Goal: Information Seeking & Learning: Learn about a topic

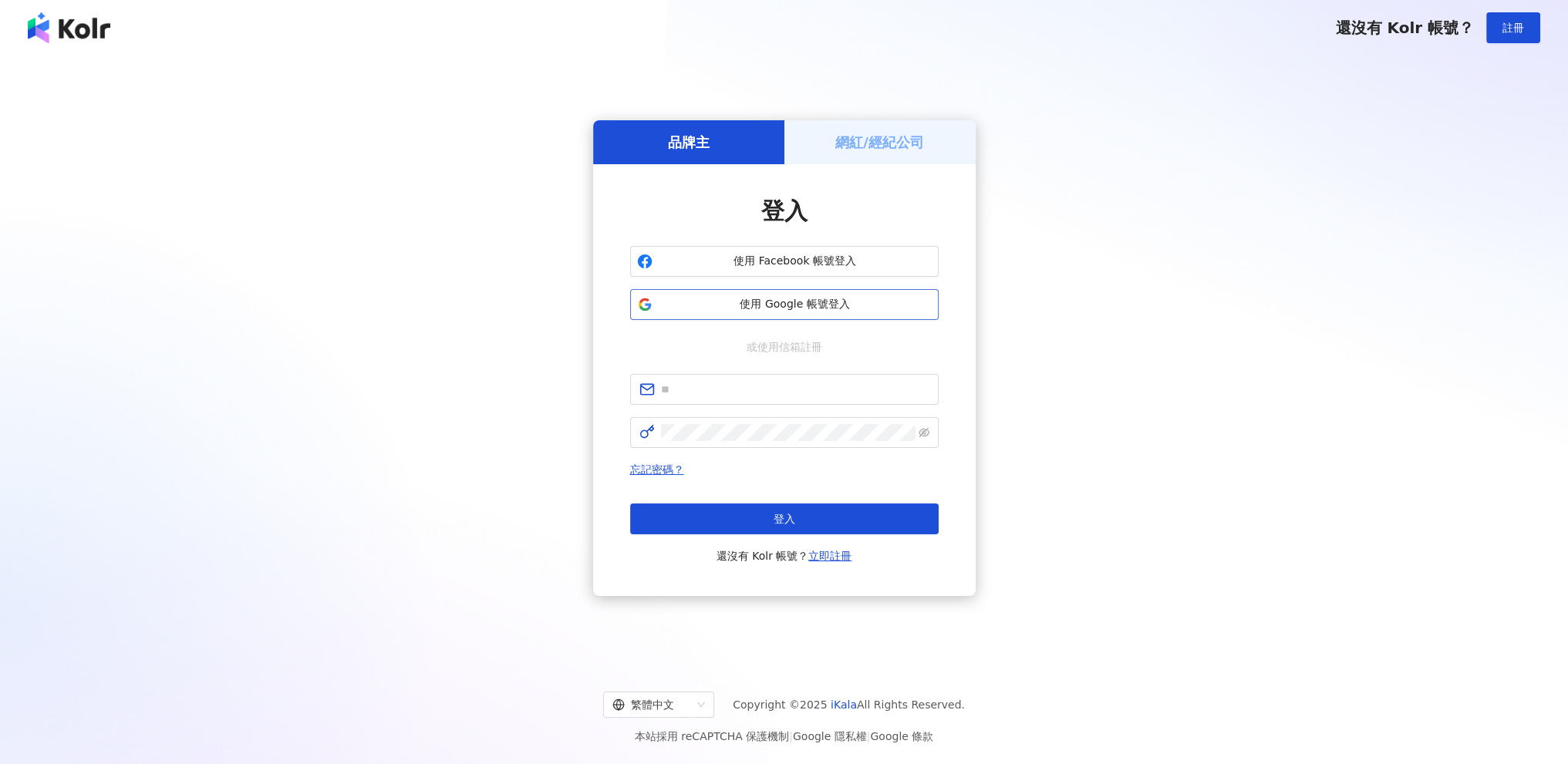
click at [793, 305] on span "使用 Google 帳號登入" at bounding box center [795, 304] width 273 height 16
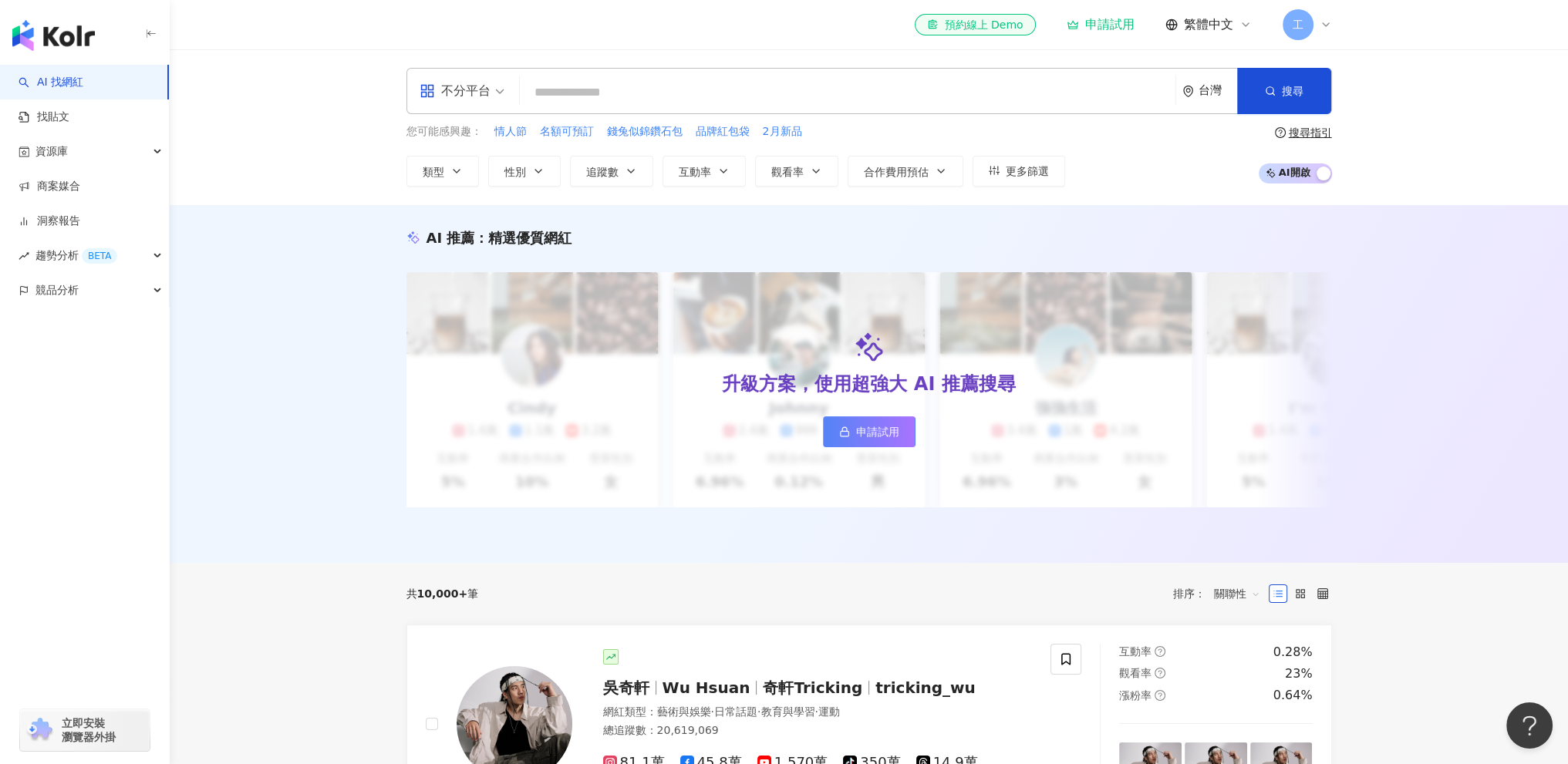
click at [291, 374] on div "AI 推薦 ： 精選優質網紅 升級方案，使用超強大 AI 推薦搜尋 申請試用 Cindy 1.4萬 1.1萬 3.2萬 互動率 5% 商業合作比例 10% 受…" at bounding box center [868, 384] width 1398 height 357
click at [78, 159] on div "資源庫" at bounding box center [85, 151] width 169 height 35
click at [82, 156] on div "資源庫" at bounding box center [85, 151] width 169 height 35
click at [76, 261] on span "趨勢分析 BETA" at bounding box center [76, 255] width 81 height 35
click at [86, 283] on link "Hashtag 排行" at bounding box center [71, 290] width 70 height 16
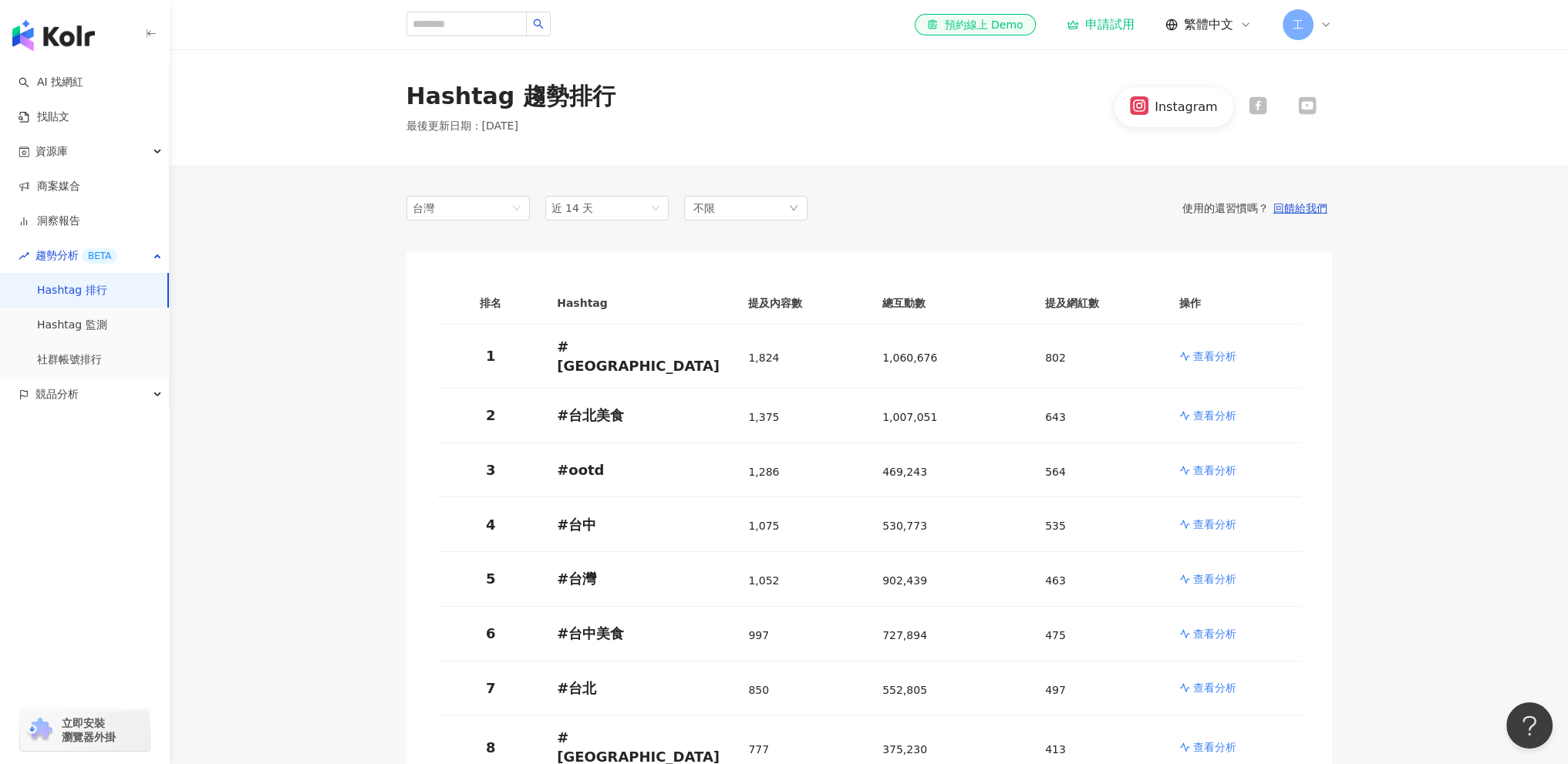
scroll to position [154, 0]
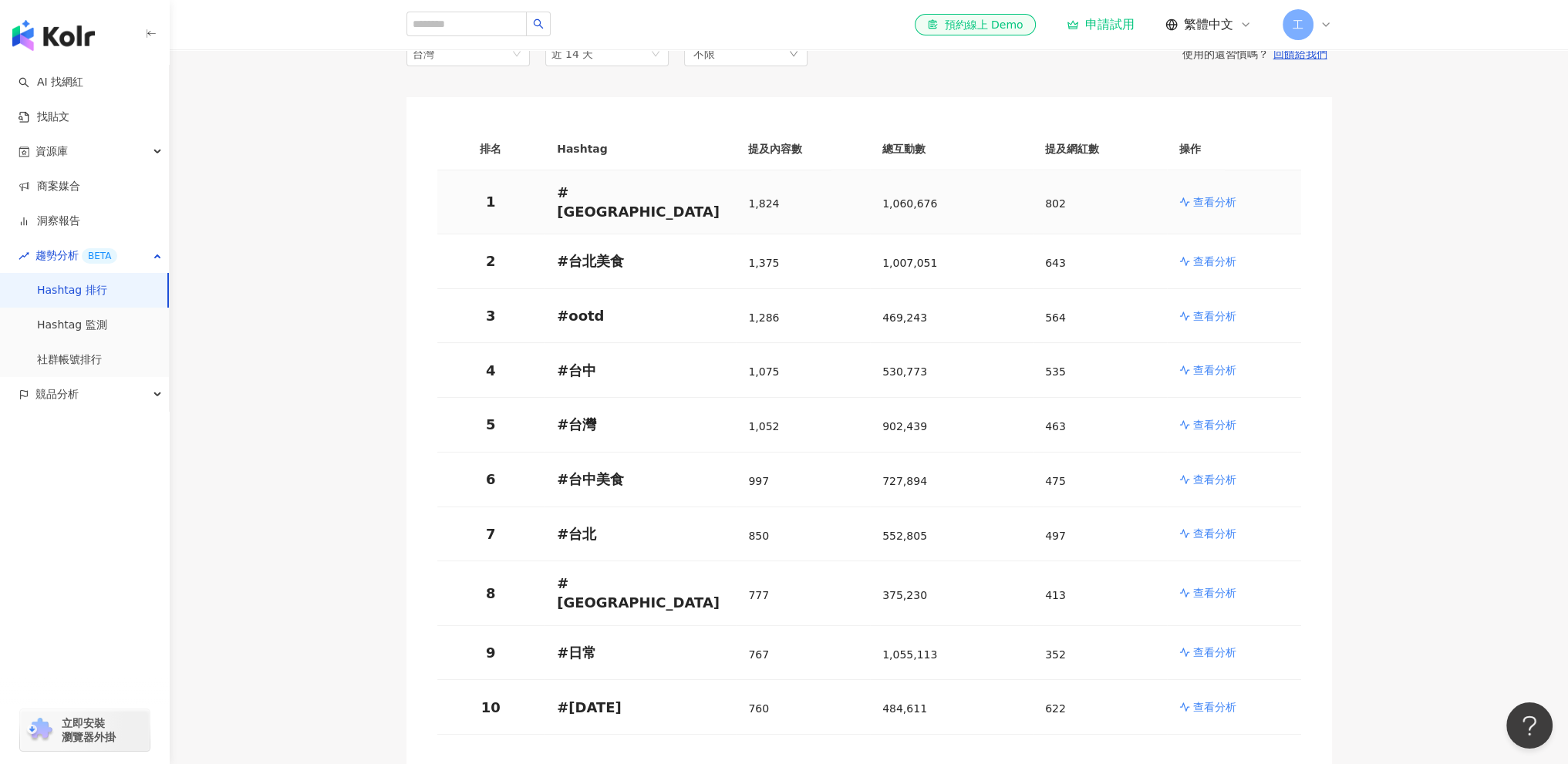
click at [1200, 196] on p "查看分析" at bounding box center [1215, 201] width 44 height 16
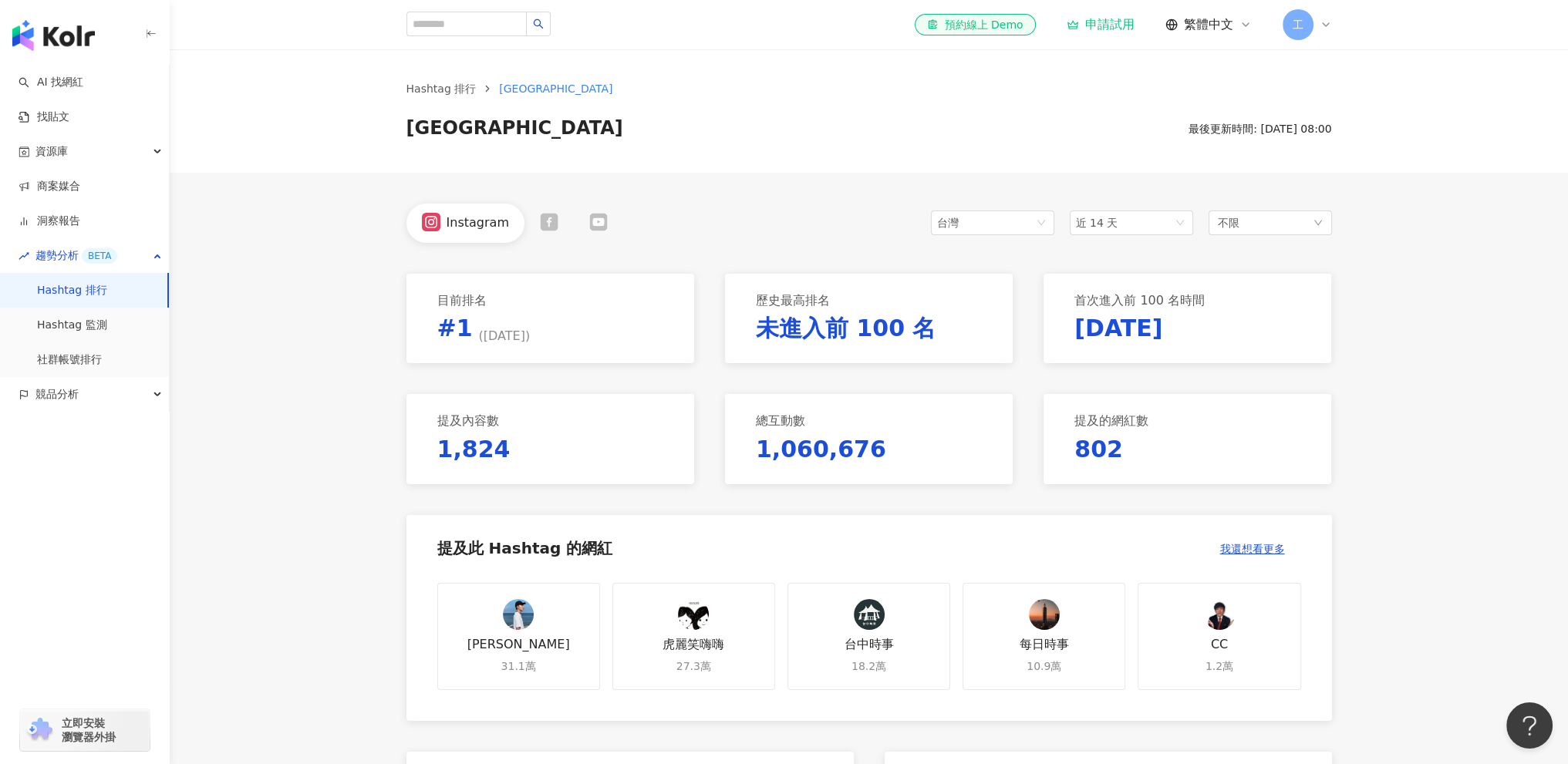
click at [1095, 452] on p "802" at bounding box center [1098, 449] width 48 height 32
click at [814, 332] on p "未進入前 100 名" at bounding box center [846, 328] width 181 height 32
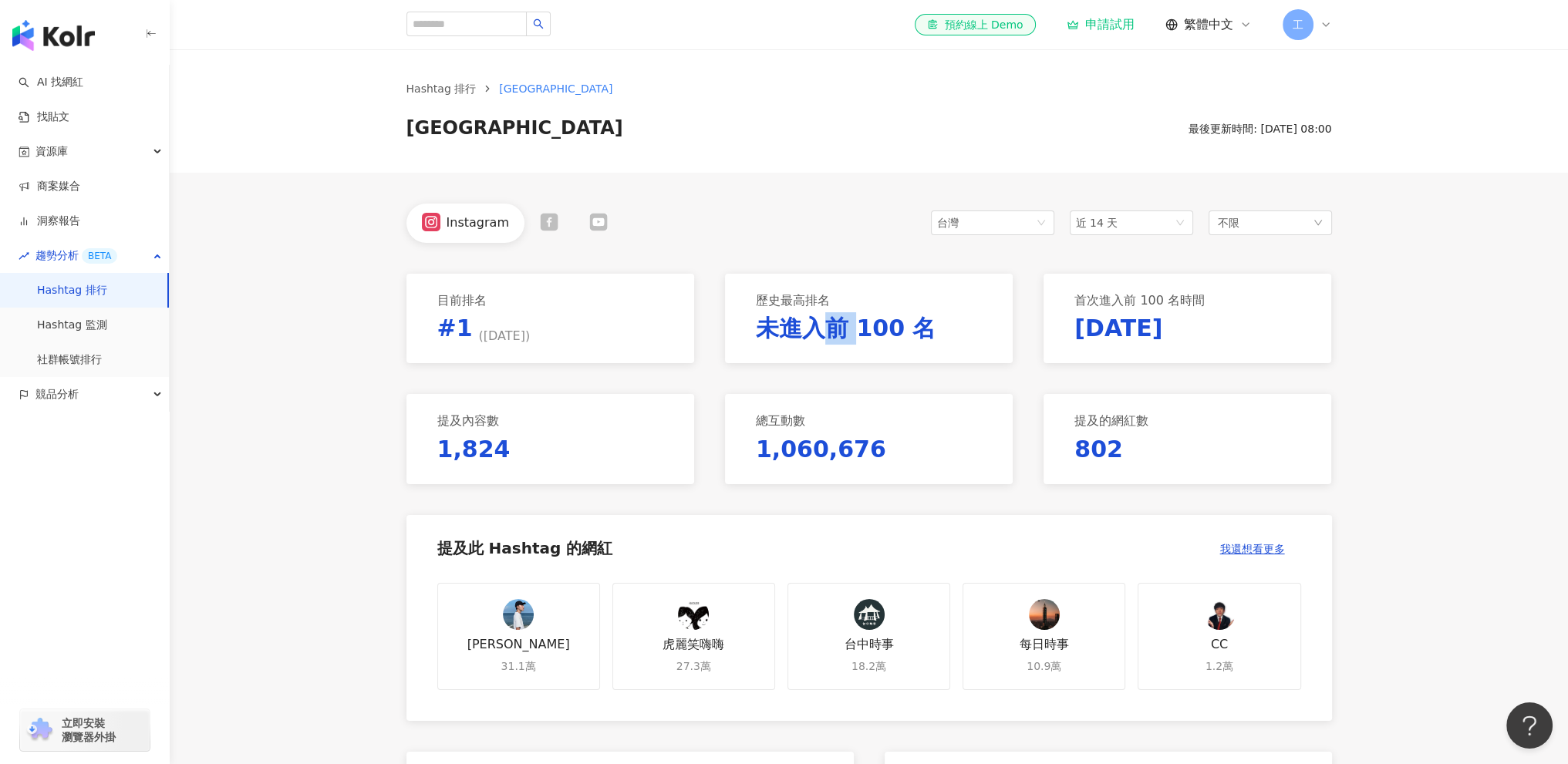
click at [814, 332] on p "未進入前 100 名" at bounding box center [846, 328] width 181 height 32
click at [793, 339] on p "未進入前 100 名" at bounding box center [846, 328] width 181 height 32
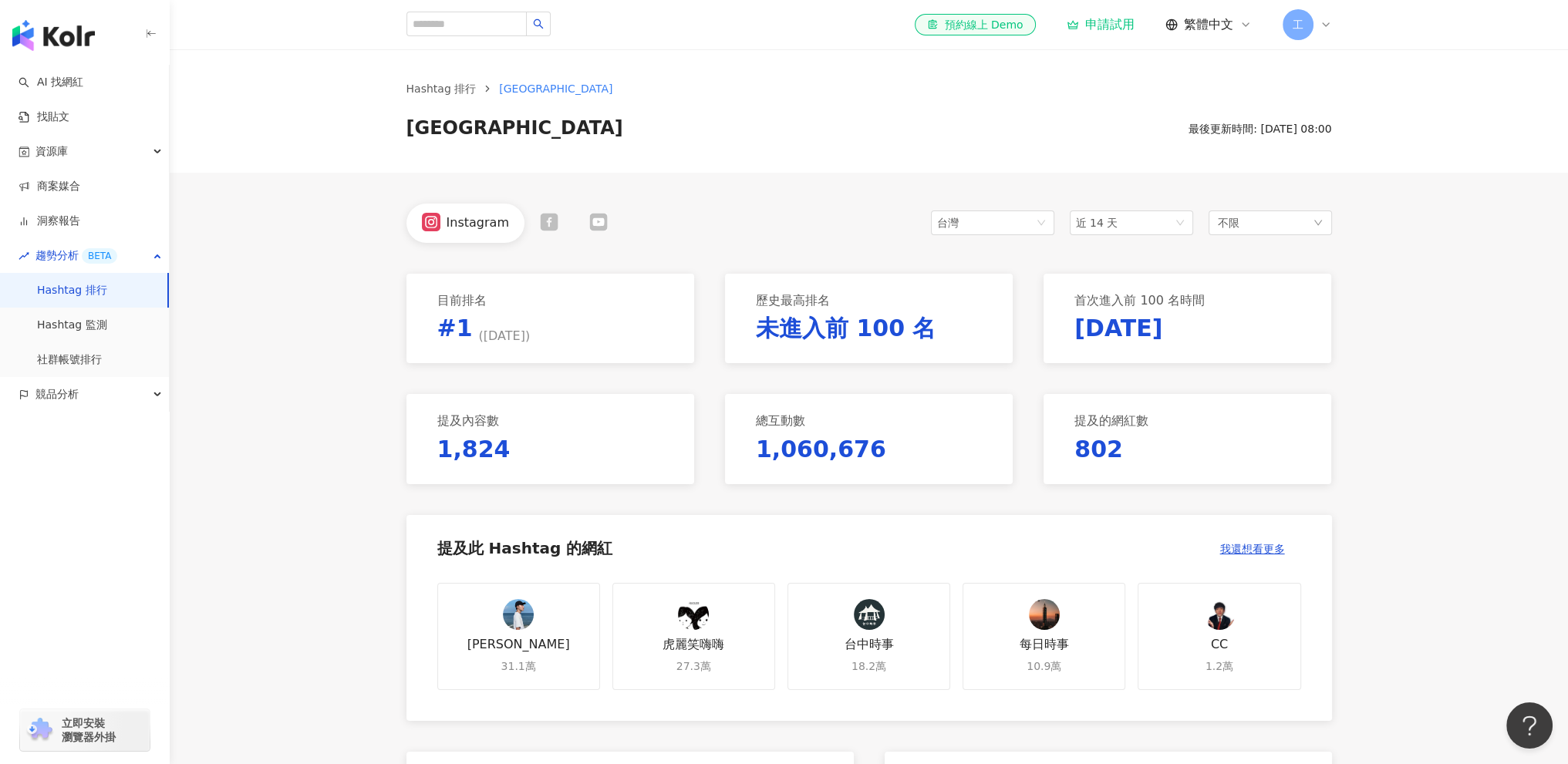
click at [588, 347] on div "目前排名 #1 ( 2025/8/15 )" at bounding box center [551, 318] width 288 height 90
click at [461, 331] on p "#1 ( 2025/8/15 )" at bounding box center [484, 328] width 94 height 32
click at [479, 333] on span "( 2025/8/15 )" at bounding box center [505, 336] width 52 height 17
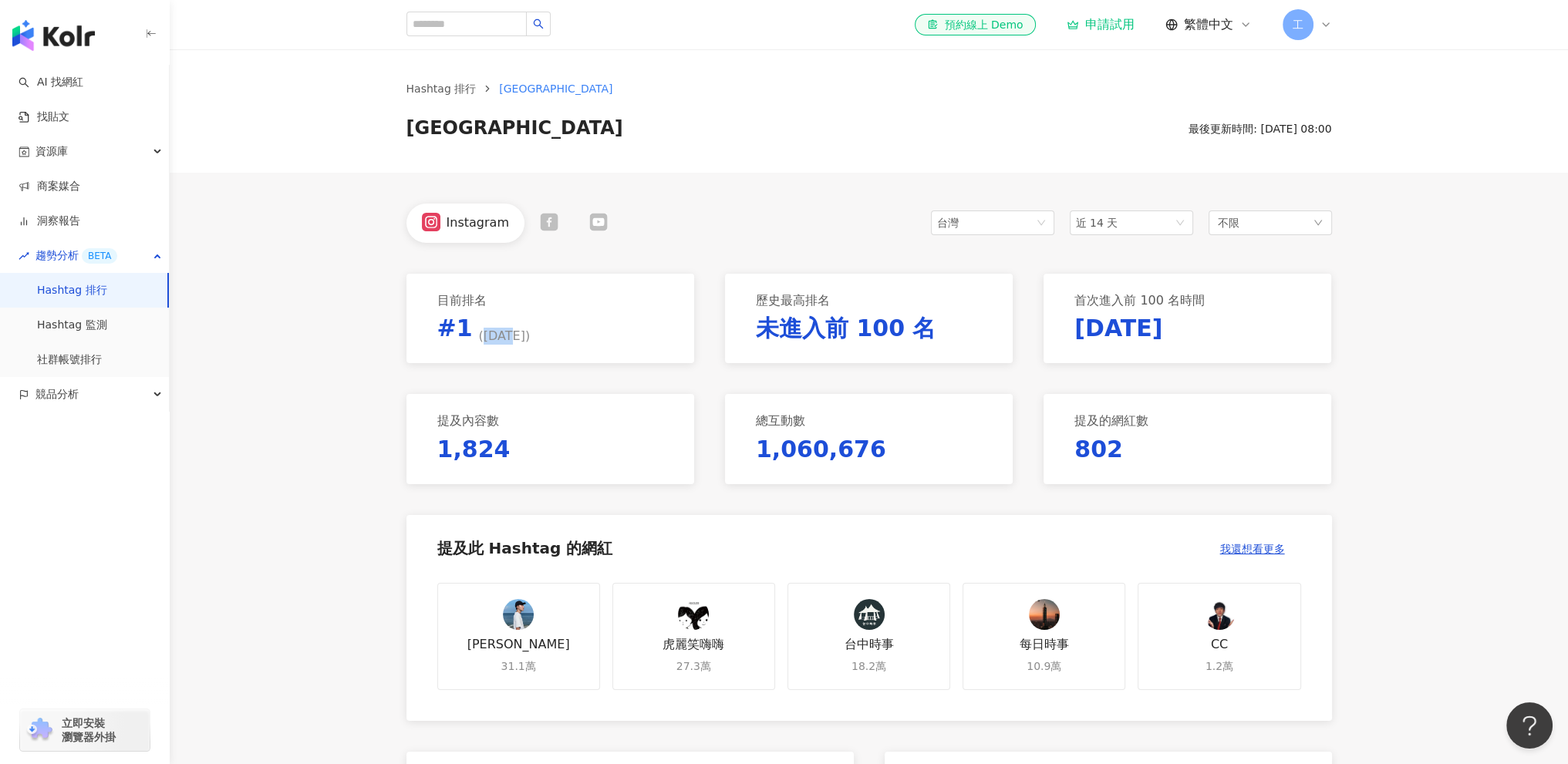
click at [479, 333] on span "( 2025/8/15 )" at bounding box center [505, 336] width 52 height 17
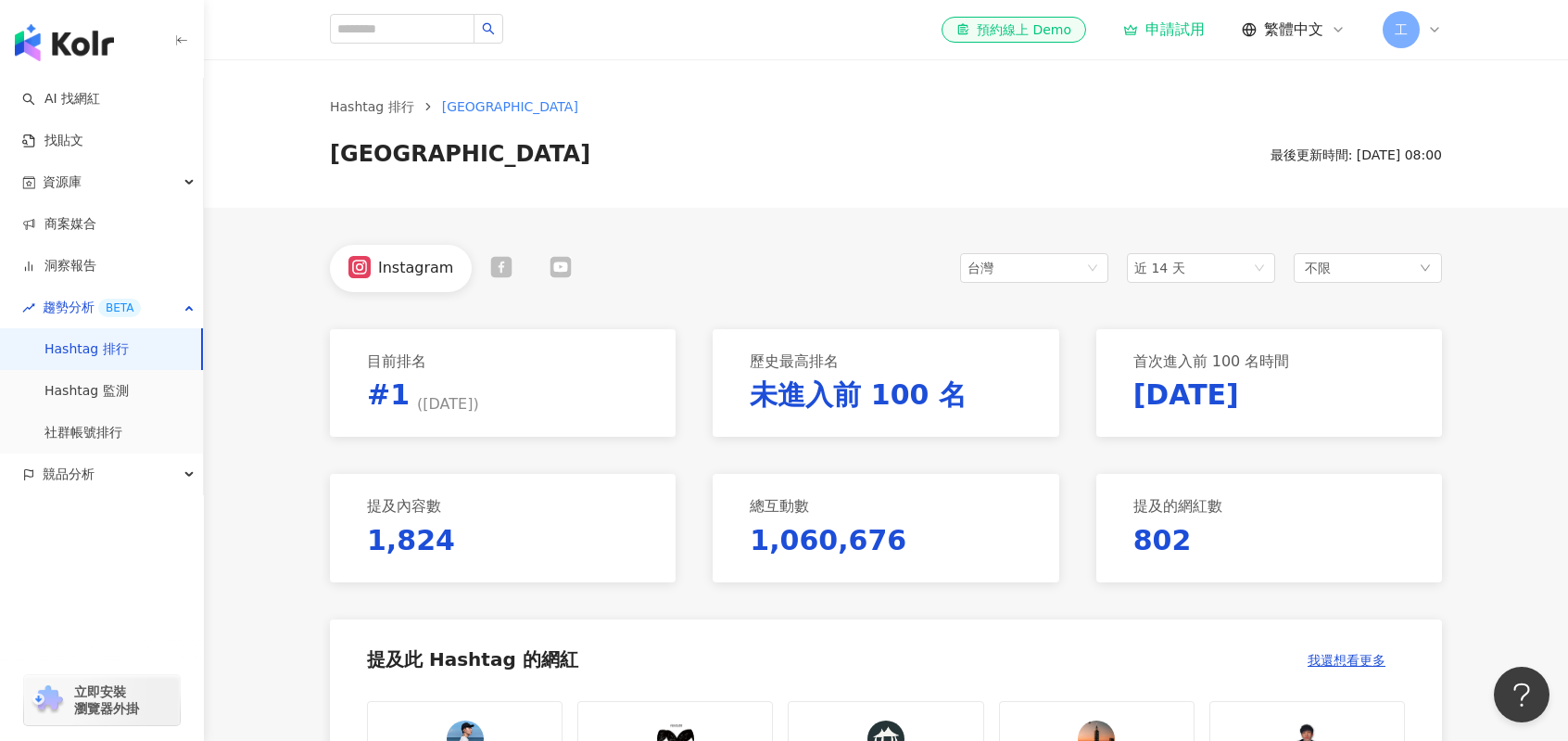
click at [76, 354] on link "Hashtag 排行" at bounding box center [86, 349] width 84 height 19
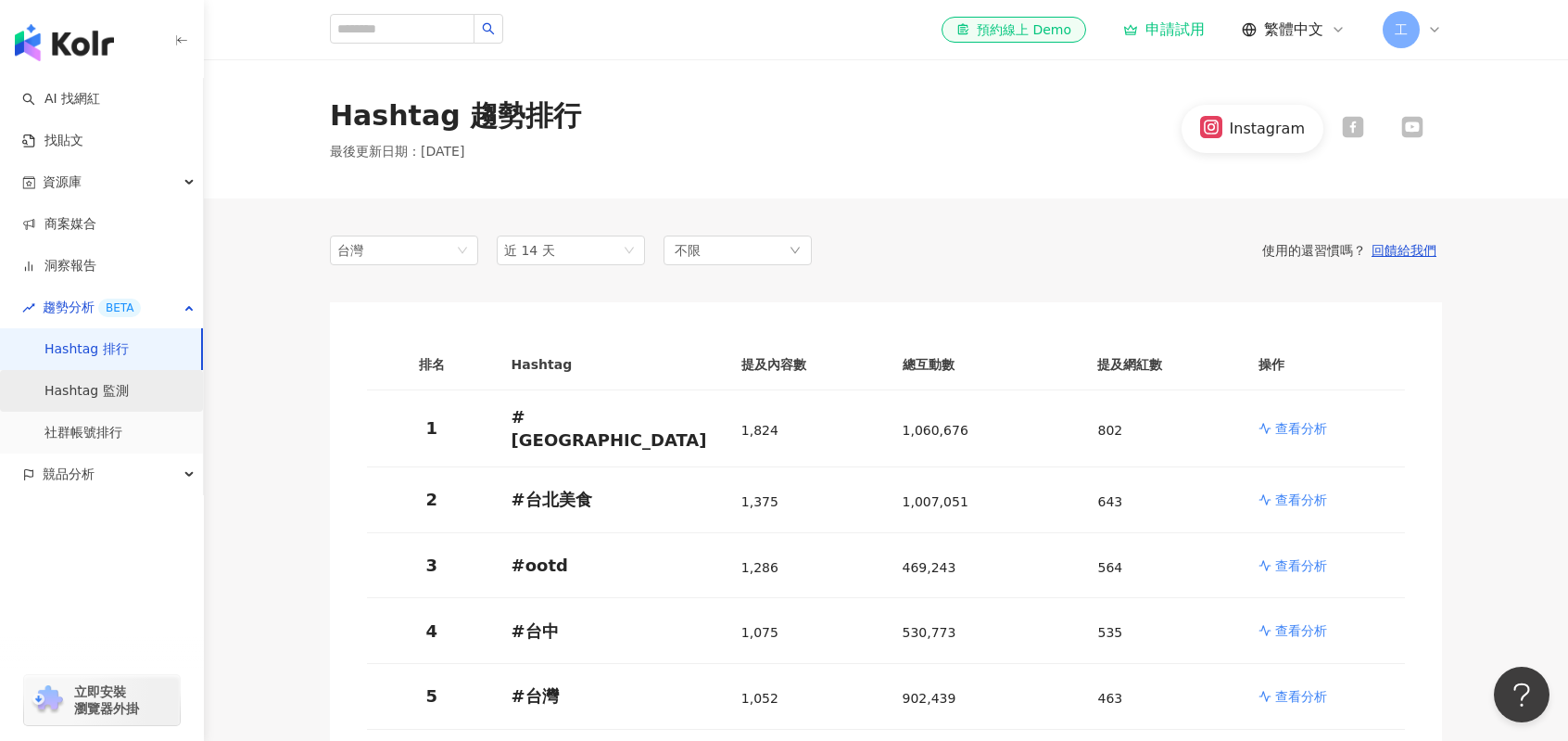
click at [106, 390] on link "Hashtag 監測" at bounding box center [86, 391] width 84 height 19
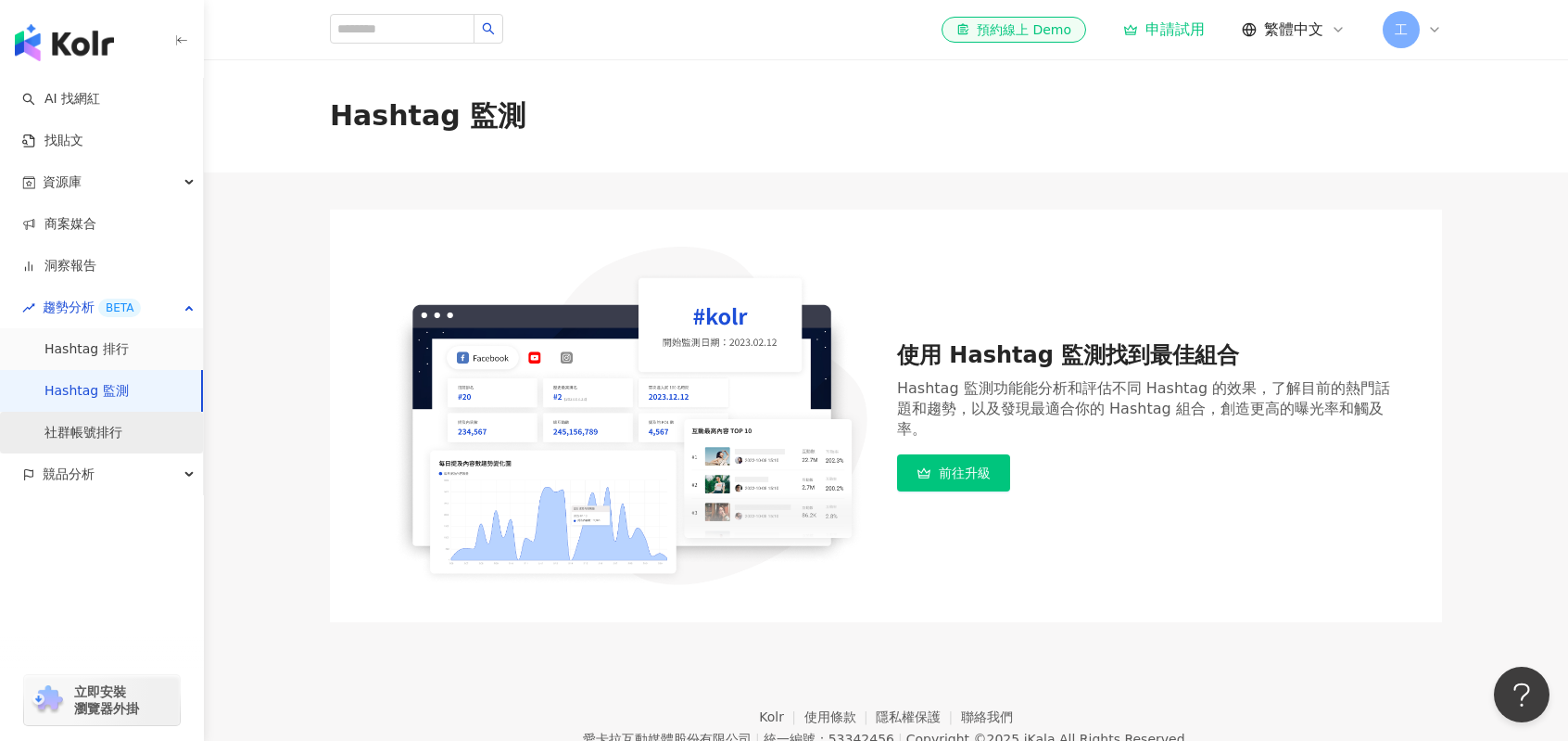
click at [122, 431] on link "社群帳號排行" at bounding box center [83, 433] width 78 height 19
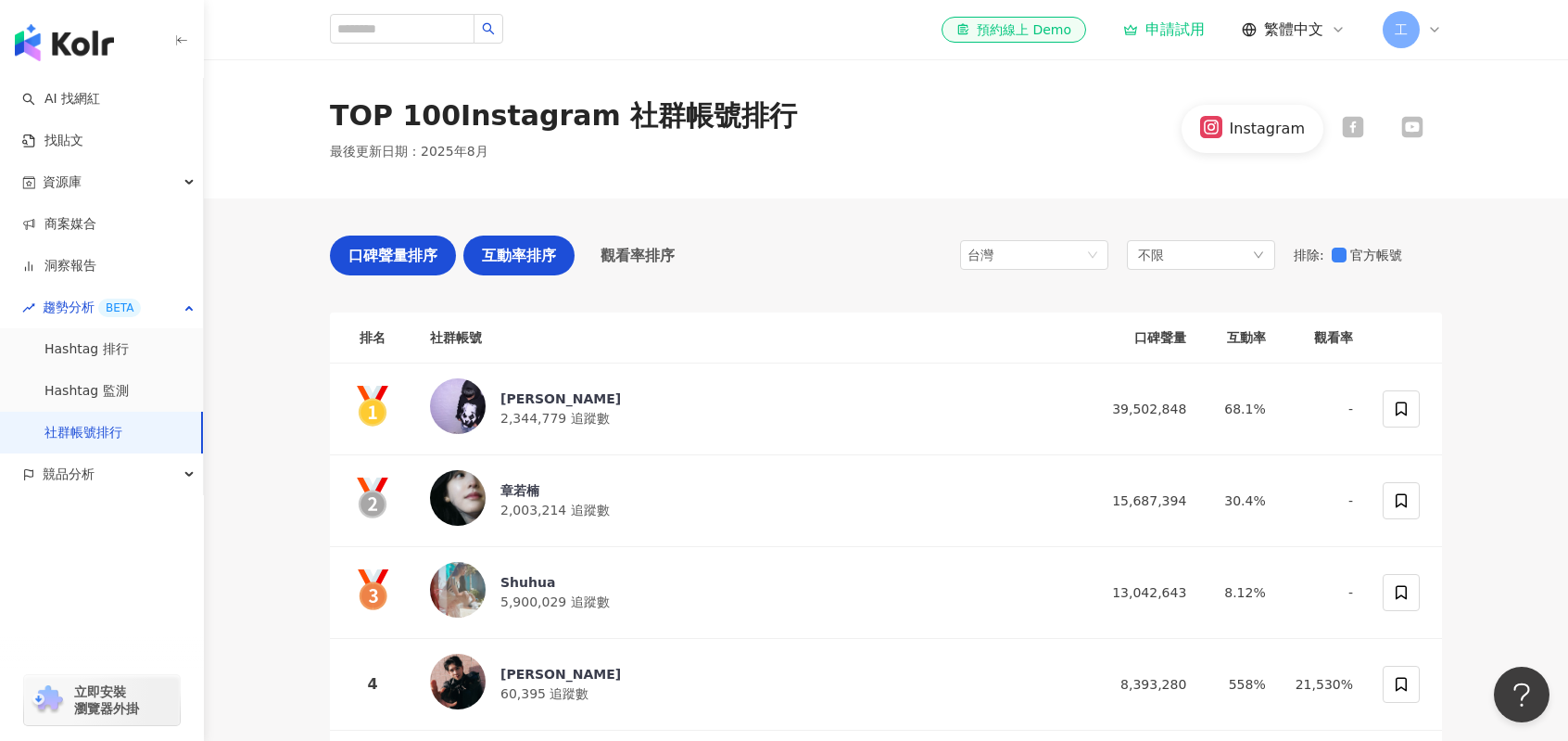
click at [483, 244] on span "互動率排序" at bounding box center [518, 255] width 74 height 23
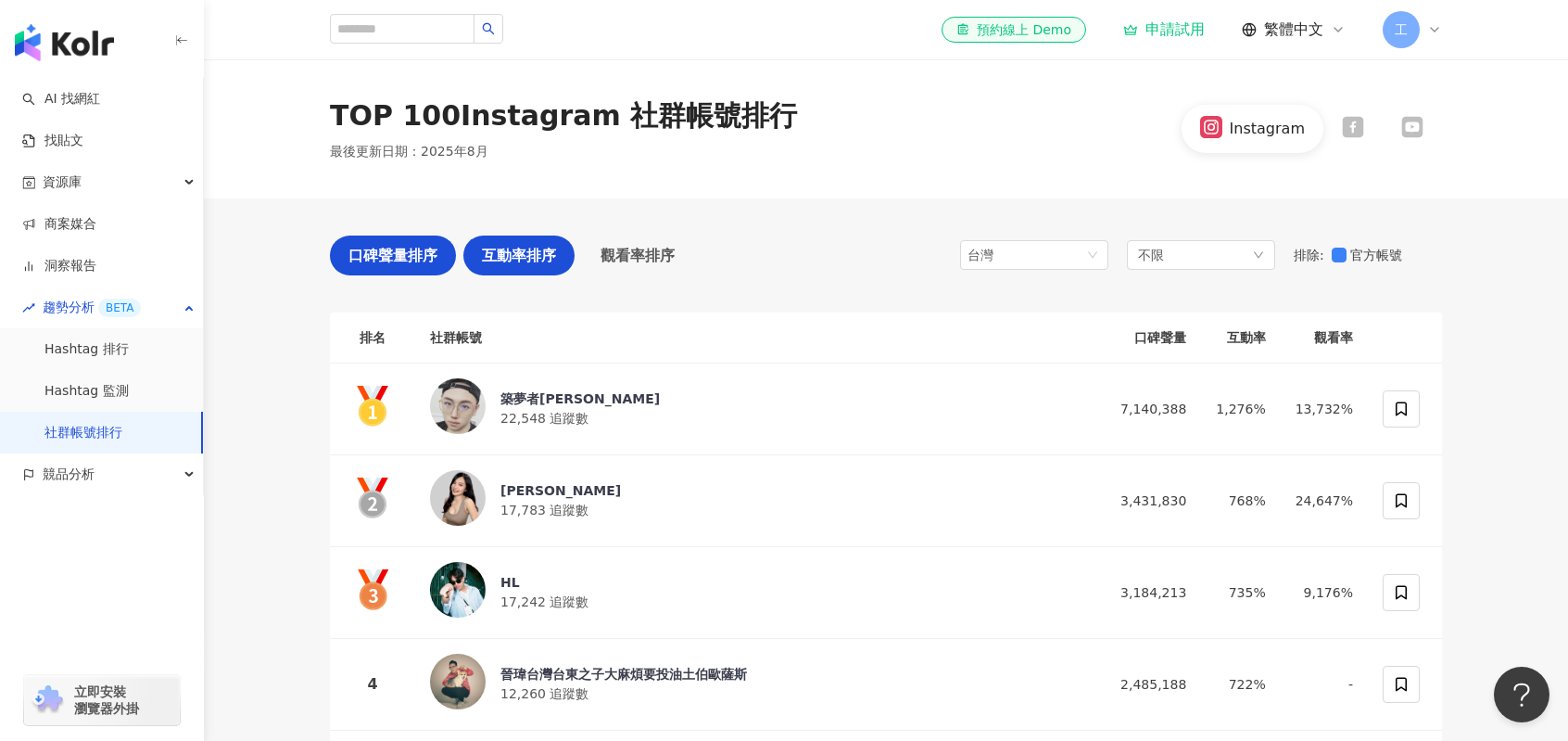
click at [370, 272] on div "口碑聲量排序" at bounding box center [393, 255] width 126 height 40
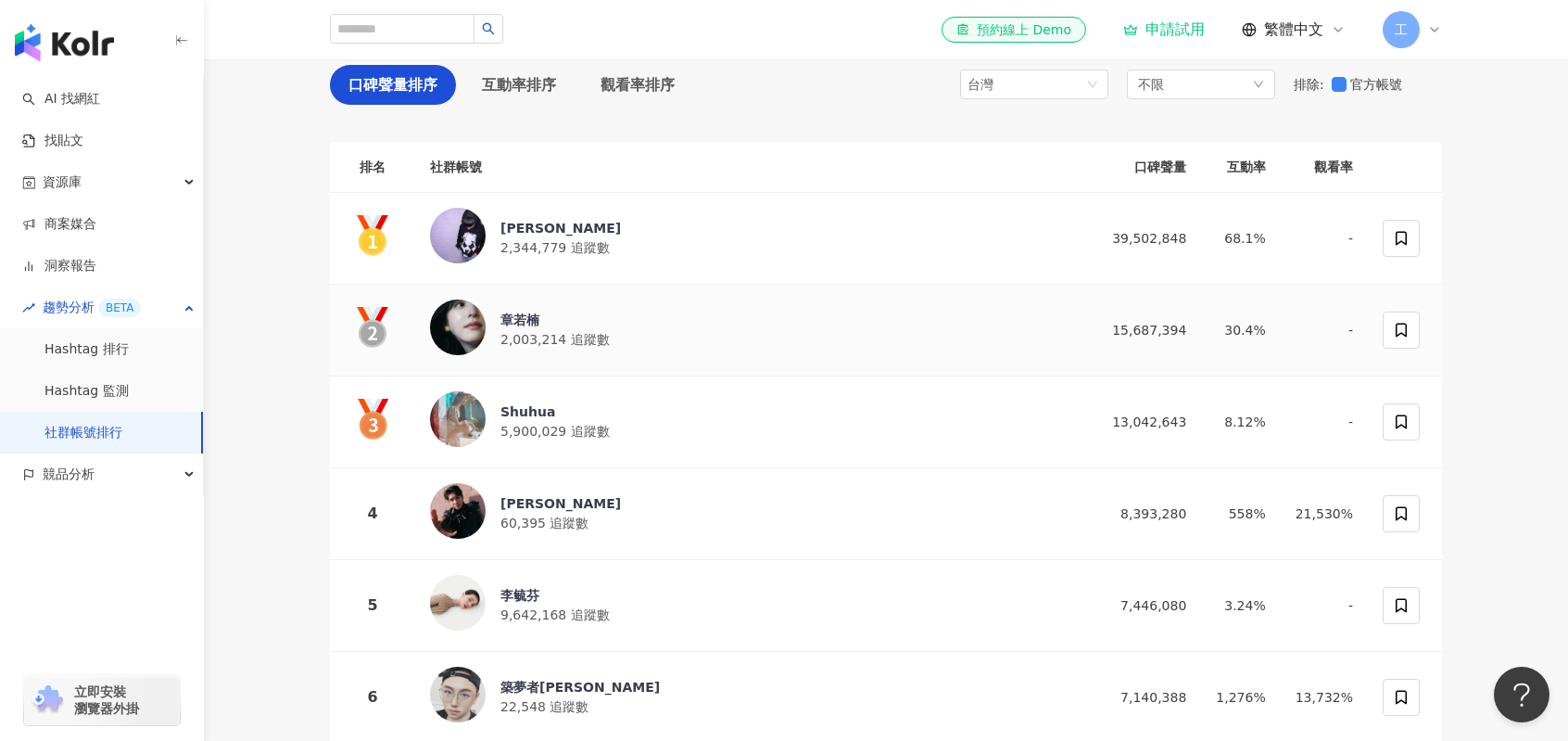
scroll to position [93, 0]
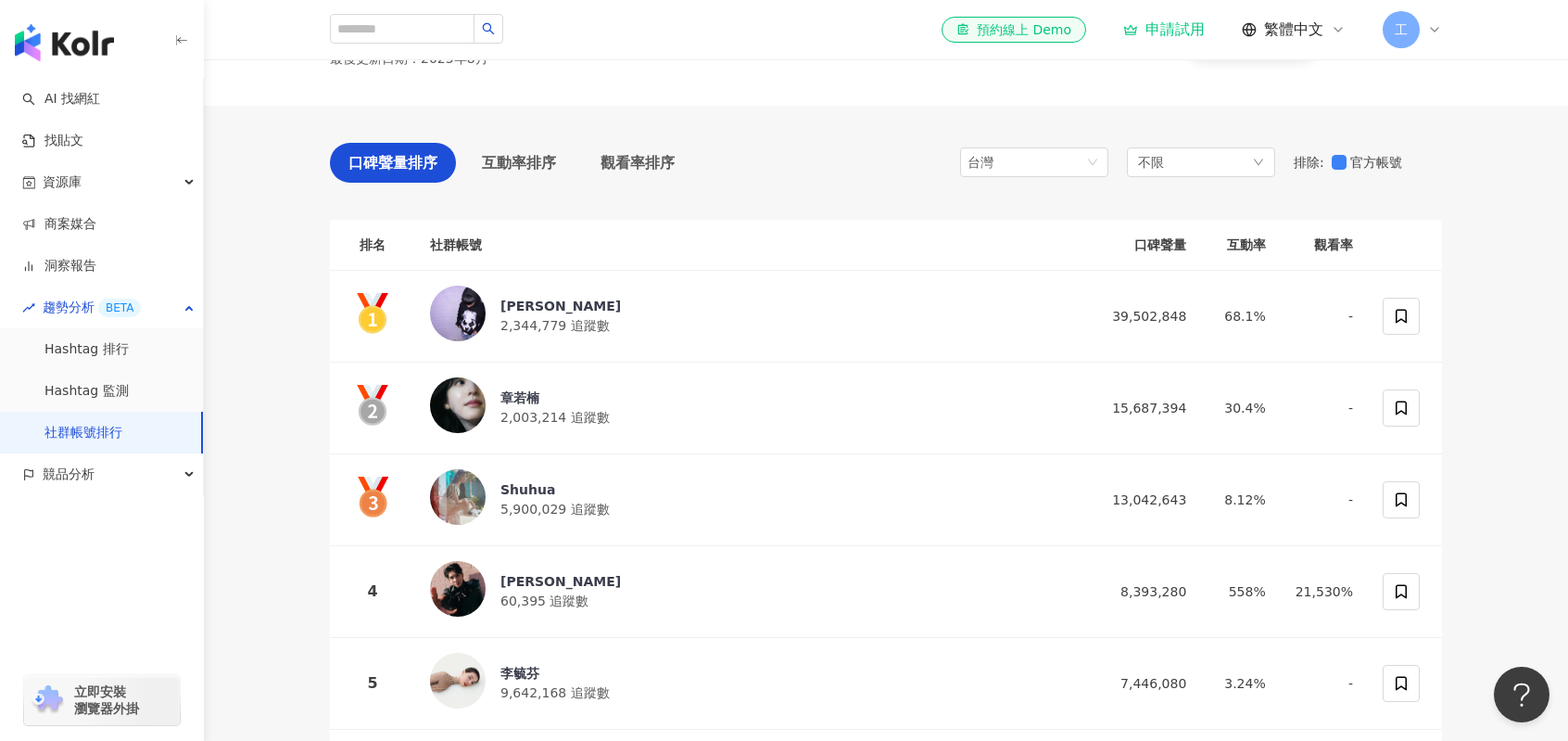
click at [371, 246] on th "排名" at bounding box center [372, 245] width 85 height 51
click at [474, 207] on div "口碑聲量排序 互動率排序 觀看率排序 台灣 不限 排除 : 官方帳號 排名 社群帳號 口碑聲量 互動率 觀看率 Ray 2,344,779 追蹤數 39,50…" at bounding box center [886, 666] width 1112 height 1120
click at [1177, 179] on div "台灣 不限 排除 : 官方帳號" at bounding box center [1201, 163] width 482 height 40
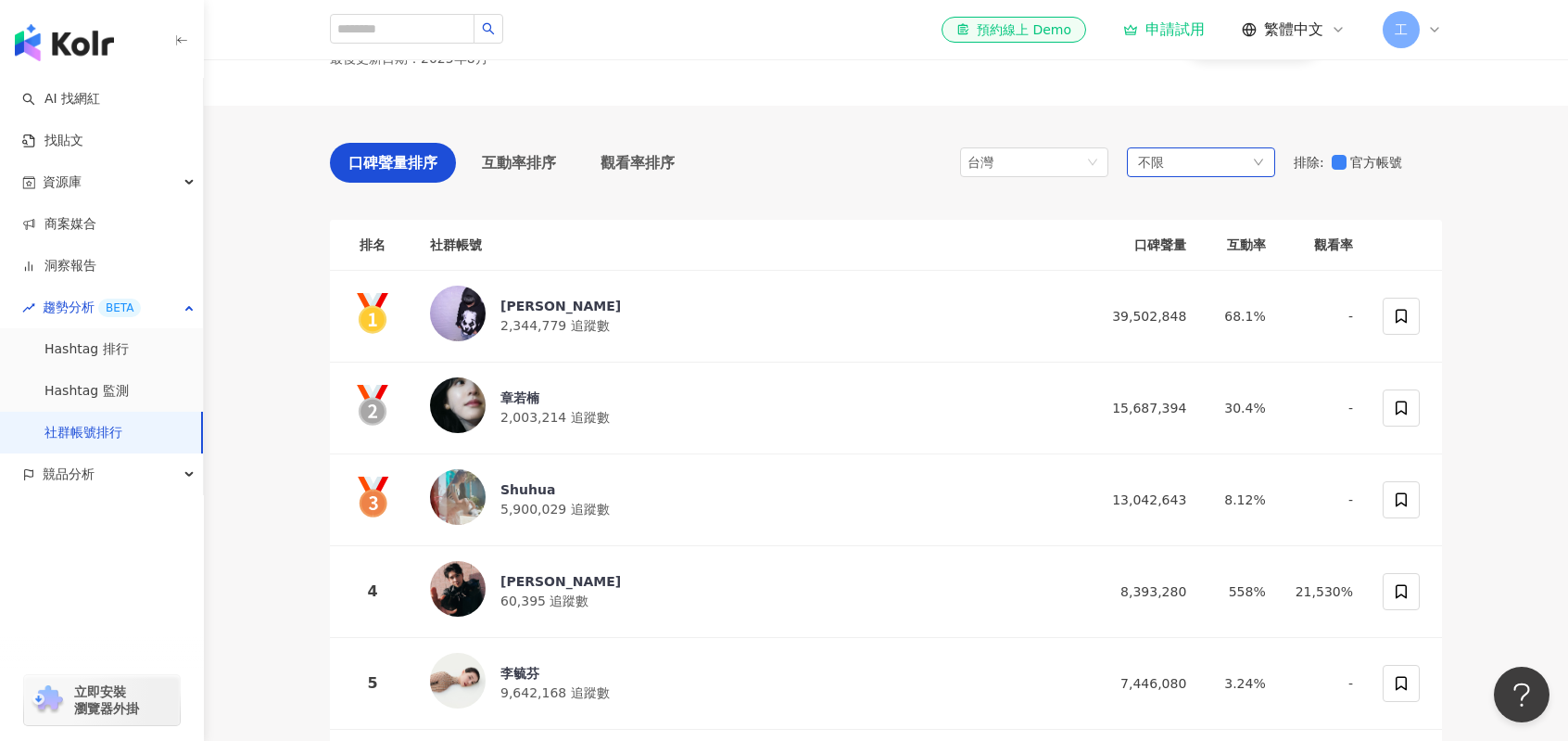
click at [1184, 169] on div "不限" at bounding box center [1201, 162] width 148 height 30
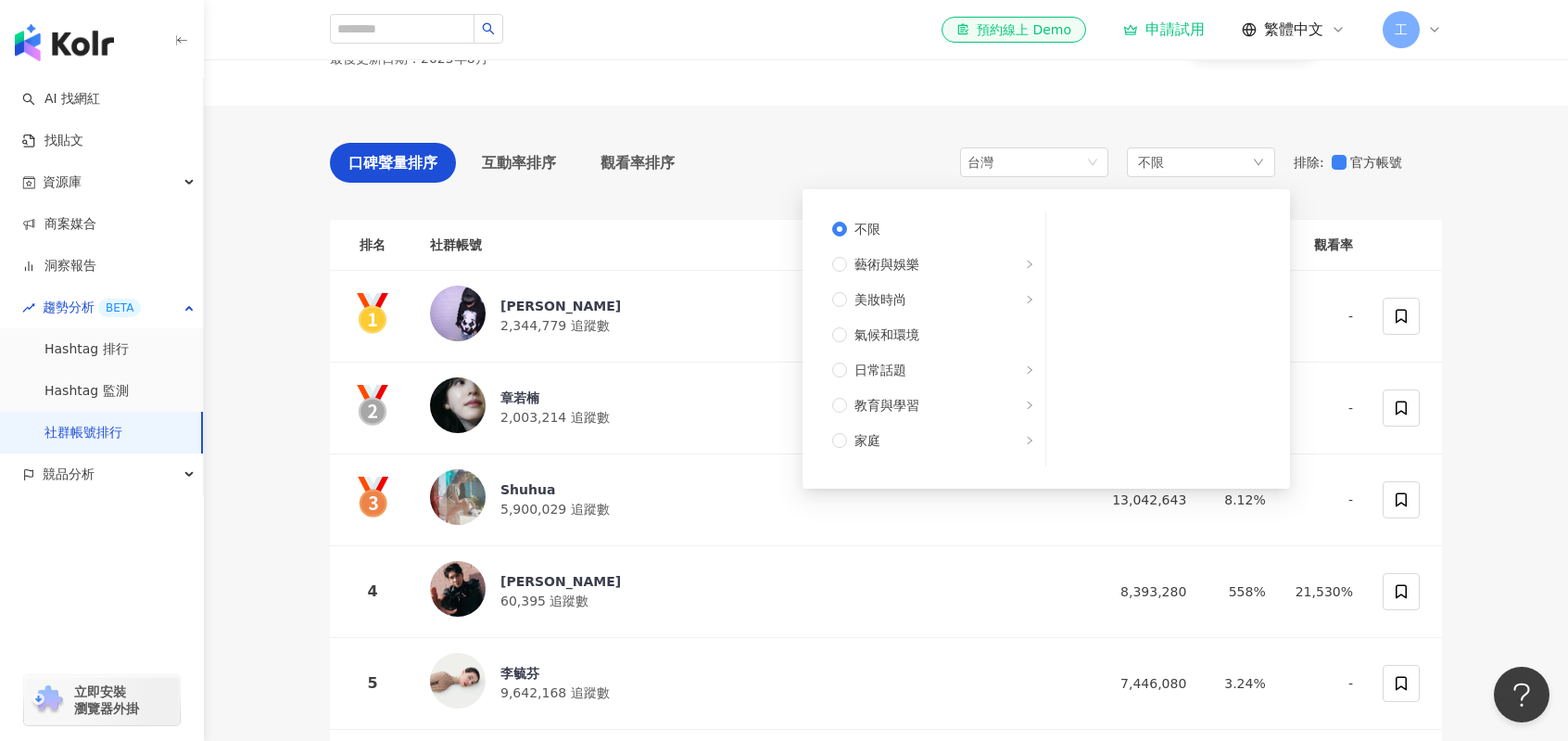
click at [1198, 118] on div "口碑聲量排序 互動率排序 觀看率排序 台灣 不限 不限 藝術與娛樂 美妝時尚 氣候和環境 日常話題 教育與學習 家庭 財經 美食 命理占卜 遊戲 法政社會 生…" at bounding box center [886, 666] width 1112 height 1120
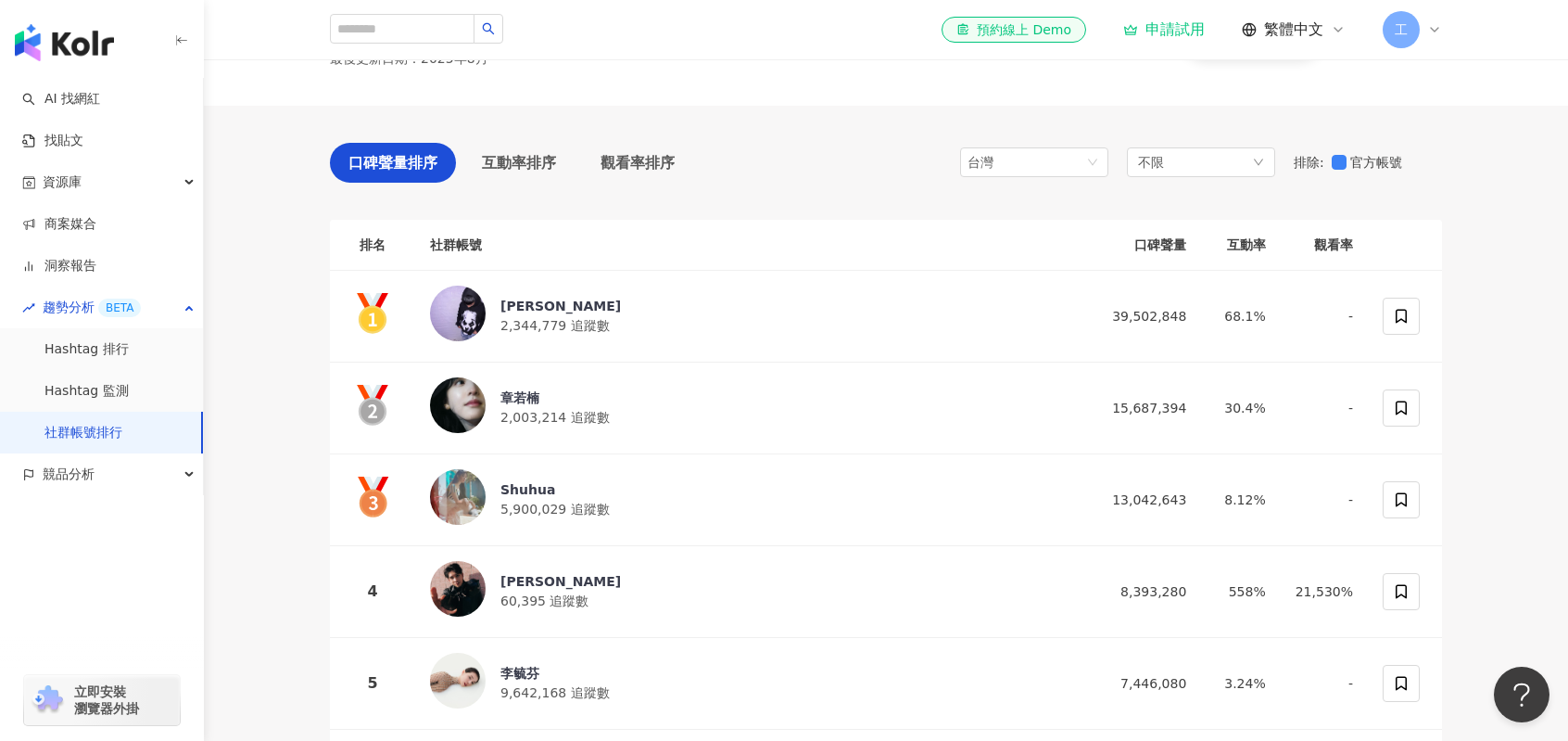
click at [799, 160] on div "口碑聲量排序 互動率排序 觀看率排序 台灣 不限 排除 : 官方帳號" at bounding box center [886, 168] width 1112 height 49
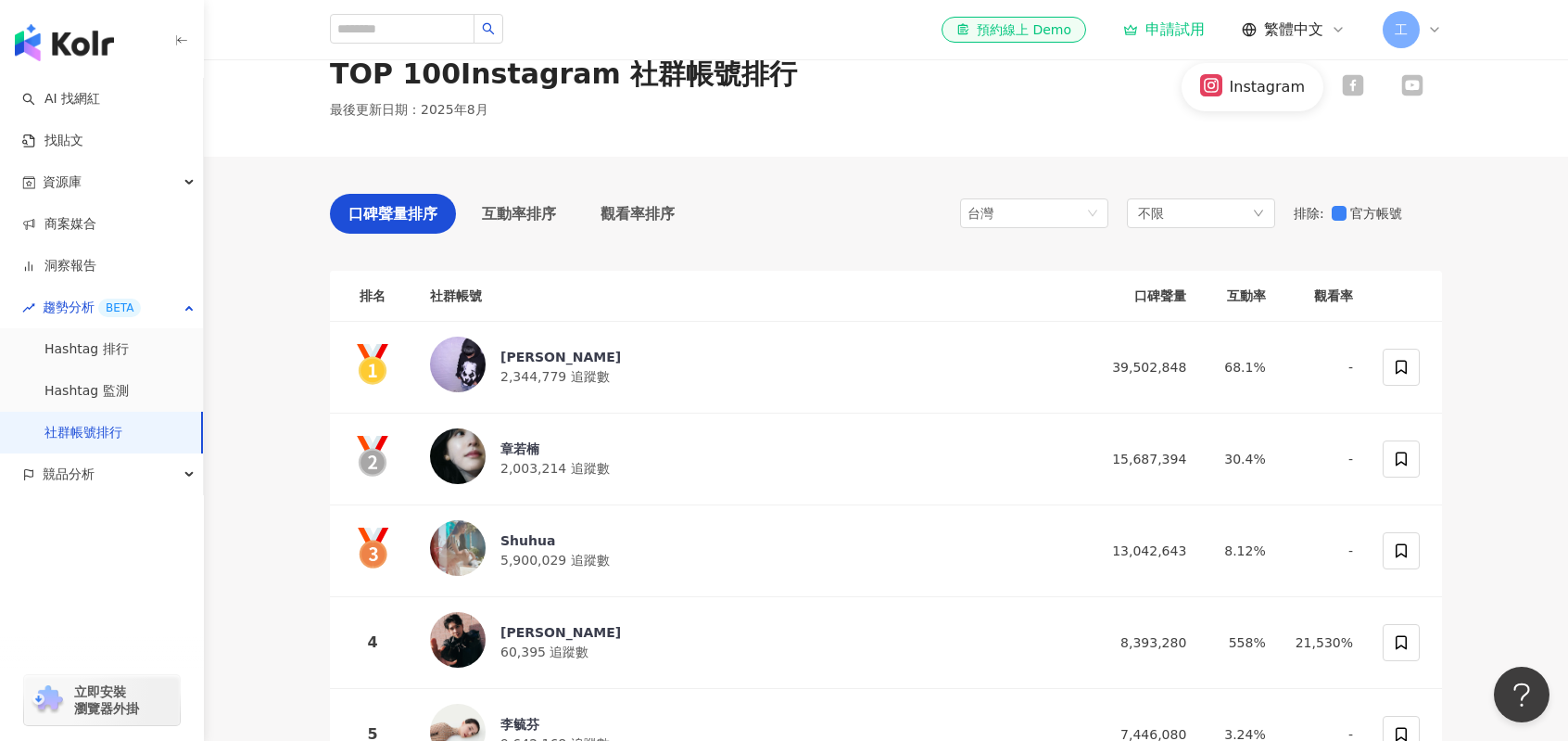
scroll to position [0, 0]
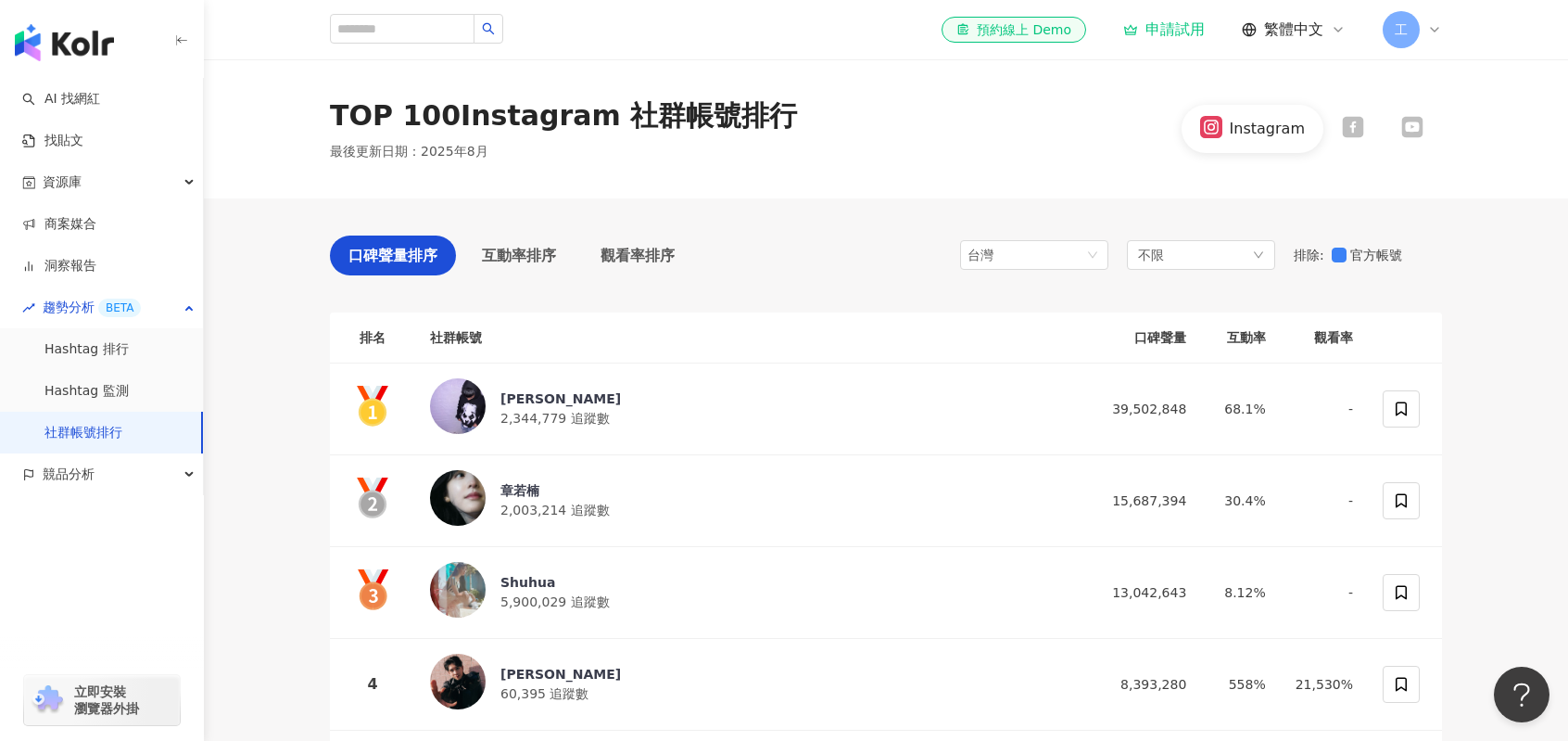
click at [786, 242] on div "口碑聲量排序 互動率排序 觀看率排序 台灣 不限 排除 : 官方帳號" at bounding box center [886, 260] width 1112 height 49
click at [1284, 124] on div "Instagram" at bounding box center [1267, 128] width 75 height 21
click at [1346, 134] on icon at bounding box center [1353, 127] width 22 height 22
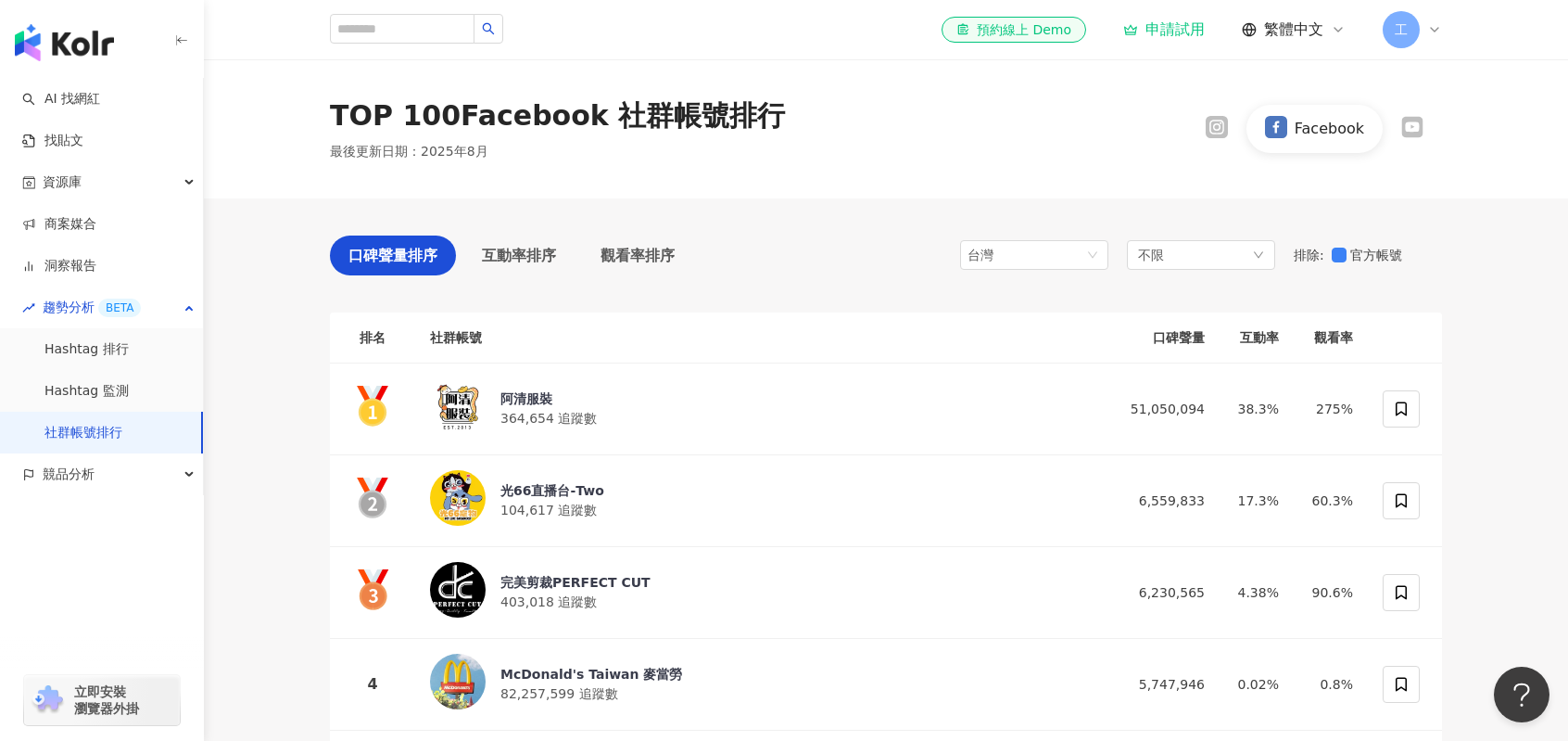
click at [1215, 124] on icon at bounding box center [1216, 127] width 12 height 12
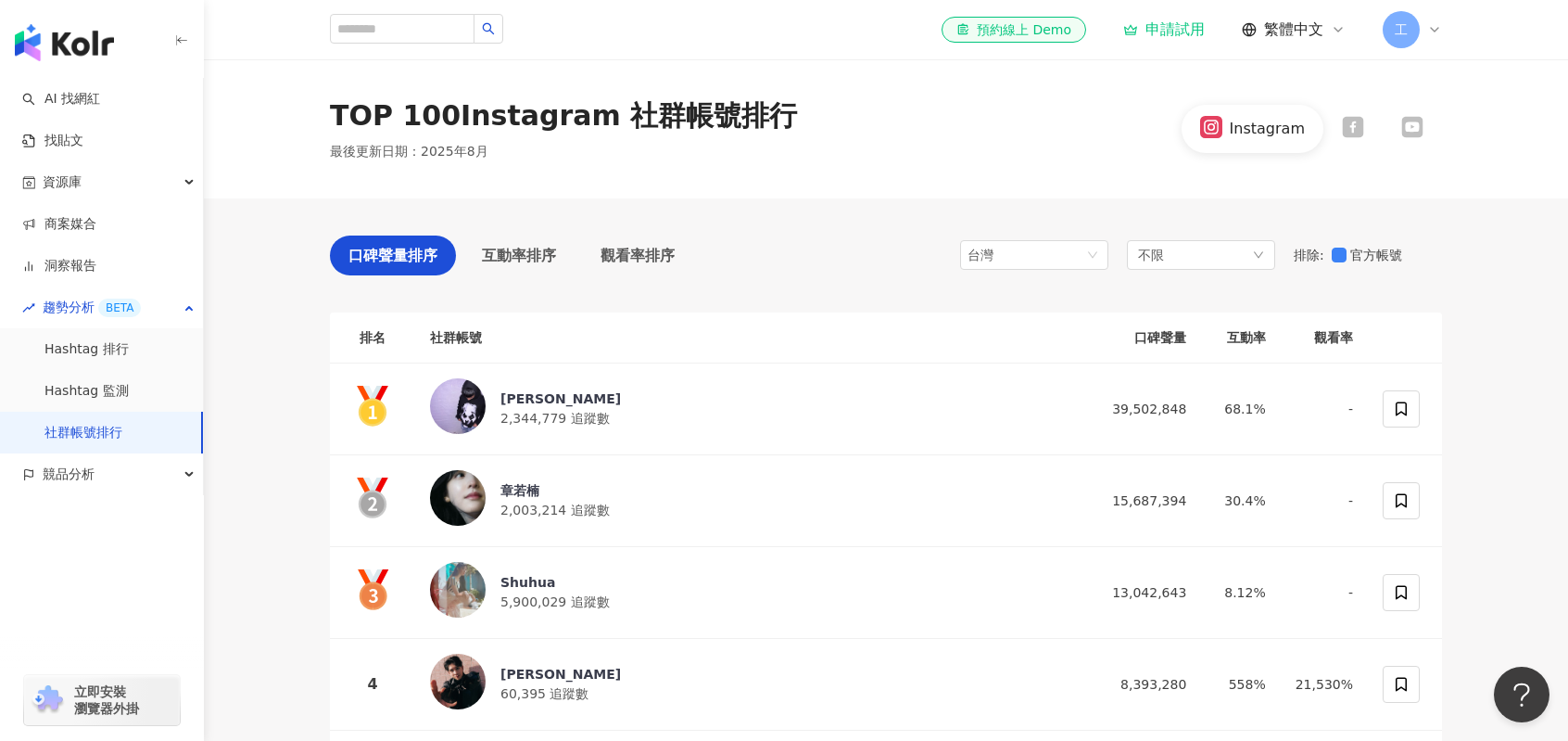
click at [1282, 134] on div "Instagram" at bounding box center [1267, 128] width 75 height 21
click at [1338, 136] on div at bounding box center [1353, 127] width 59 height 25
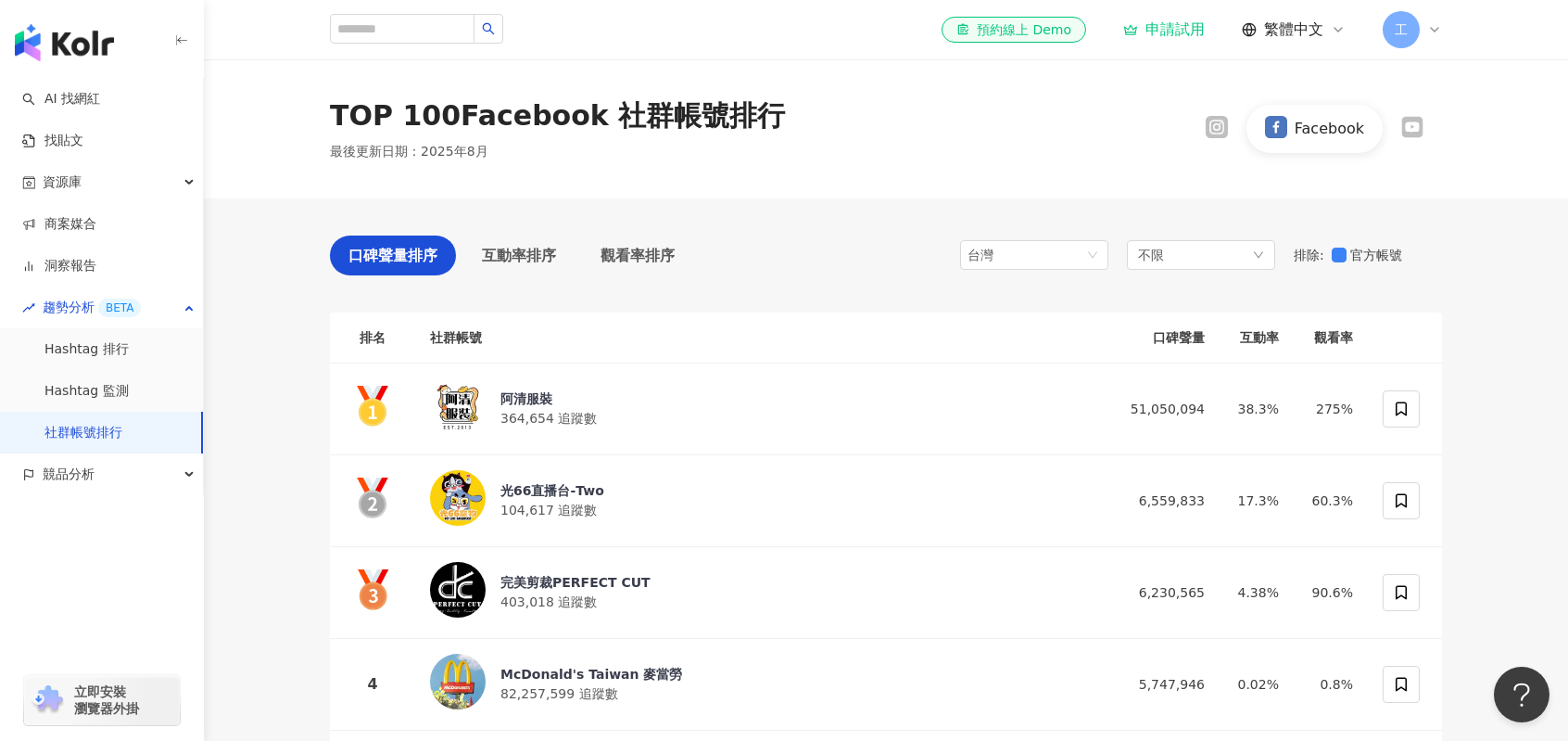
click at [1217, 139] on div at bounding box center [1216, 127] width 23 height 25
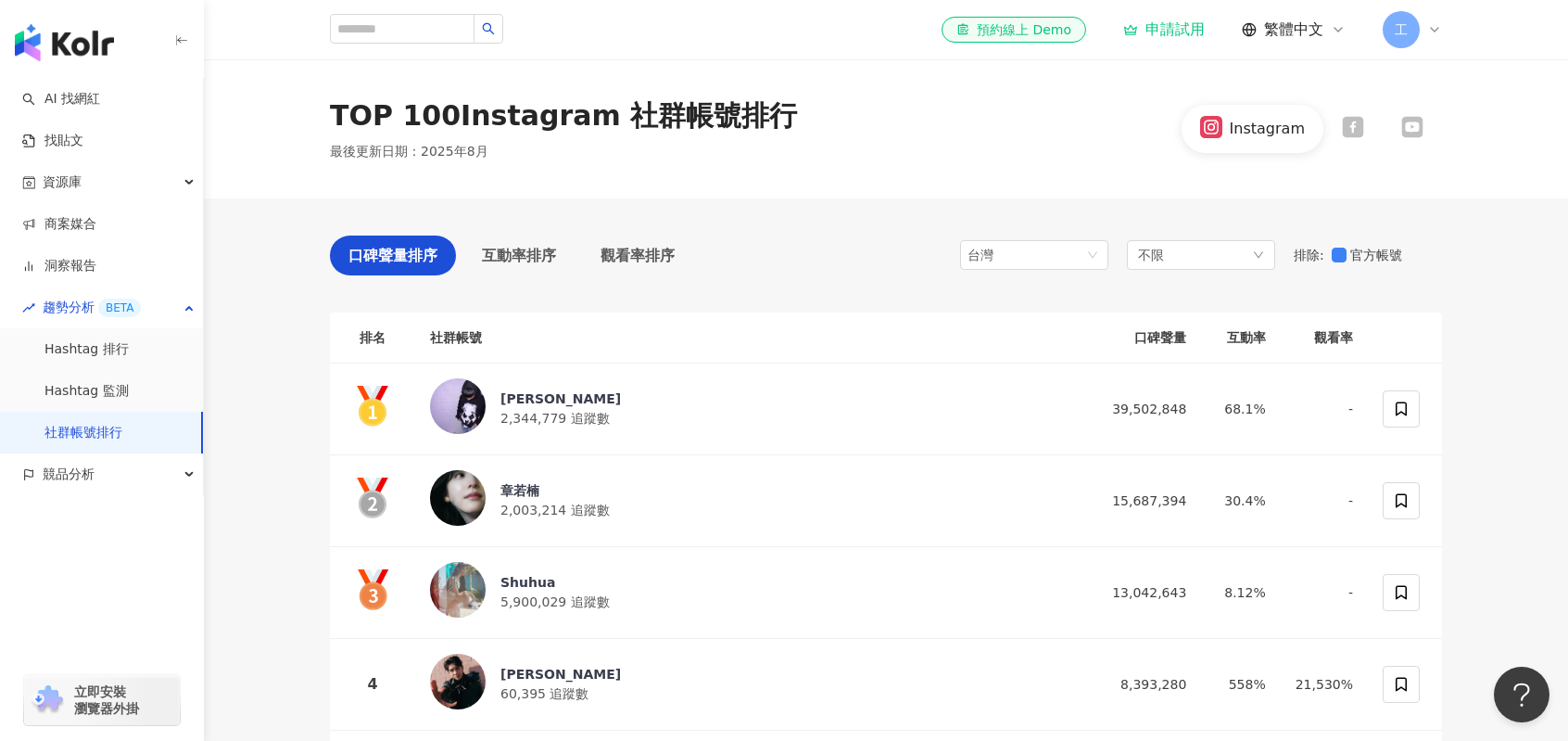
click at [862, 179] on div "TOP 100 Instagram 社群帳號排行 最後更新日期 ： 2025年8月 Instagram" at bounding box center [885, 128] width 1364 height 139
click at [92, 472] on span "競品分析" at bounding box center [68, 474] width 52 height 41
click at [118, 517] on link "品牌帳號分析" at bounding box center [83, 516] width 78 height 19
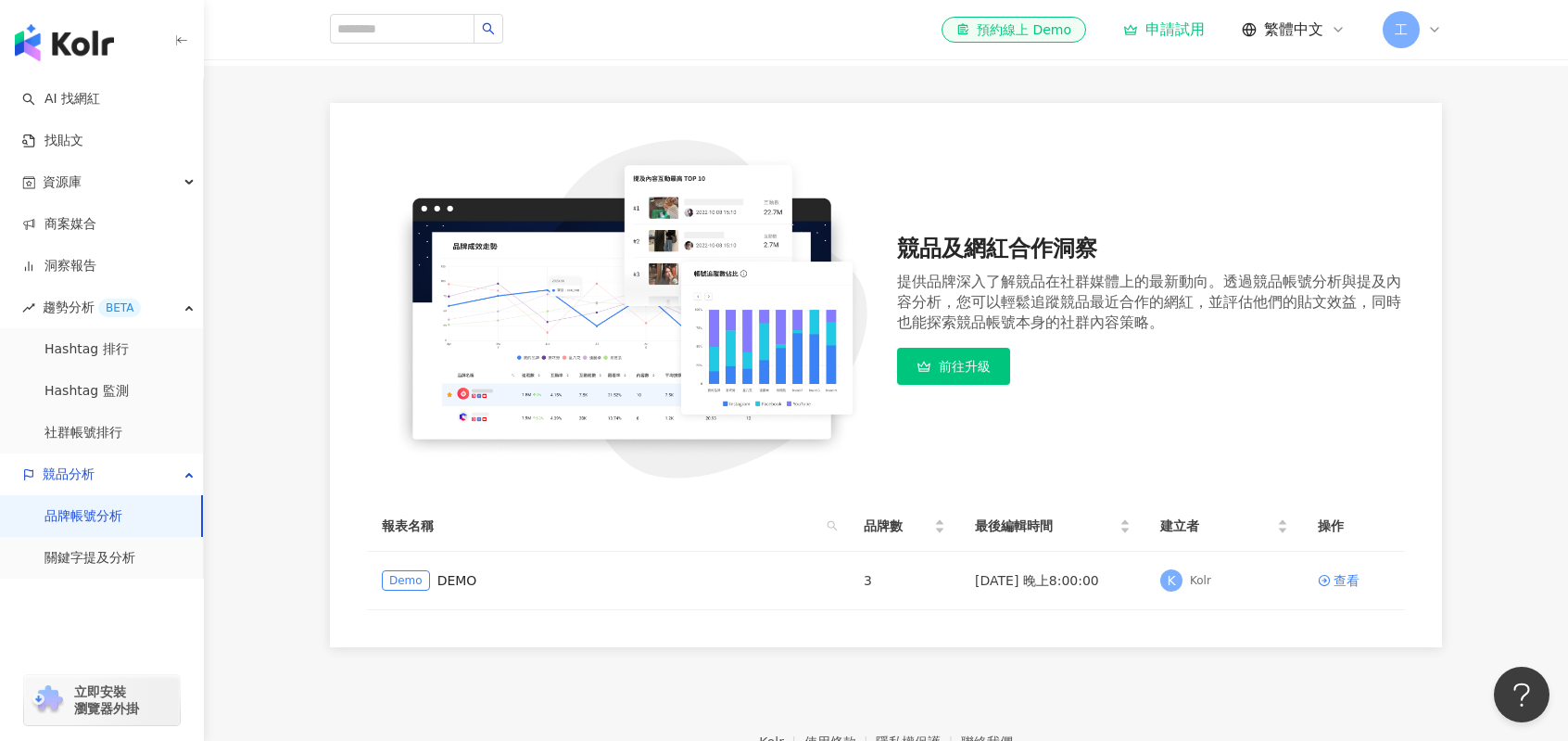
scroll to position [186, 0]
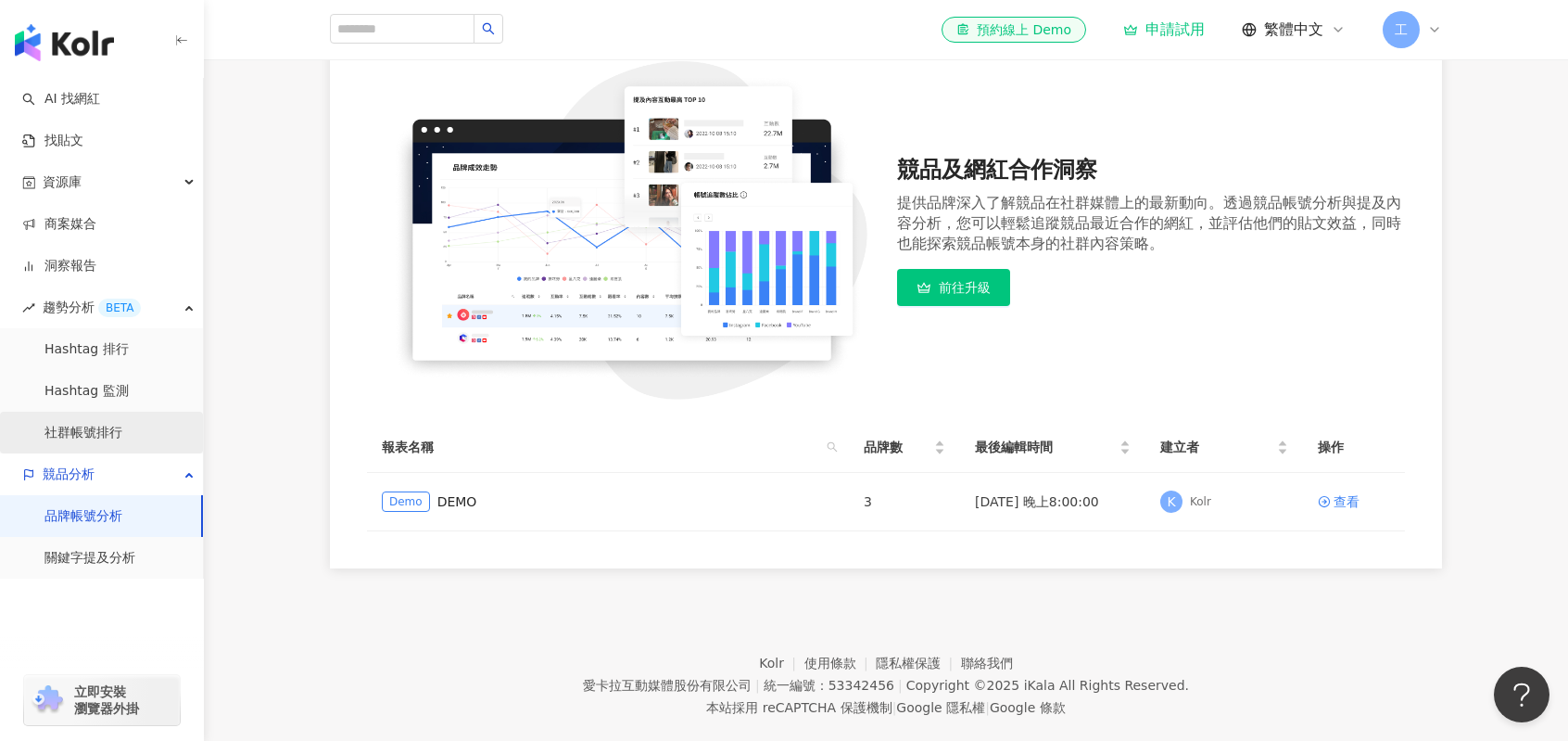
click at [122, 443] on link "社群帳號排行" at bounding box center [83, 433] width 78 height 19
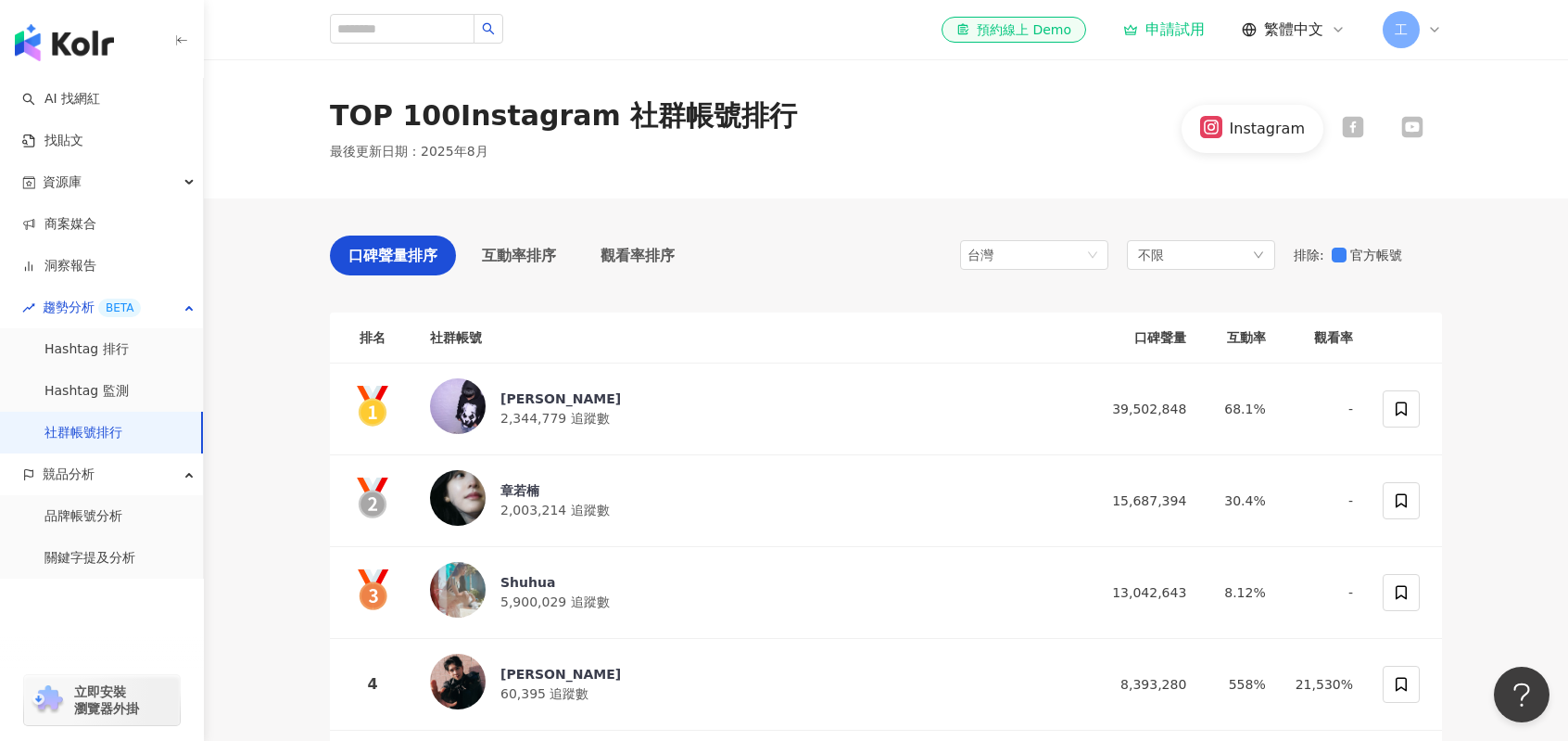
click at [471, 339] on th "社群帳號" at bounding box center [751, 338] width 674 height 51
click at [517, 259] on span "互動率排序" at bounding box center [518, 255] width 74 height 23
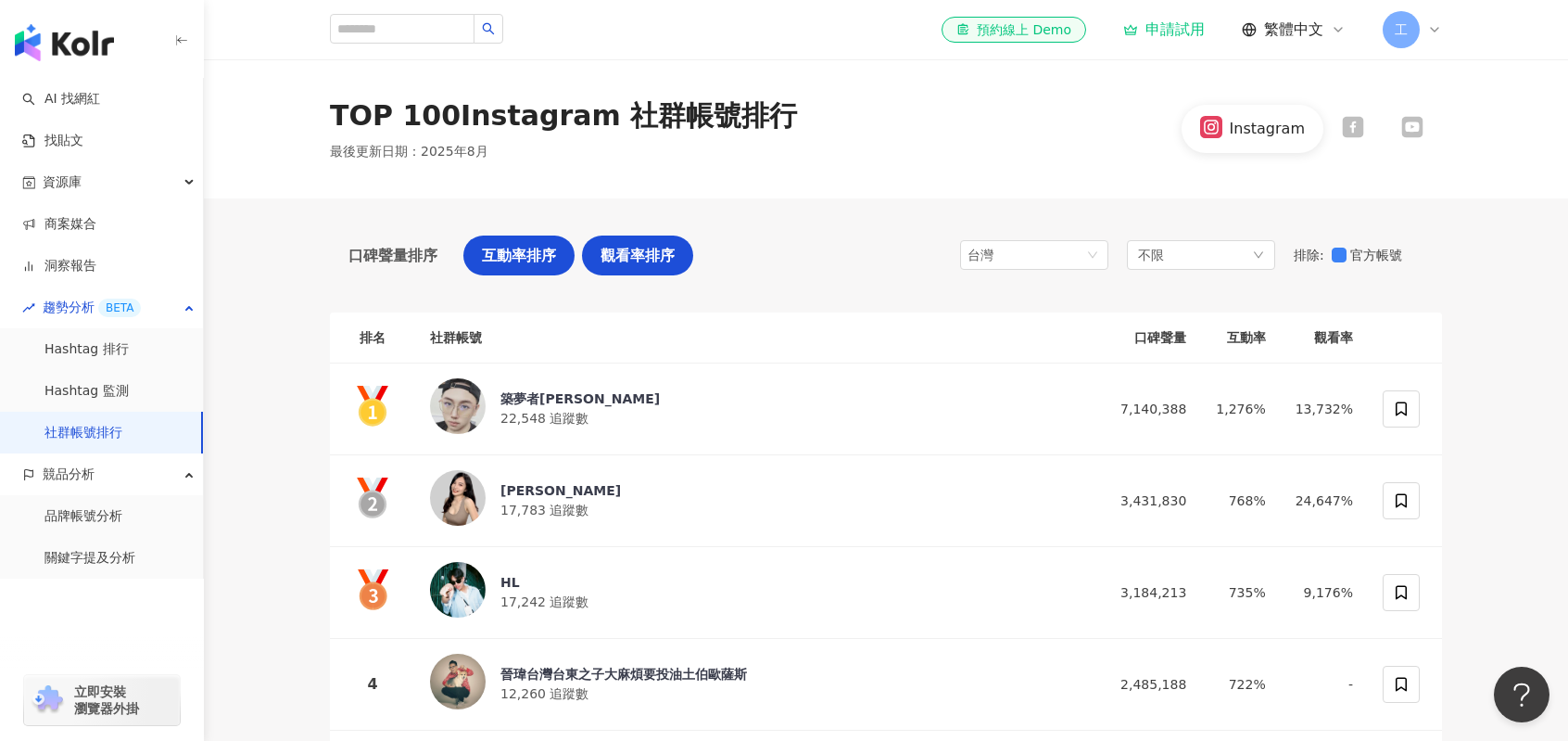
click at [612, 265] on span "觀看率排序" at bounding box center [637, 255] width 74 height 23
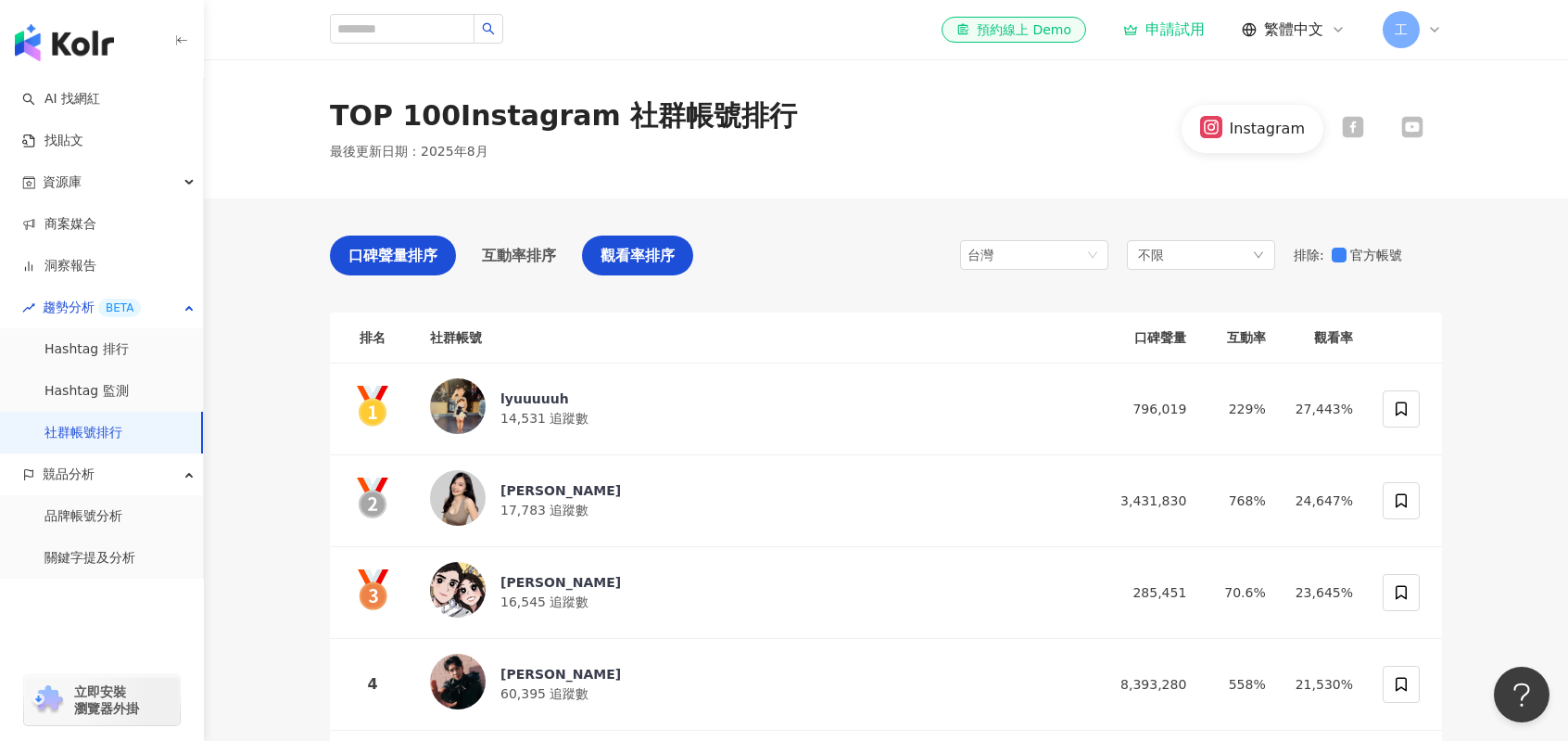
click at [398, 261] on span "口碑聲量排序" at bounding box center [393, 255] width 89 height 23
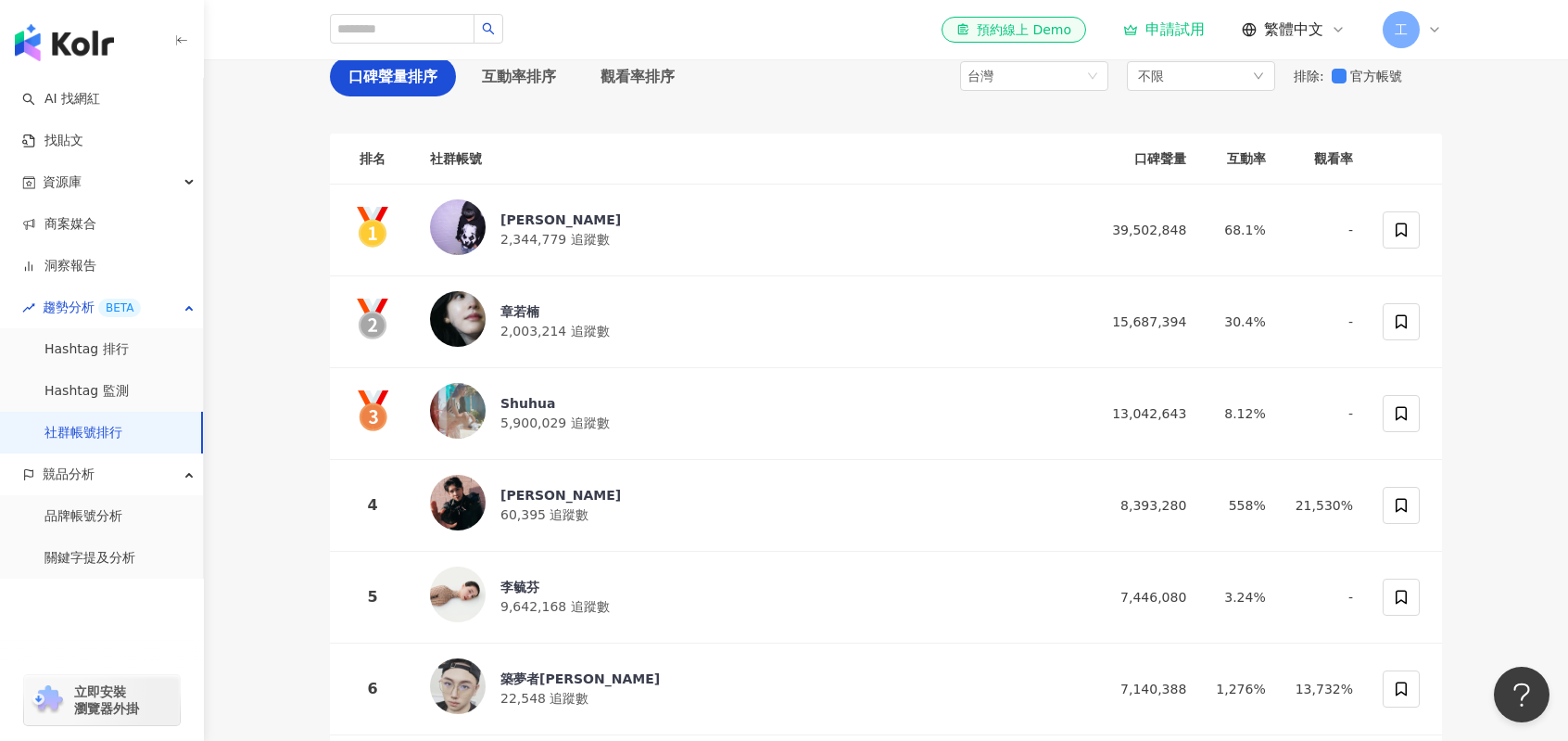
scroll to position [186, 0]
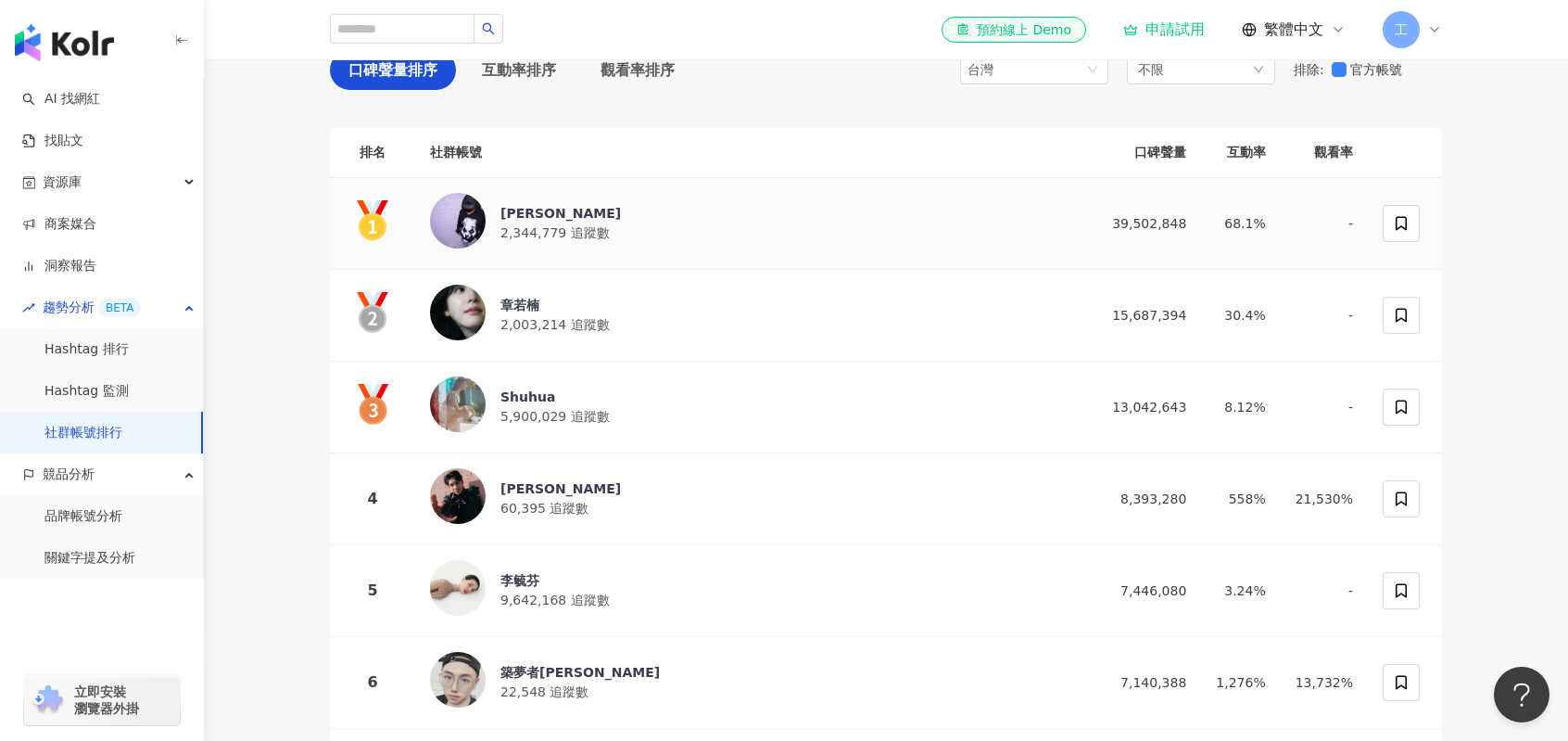
click at [820, 240] on div "Ray 2,344,779 追蹤數" at bounding box center [751, 223] width 645 height 61
click at [630, 216] on div "Ray 2,344,779 追蹤數" at bounding box center [751, 223] width 645 height 61
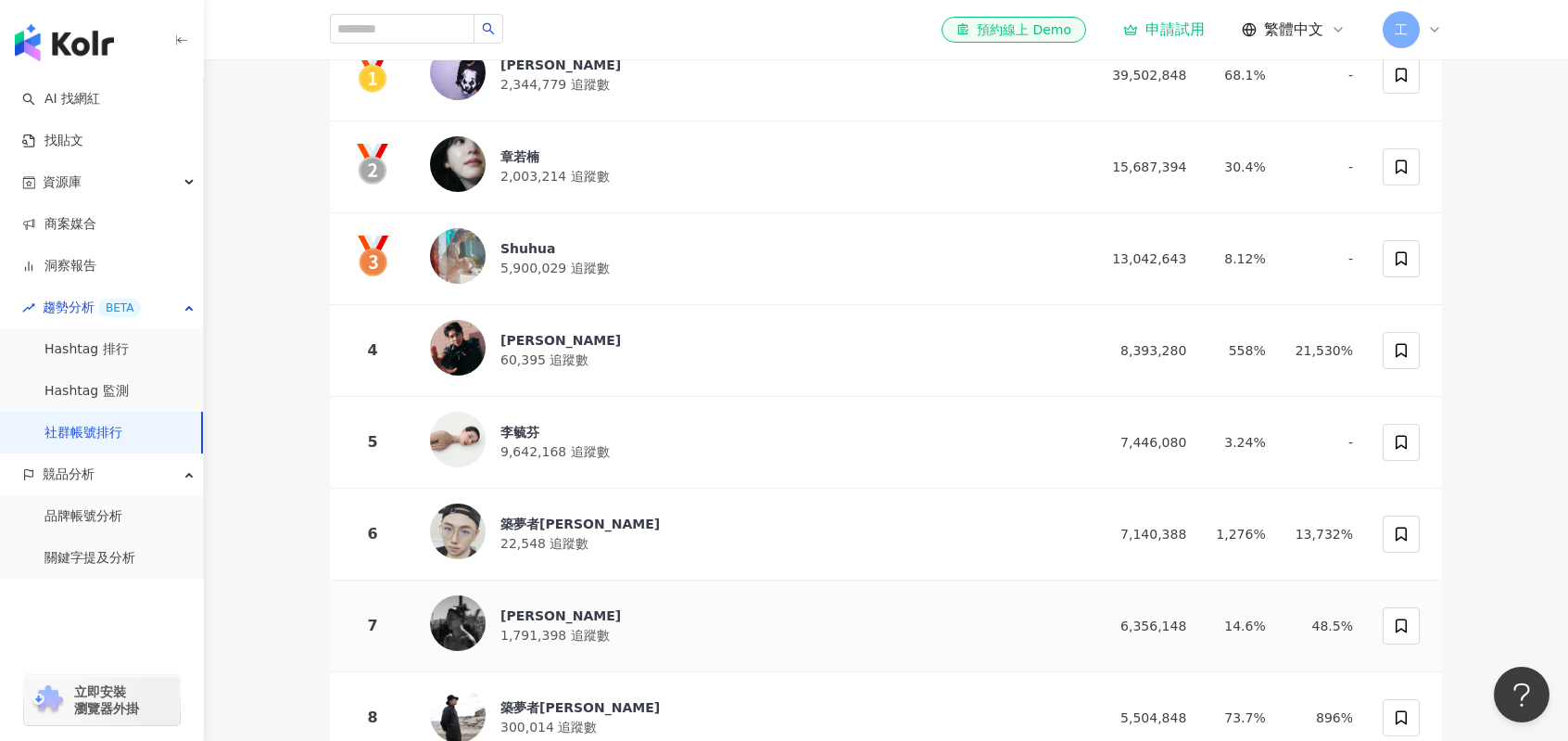
scroll to position [556, 0]
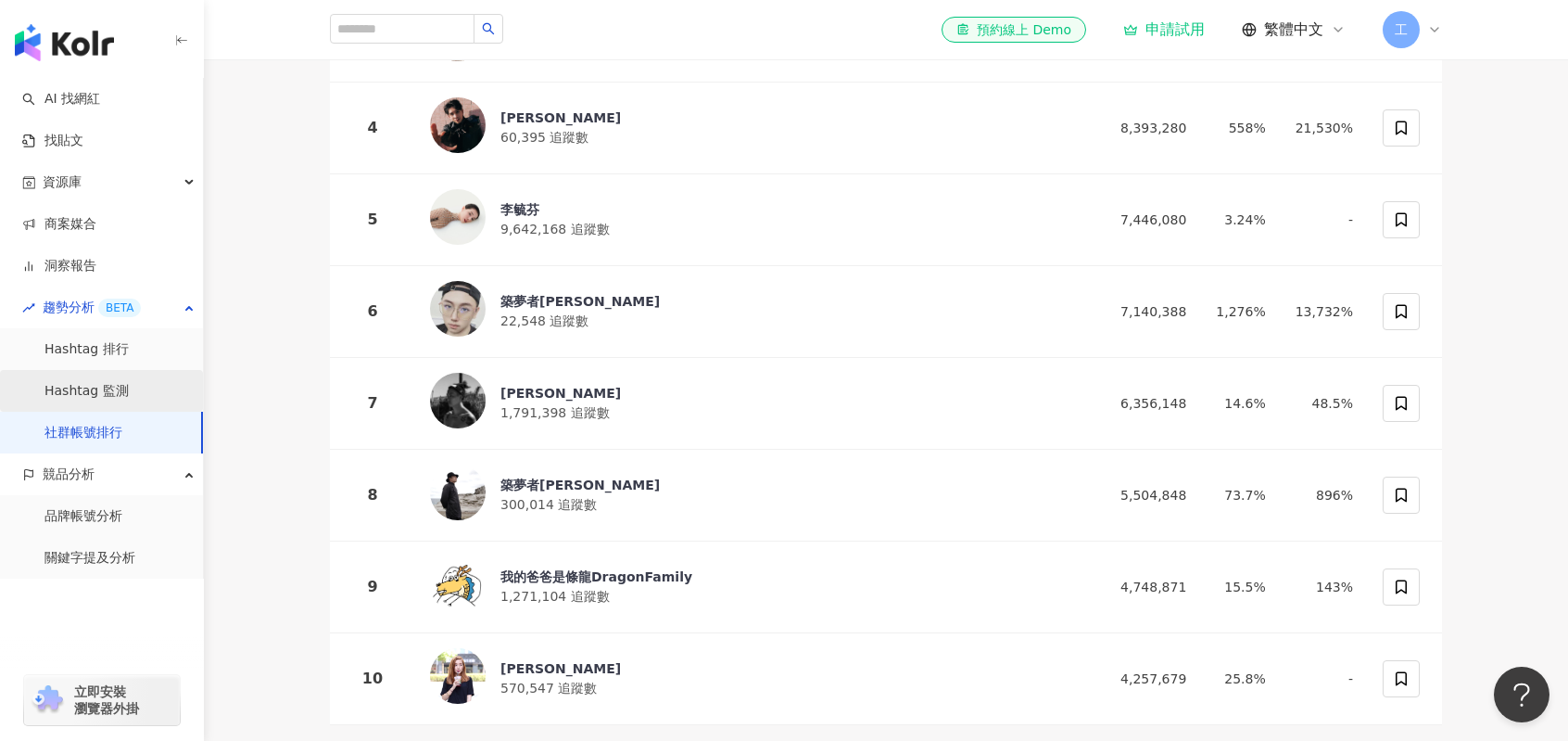
click at [110, 396] on link "Hashtag 監測" at bounding box center [86, 391] width 84 height 19
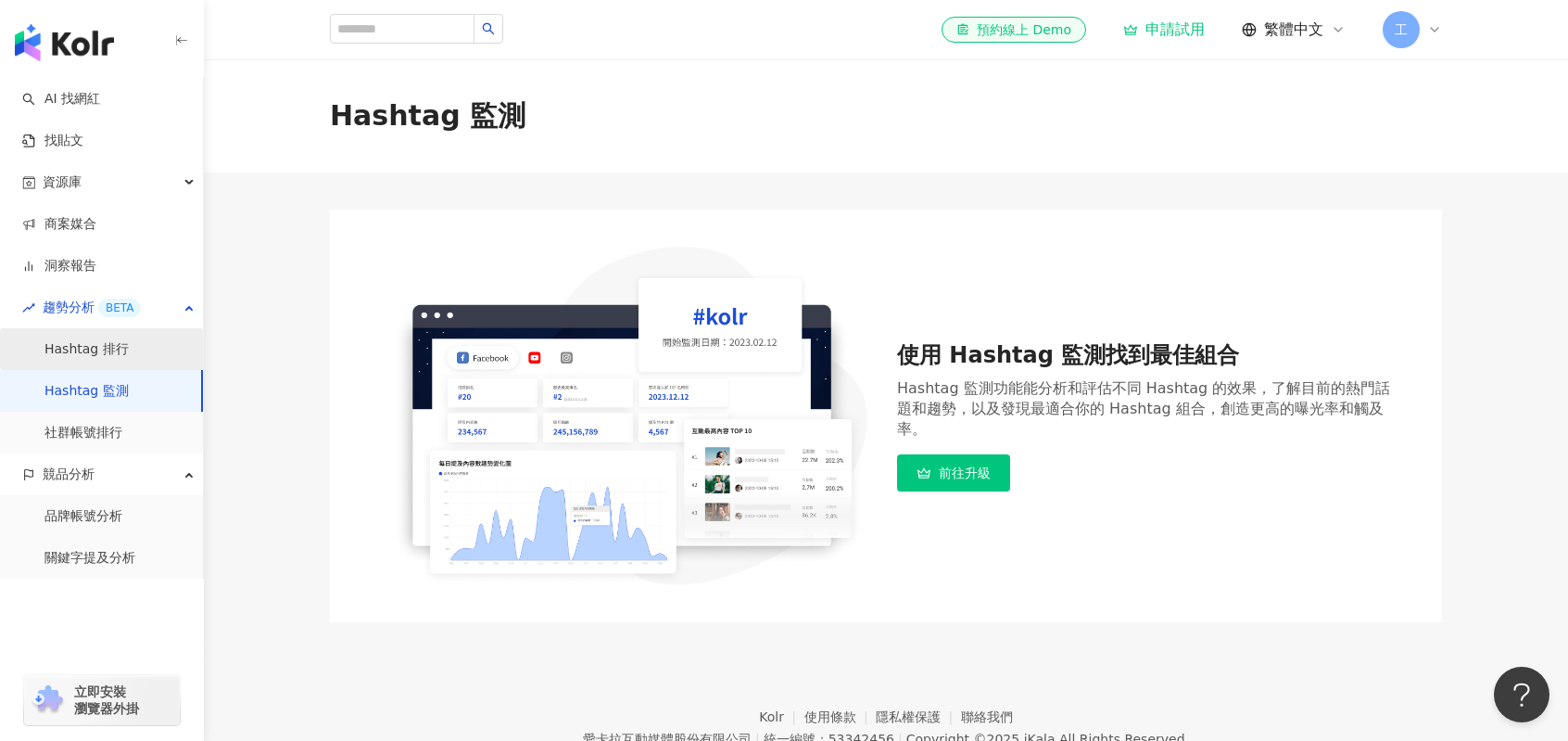
click at [124, 359] on link "Hashtag 排行" at bounding box center [86, 349] width 84 height 19
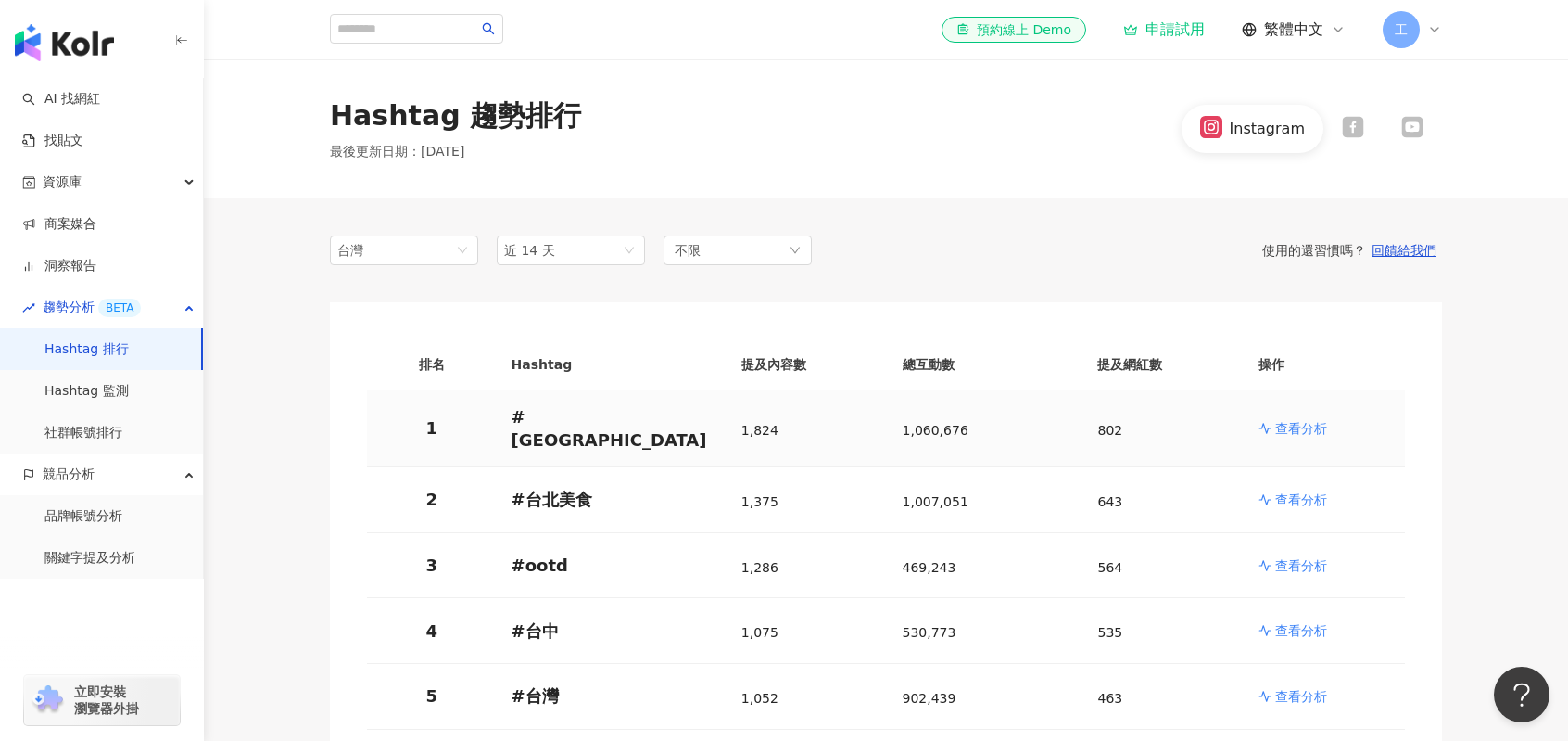
click at [1316, 420] on p "查看分析" at bounding box center [1300, 428] width 52 height 19
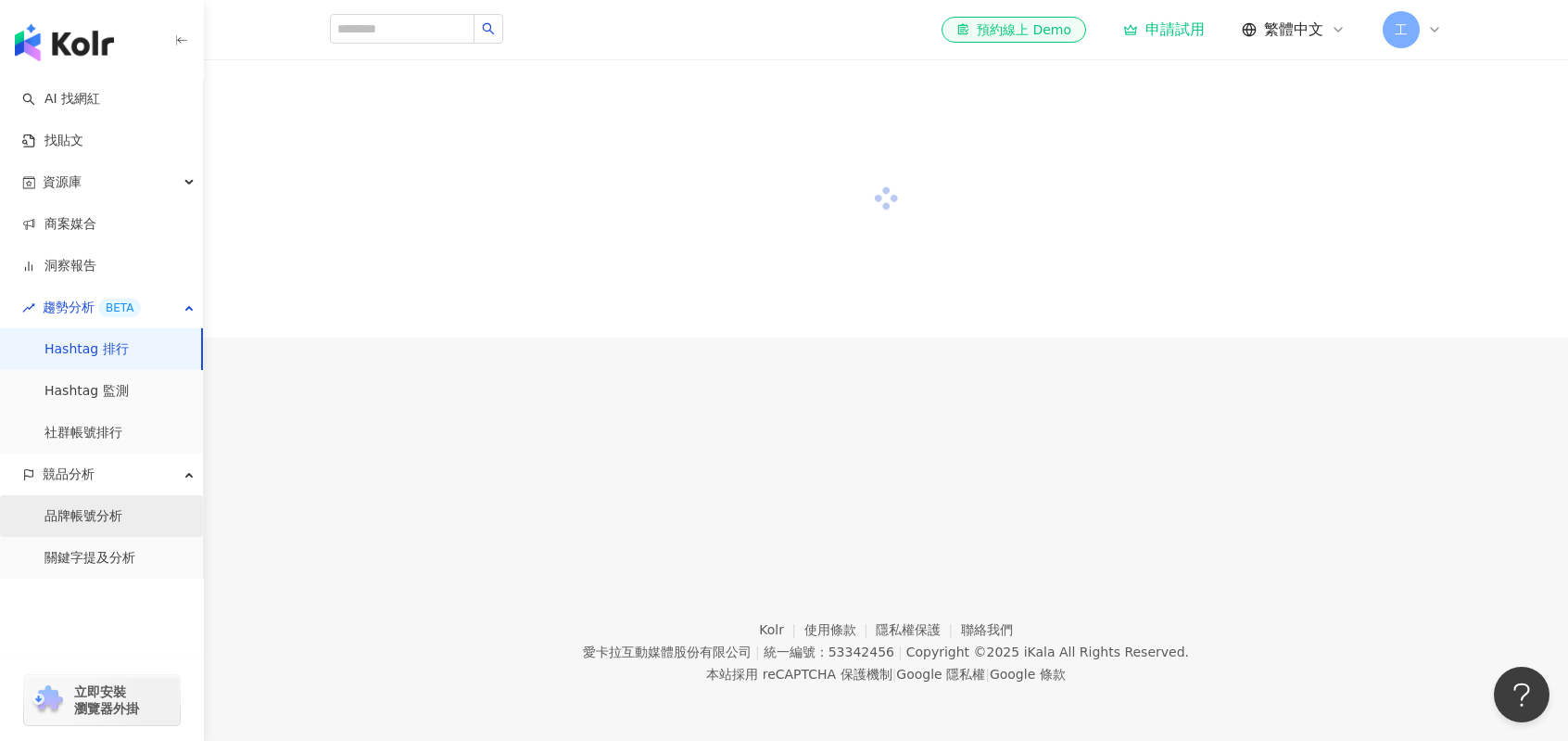
click at [103, 522] on link "品牌帳號分析" at bounding box center [83, 516] width 78 height 19
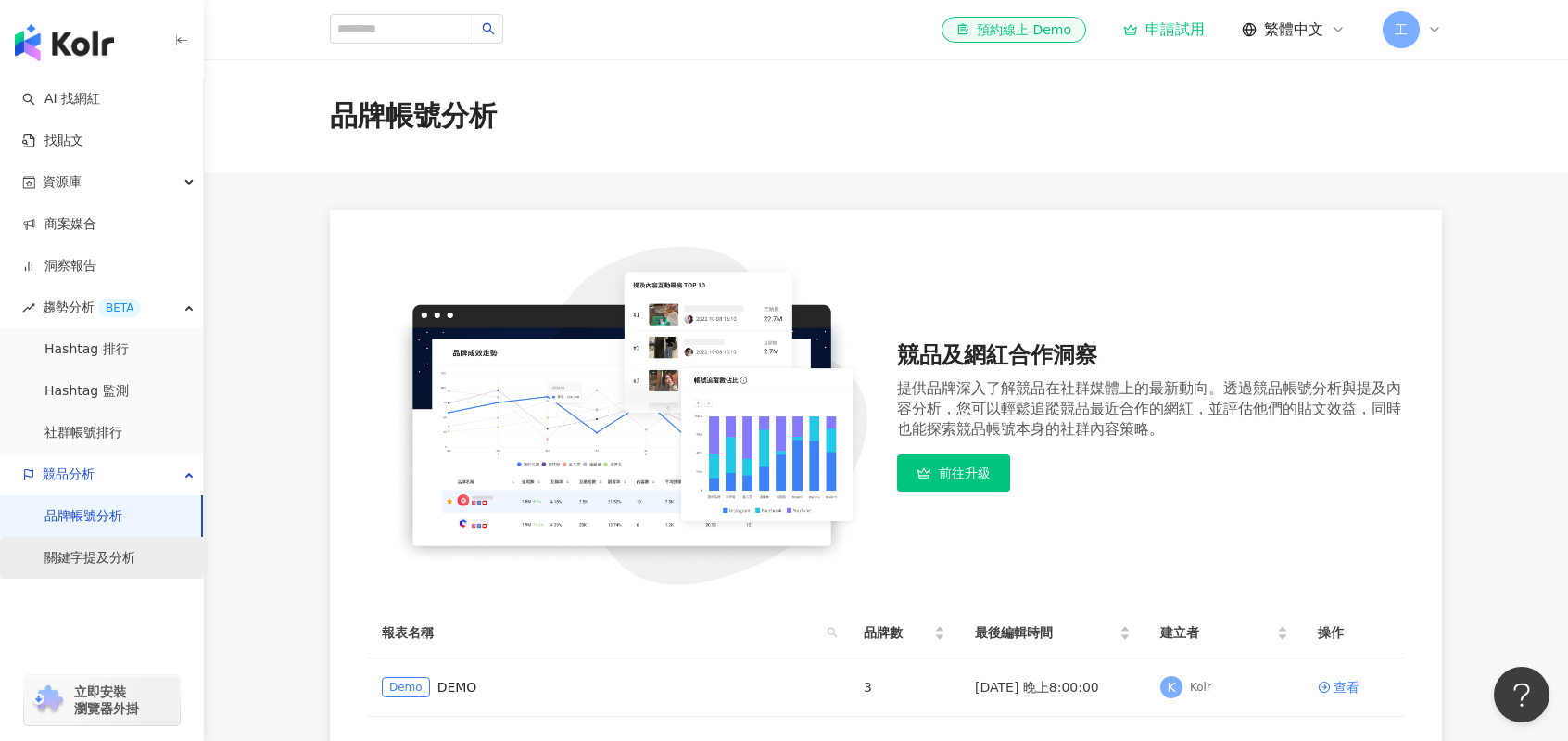
click at [106, 549] on link "關鍵字提及分析" at bounding box center [90, 558] width 91 height 19
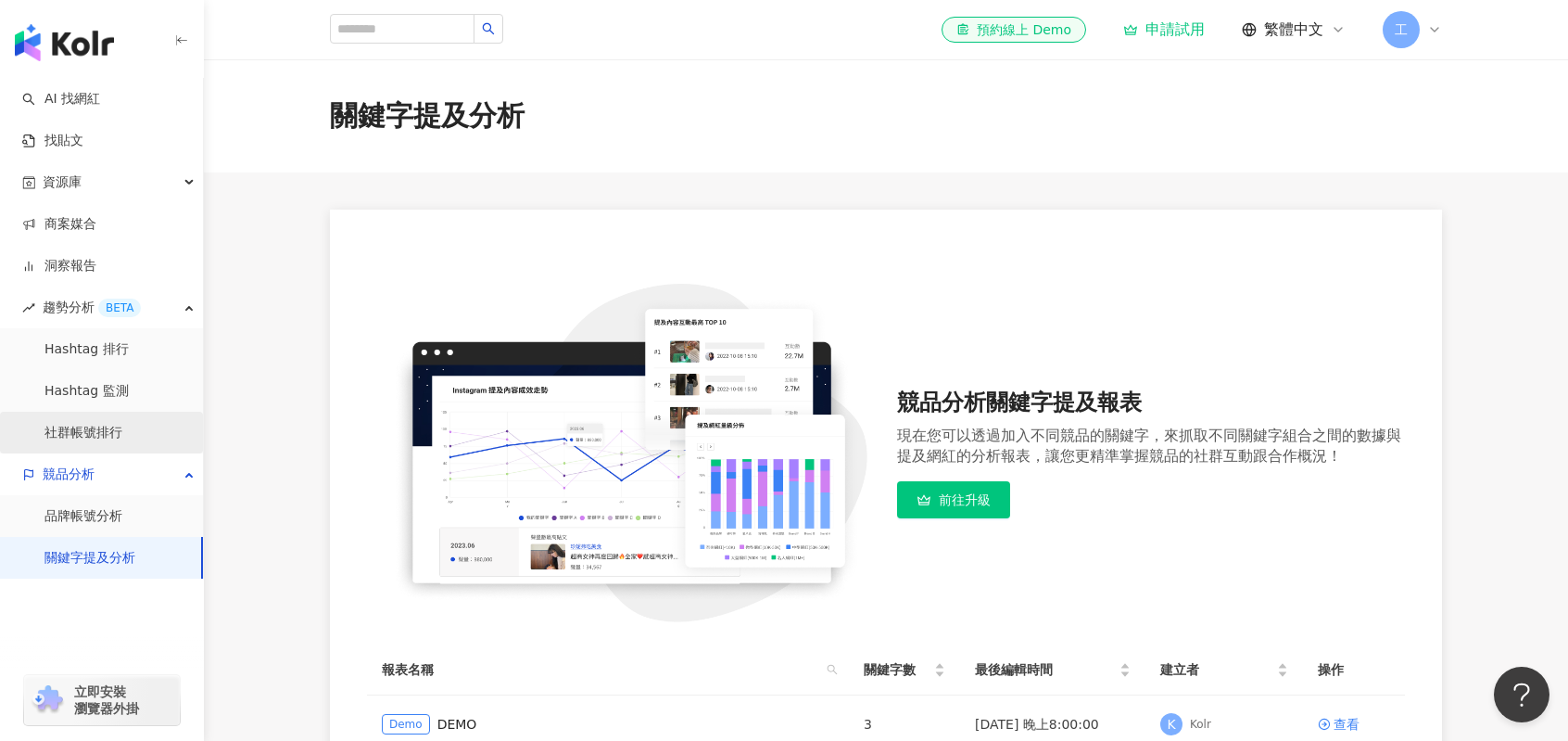
click at [111, 424] on link "社群帳號排行" at bounding box center [83, 433] width 78 height 19
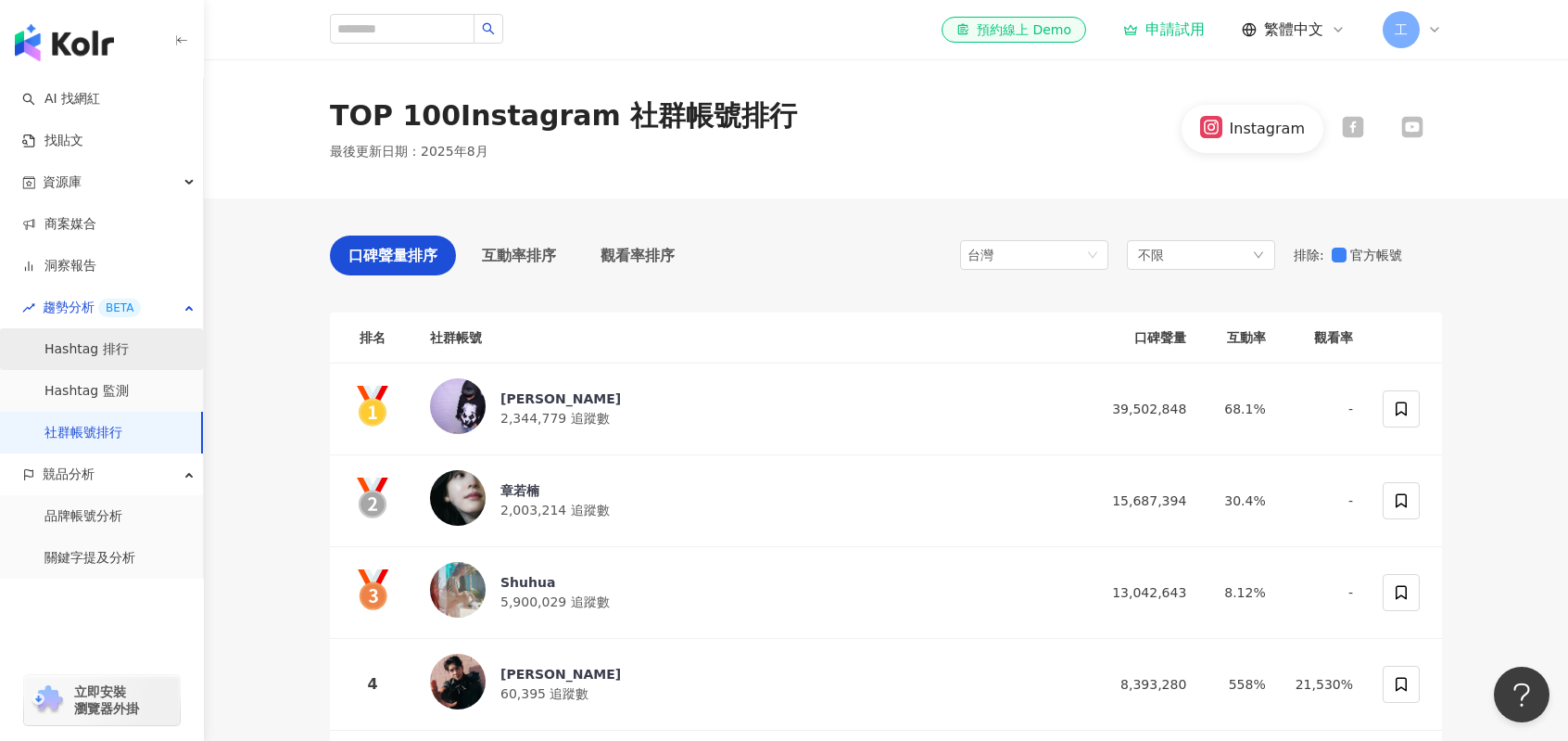
click at [114, 350] on link "Hashtag 排行" at bounding box center [86, 349] width 84 height 19
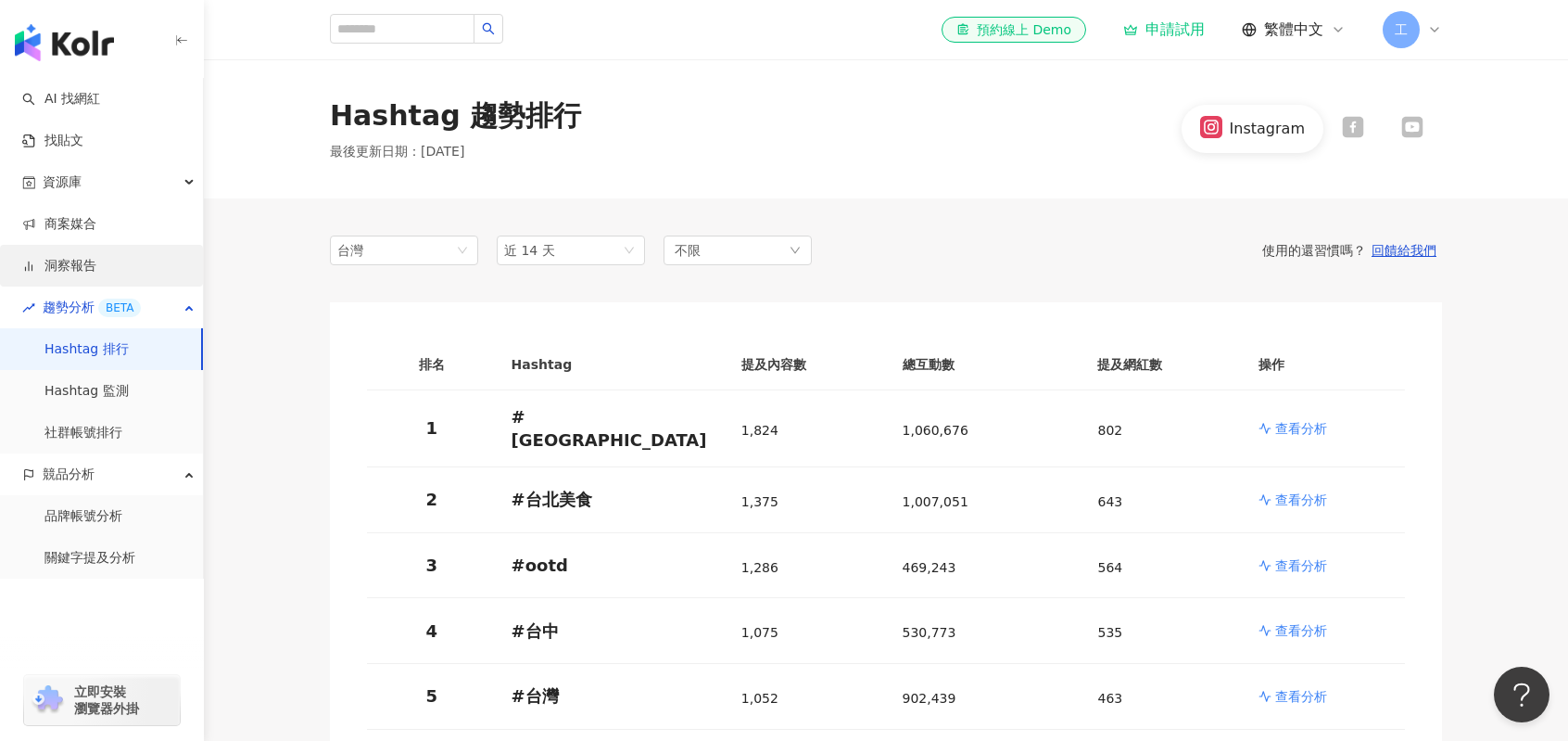
click at [97, 259] on link "洞察報告" at bounding box center [59, 266] width 74 height 19
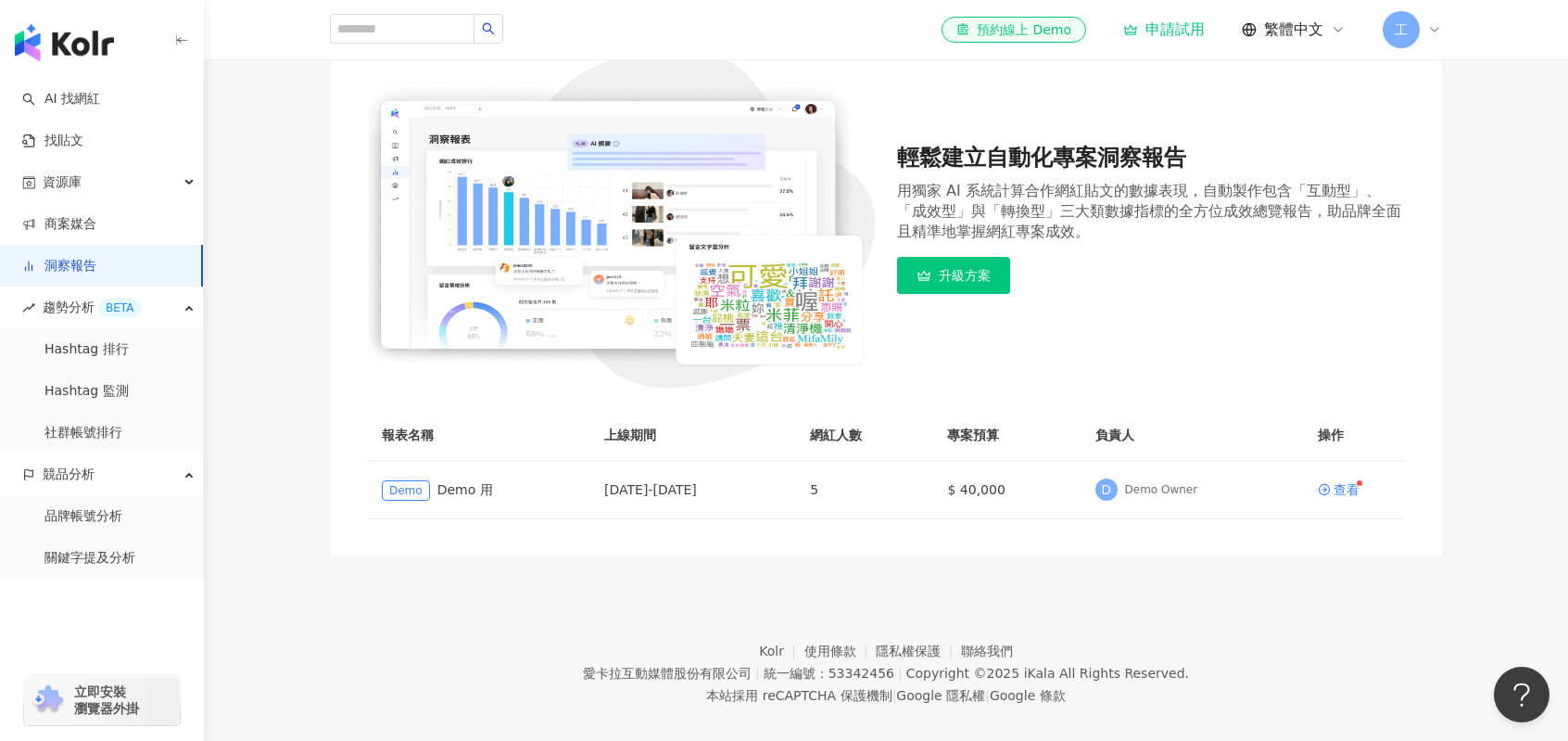
scroll to position [218, 0]
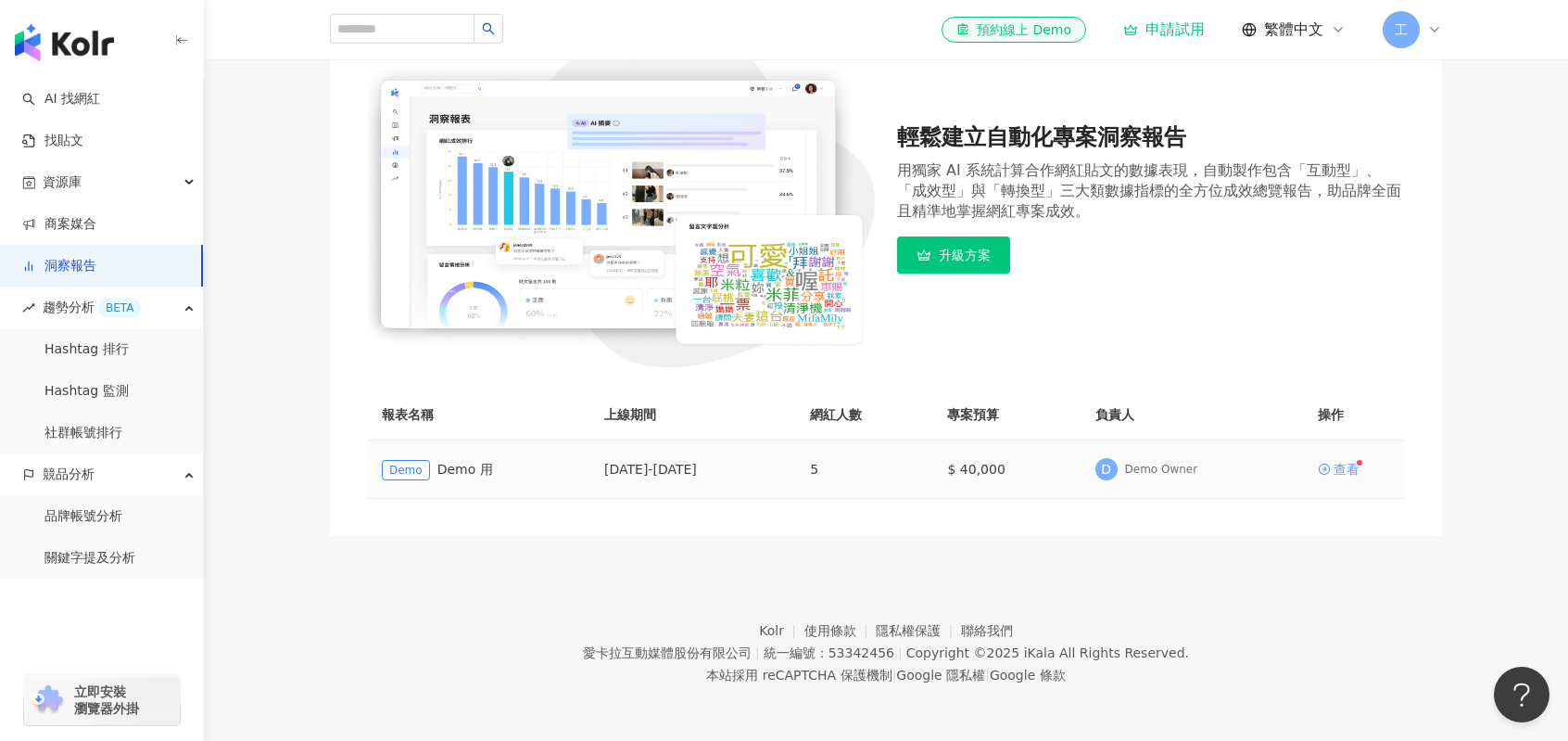
click at [1357, 475] on div "查看" at bounding box center [1346, 468] width 26 height 13
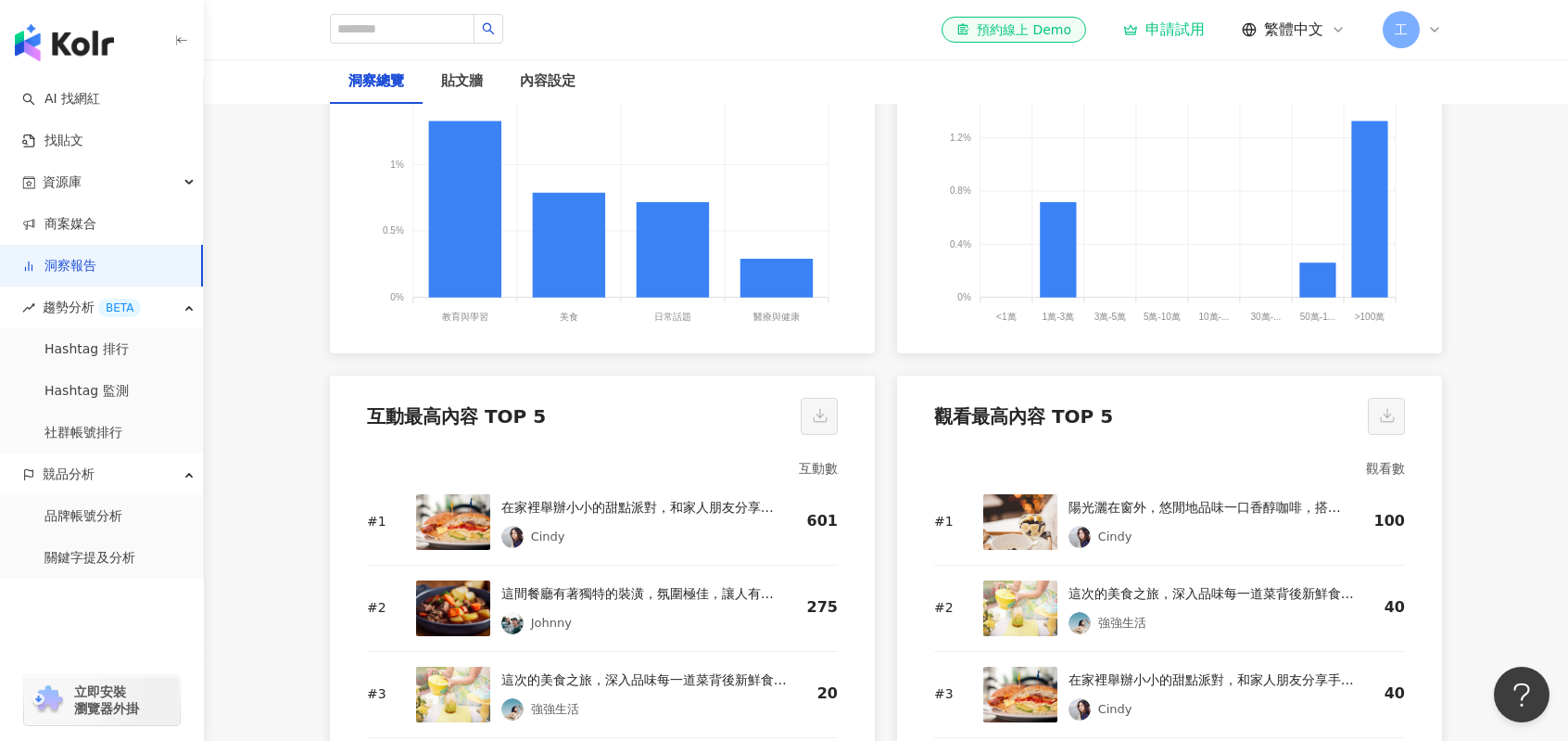
scroll to position [2504, 0]
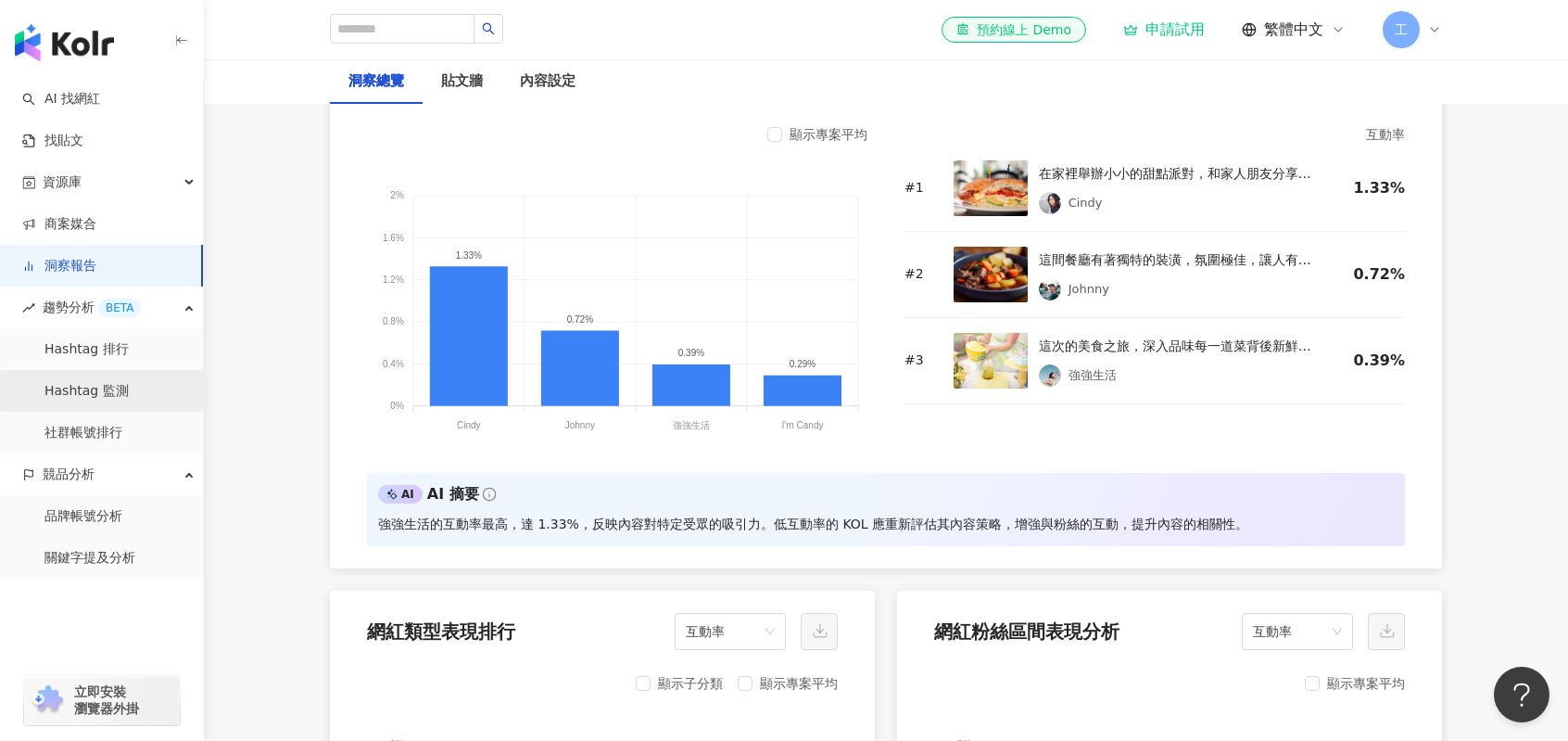
scroll to position [1483, 0]
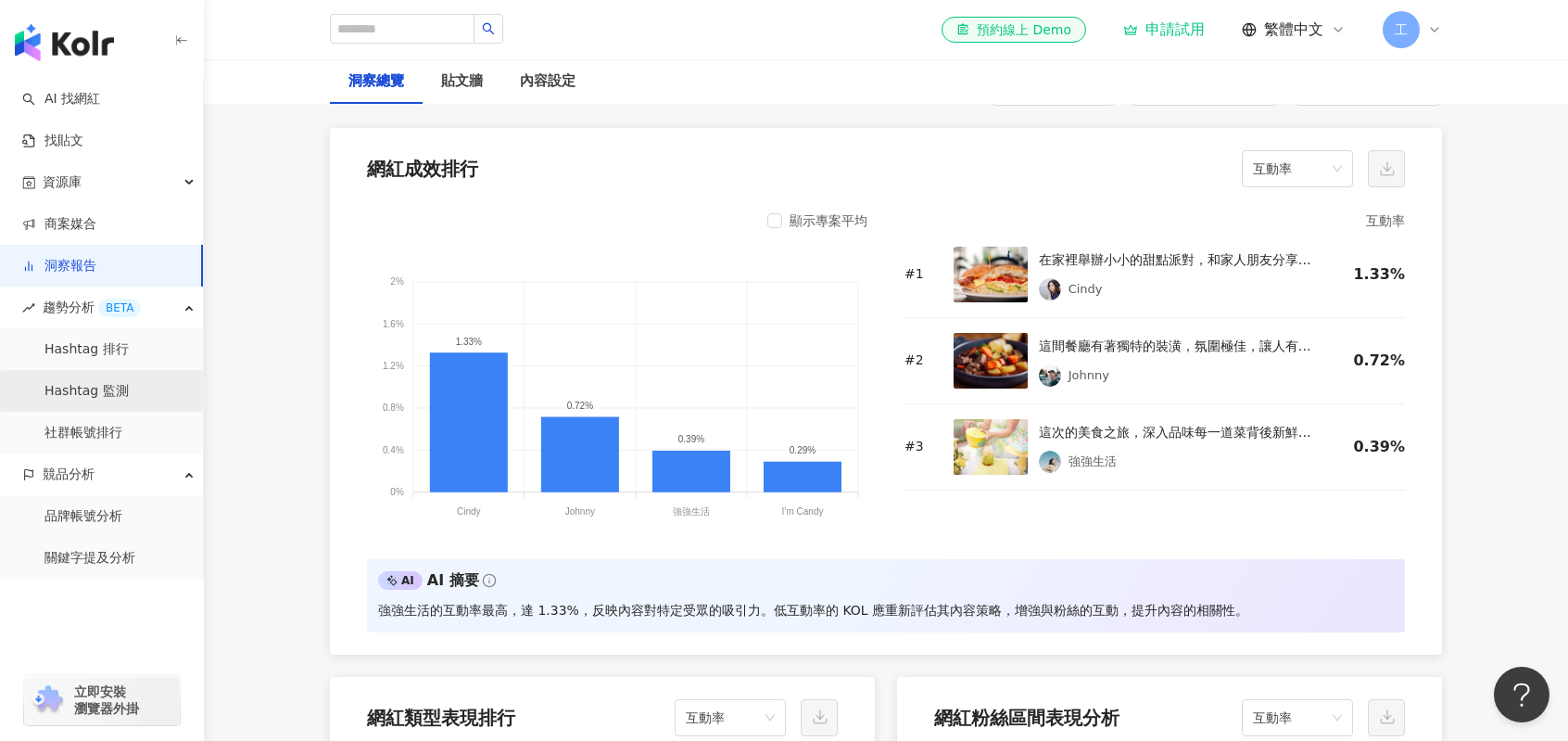
click at [103, 399] on link "Hashtag 監測" at bounding box center [86, 391] width 84 height 19
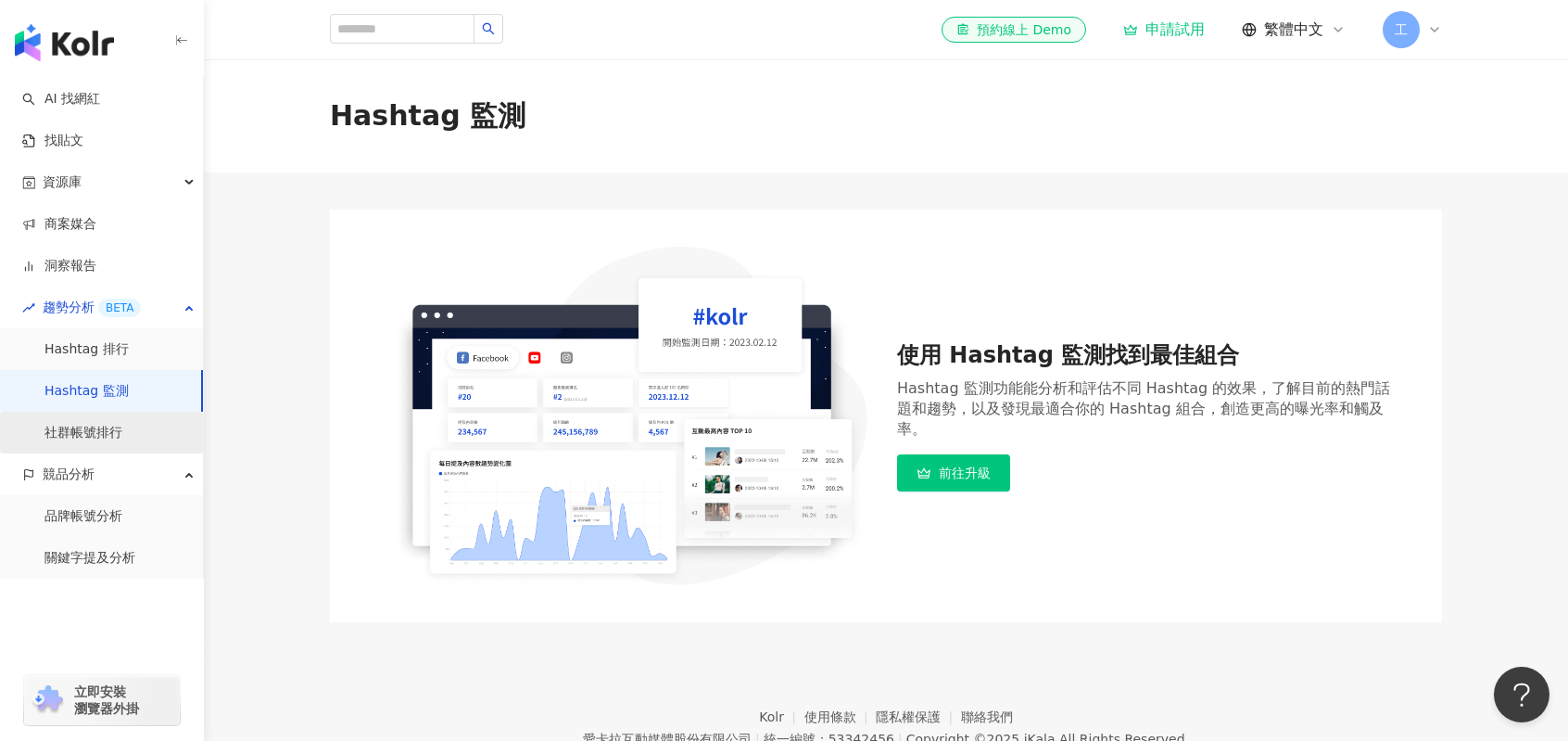
click at [113, 425] on link "社群帳號排行" at bounding box center [83, 433] width 78 height 19
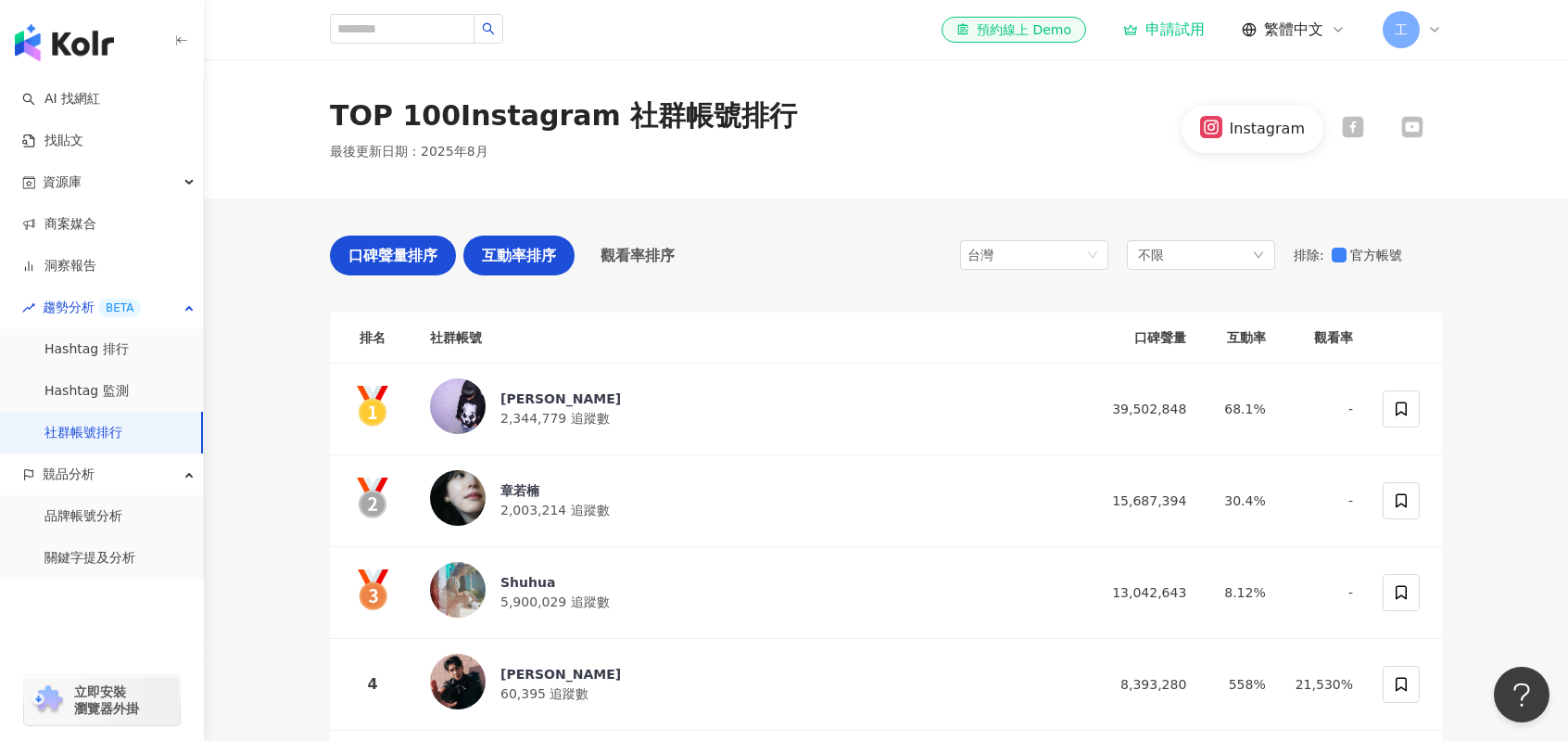
click at [493, 248] on span "互動率排序" at bounding box center [518, 255] width 74 height 23
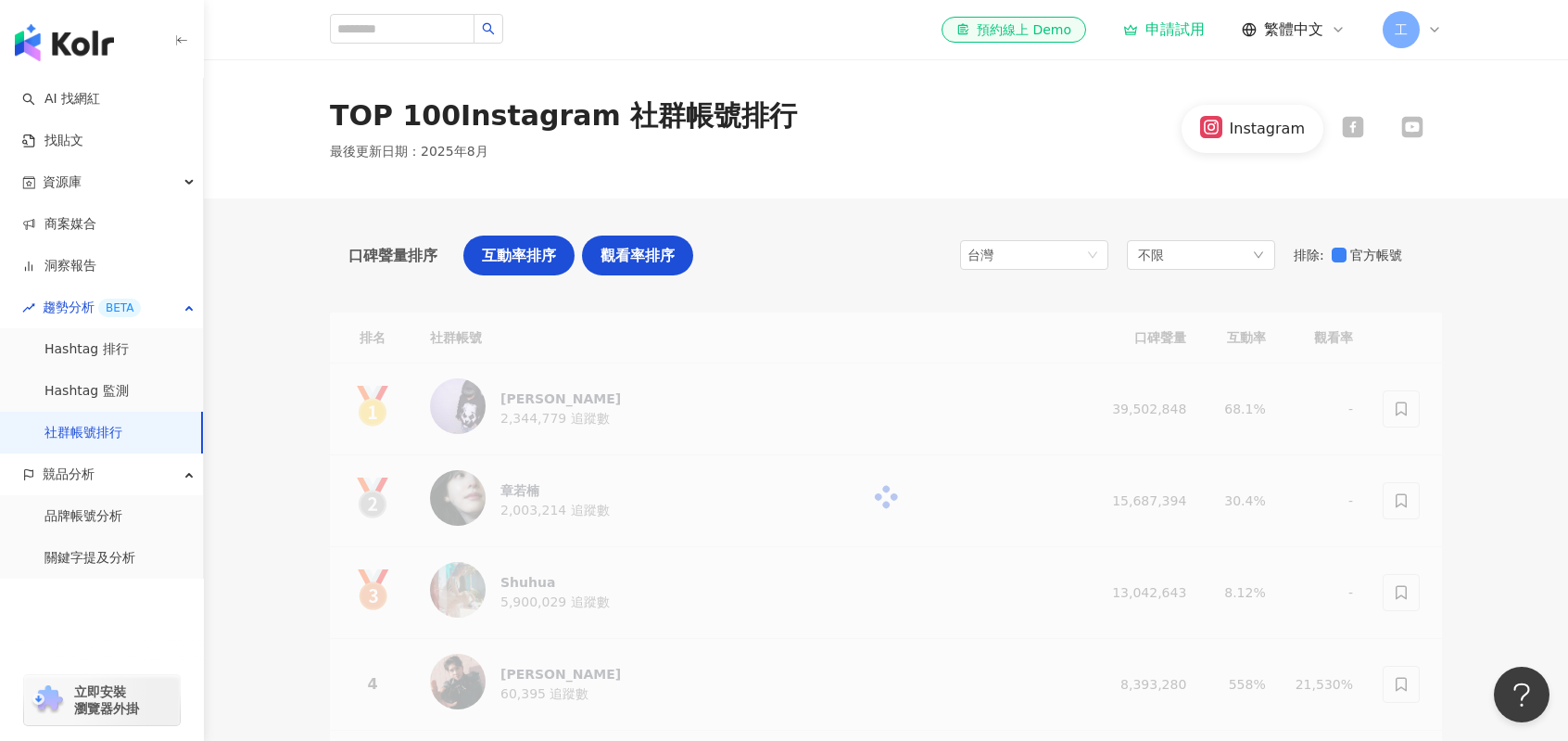
click at [610, 250] on span "觀看率排序" at bounding box center [637, 255] width 74 height 23
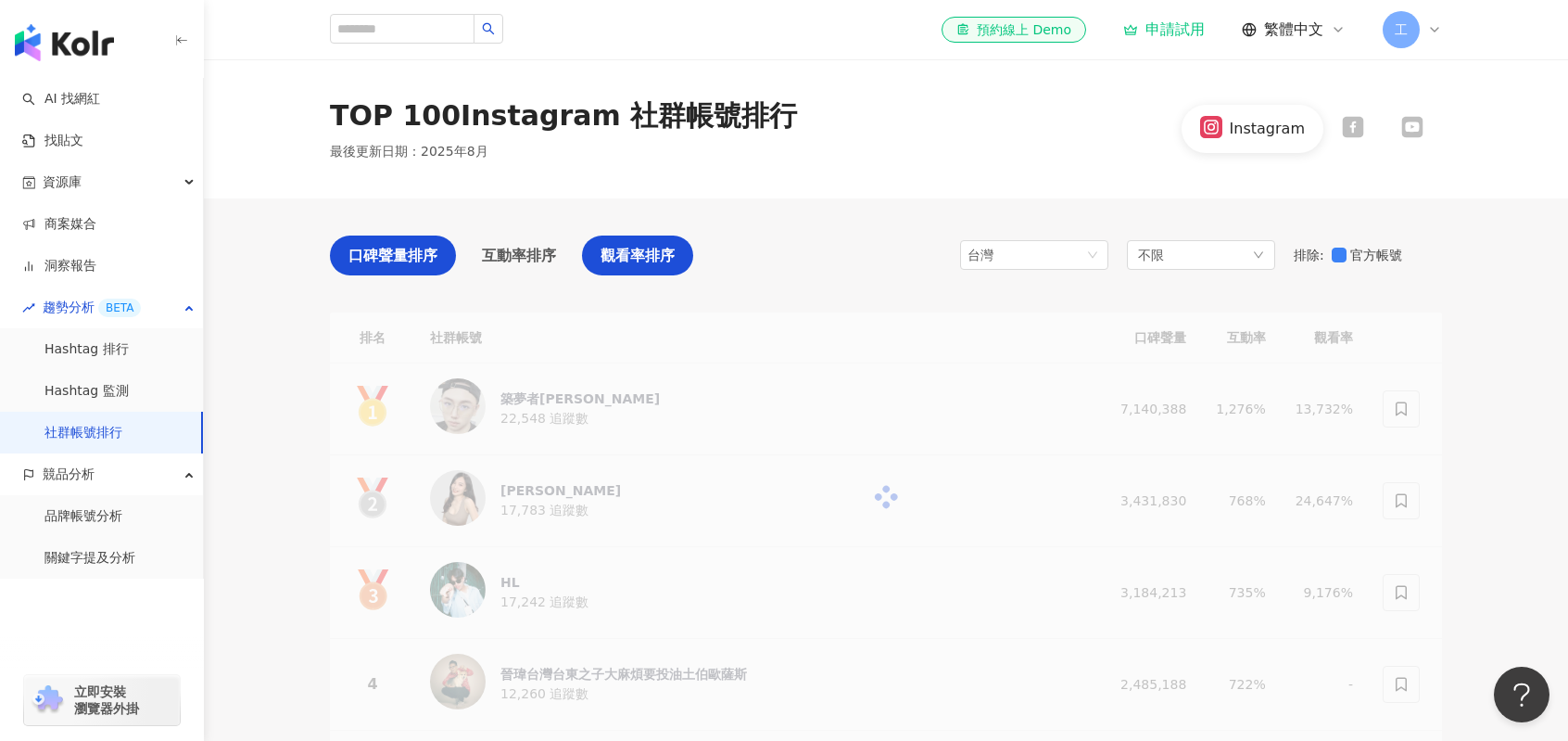
click at [437, 254] on div "口碑聲量排序" at bounding box center [393, 255] width 126 height 40
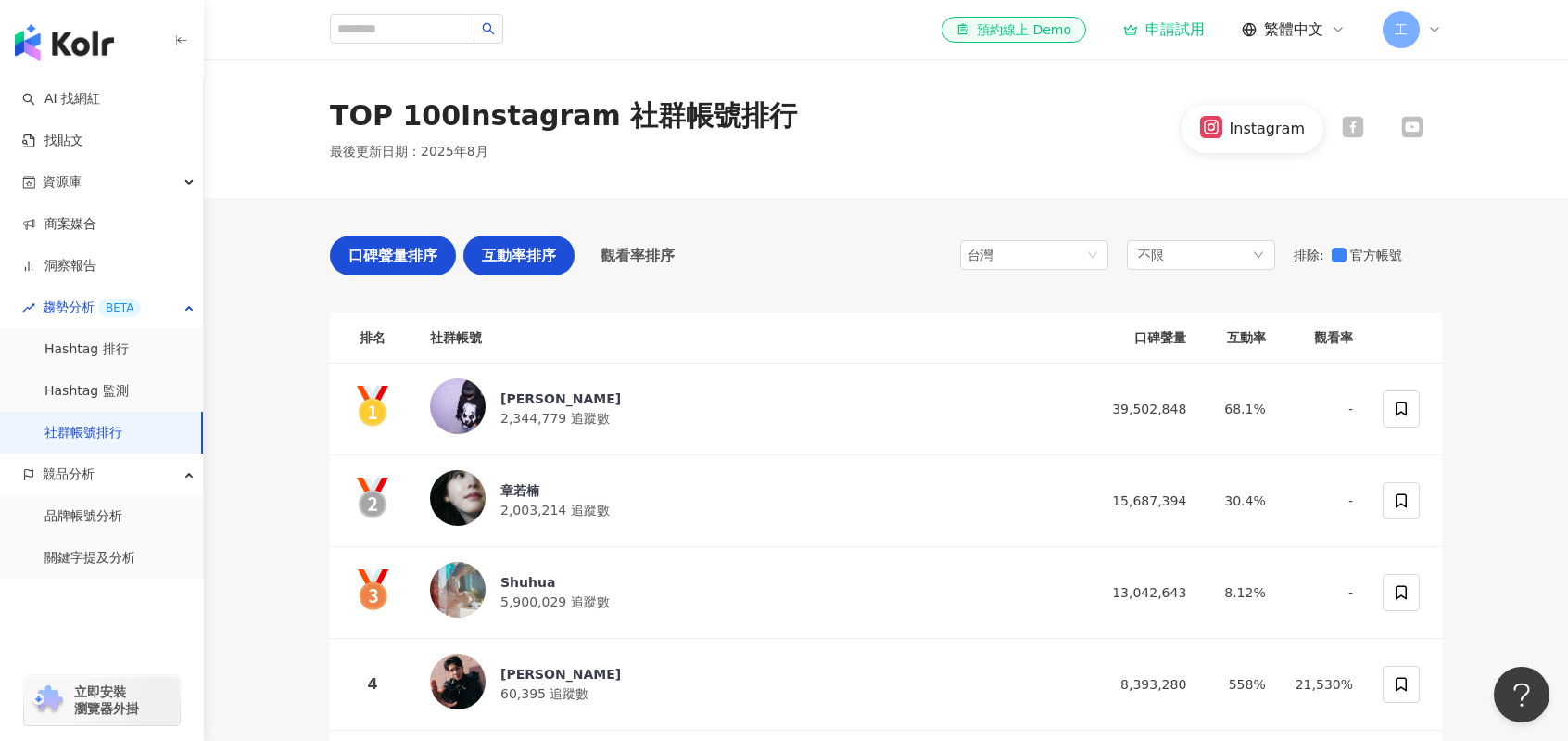
click at [511, 254] on span "互動率排序" at bounding box center [518, 255] width 74 height 23
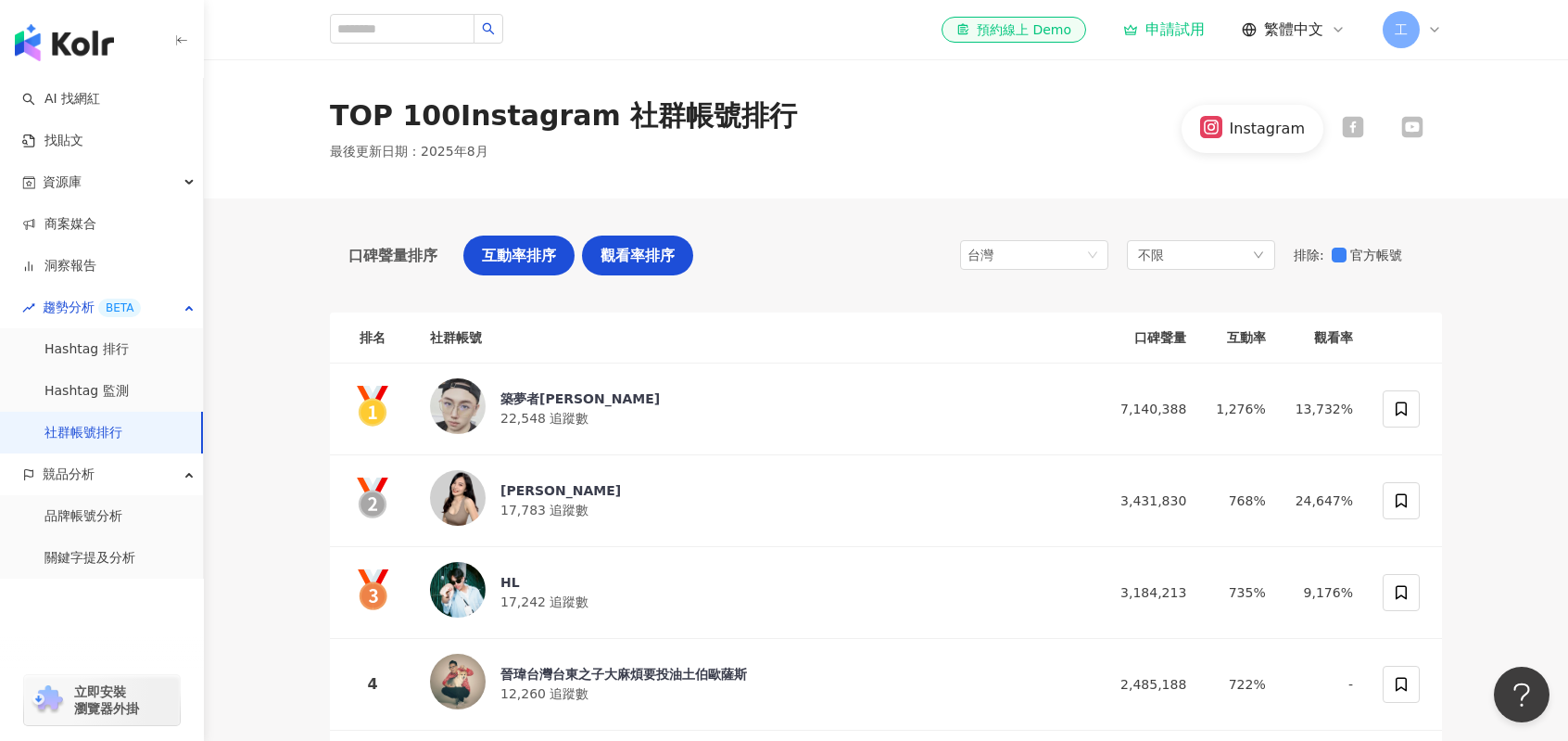
click at [602, 257] on span "觀看率排序" at bounding box center [637, 255] width 74 height 23
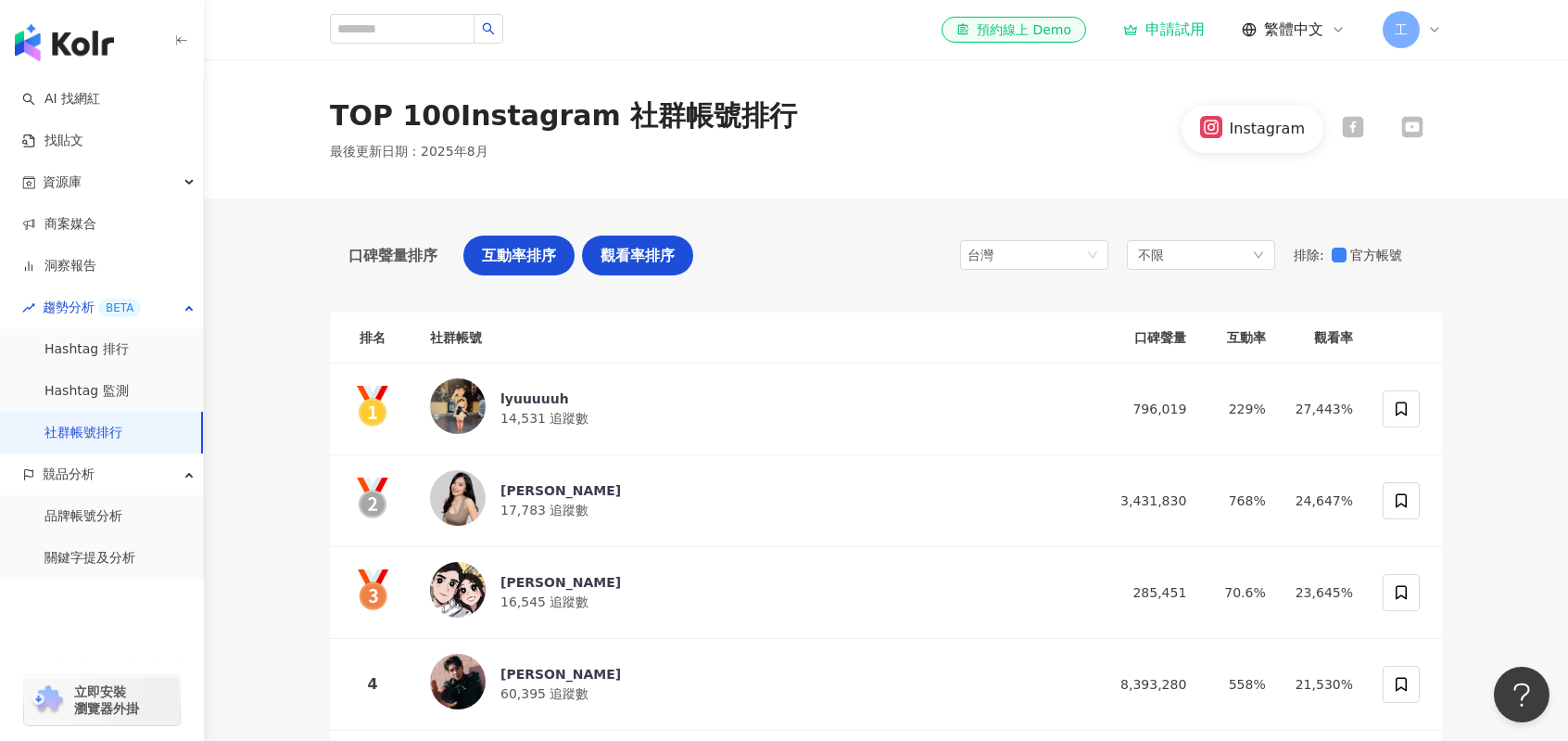
click at [471, 248] on div "互動率排序" at bounding box center [518, 255] width 112 height 40
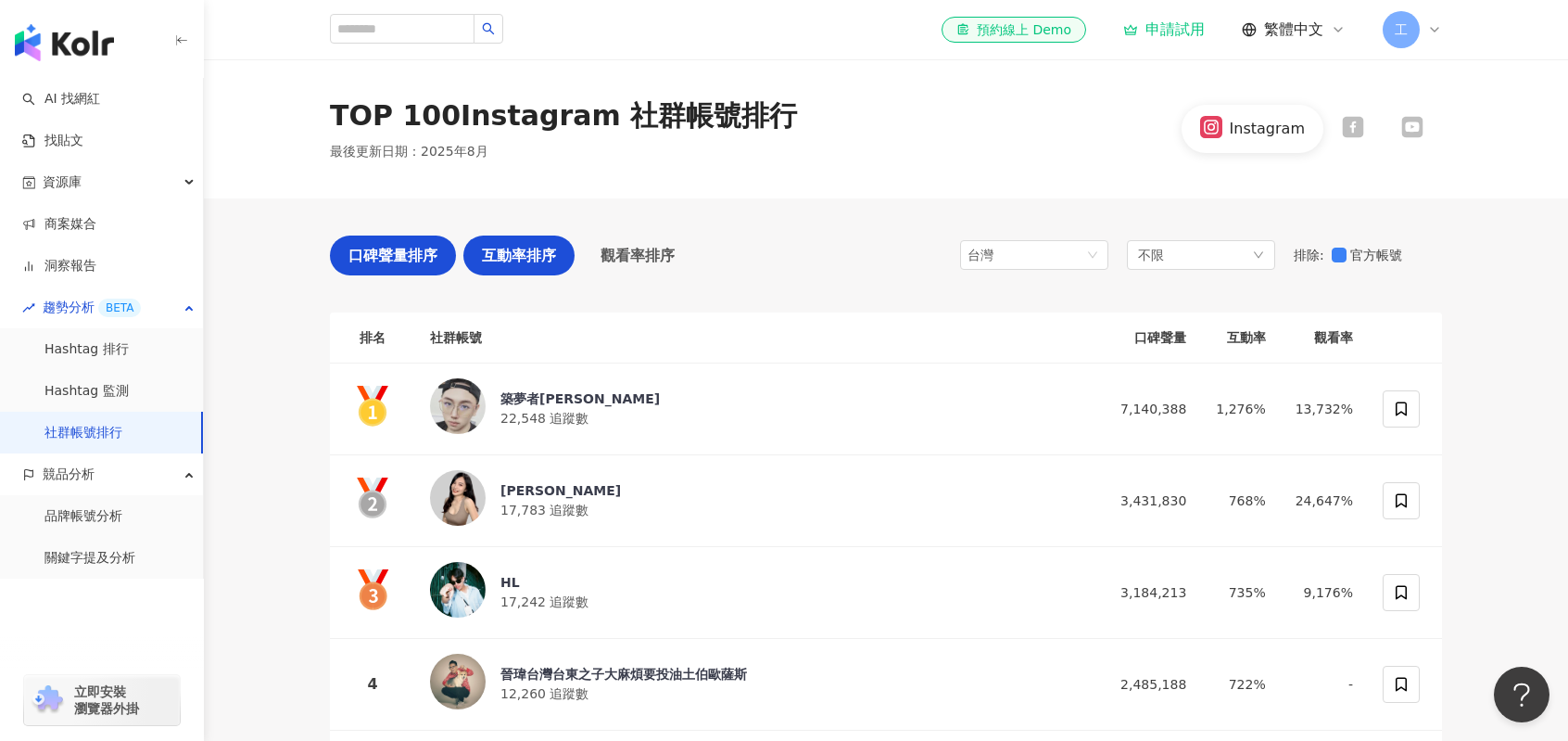
click at [435, 250] on span "口碑聲量排序" at bounding box center [393, 255] width 89 height 23
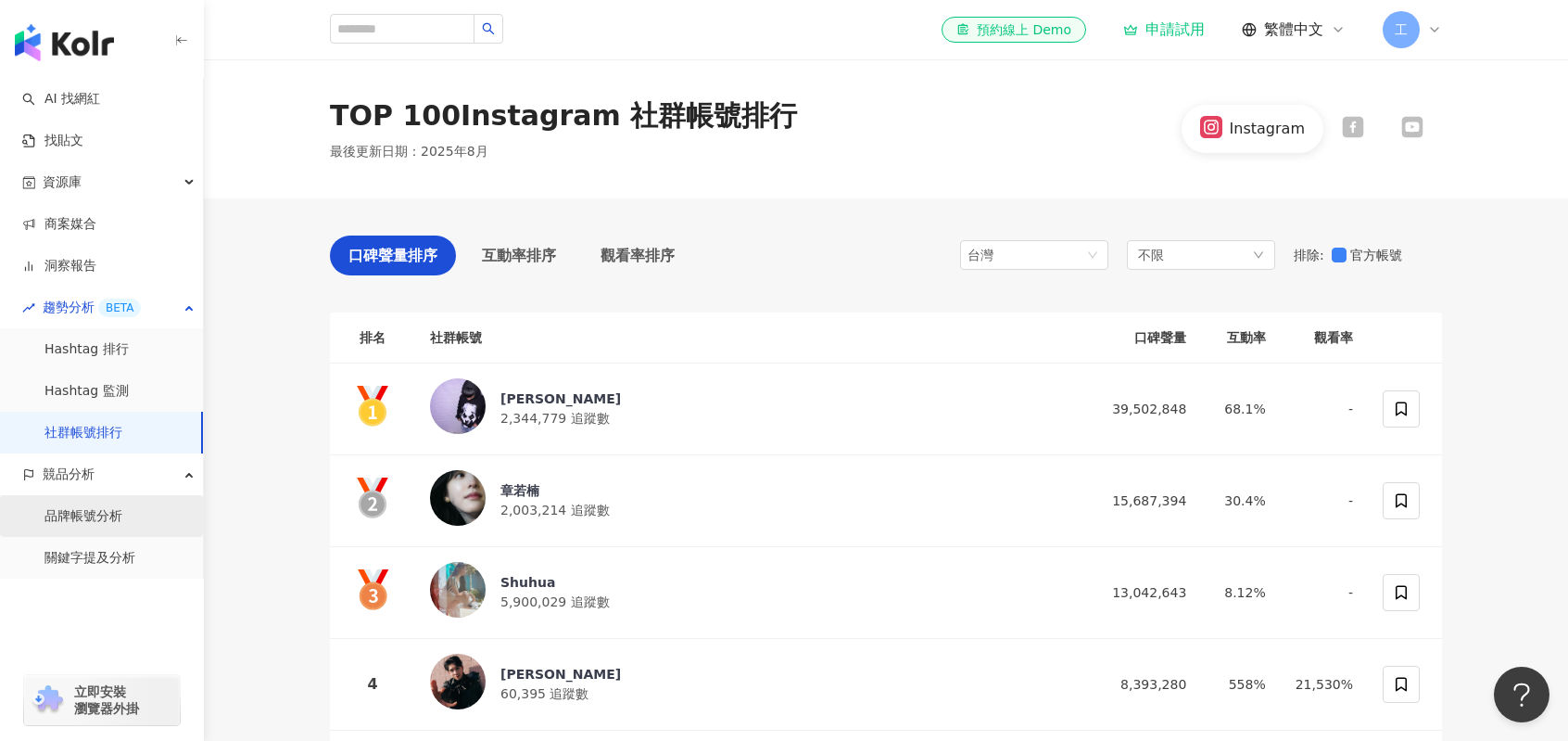
click at [115, 515] on link "品牌帳號分析" at bounding box center [83, 516] width 78 height 19
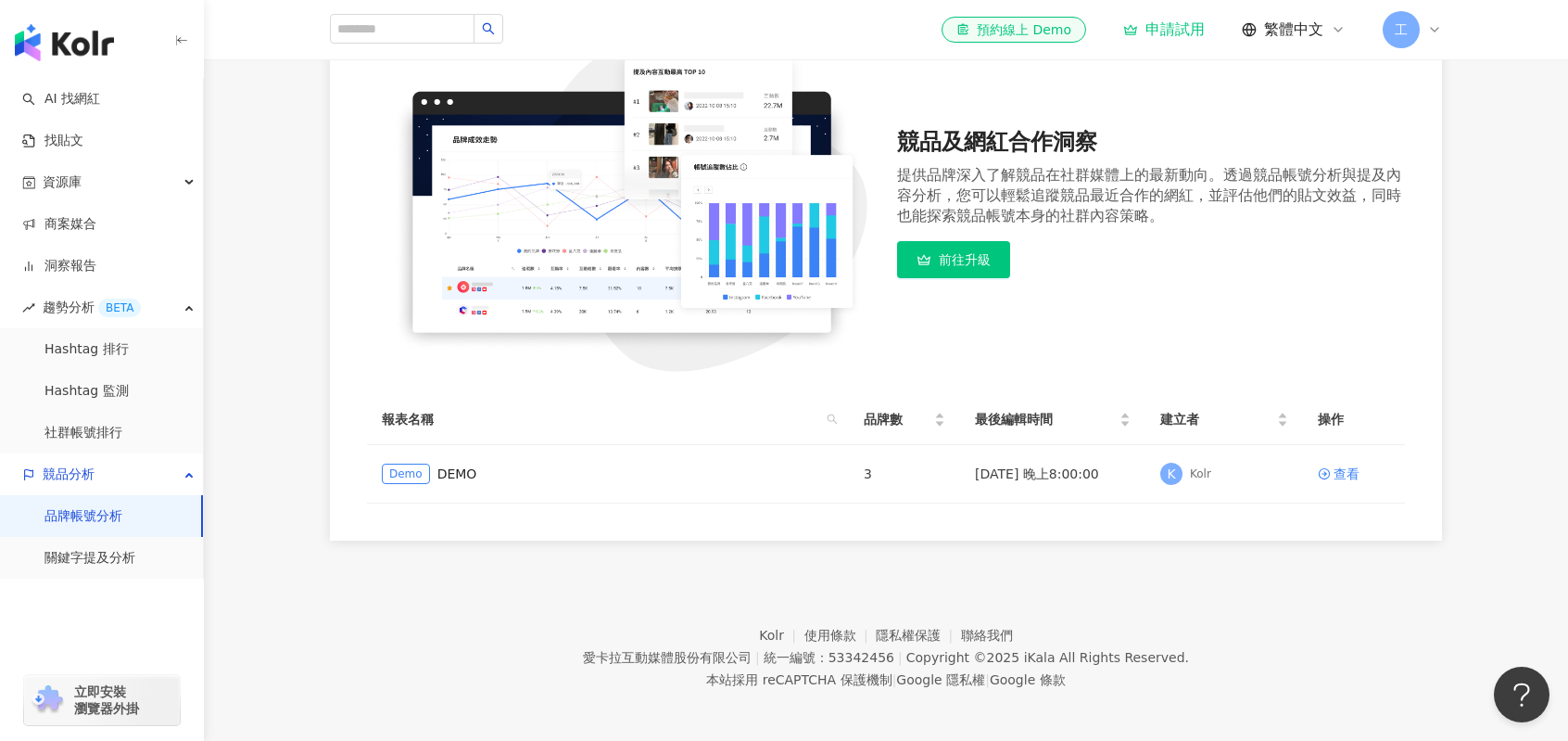
scroll to position [218, 0]
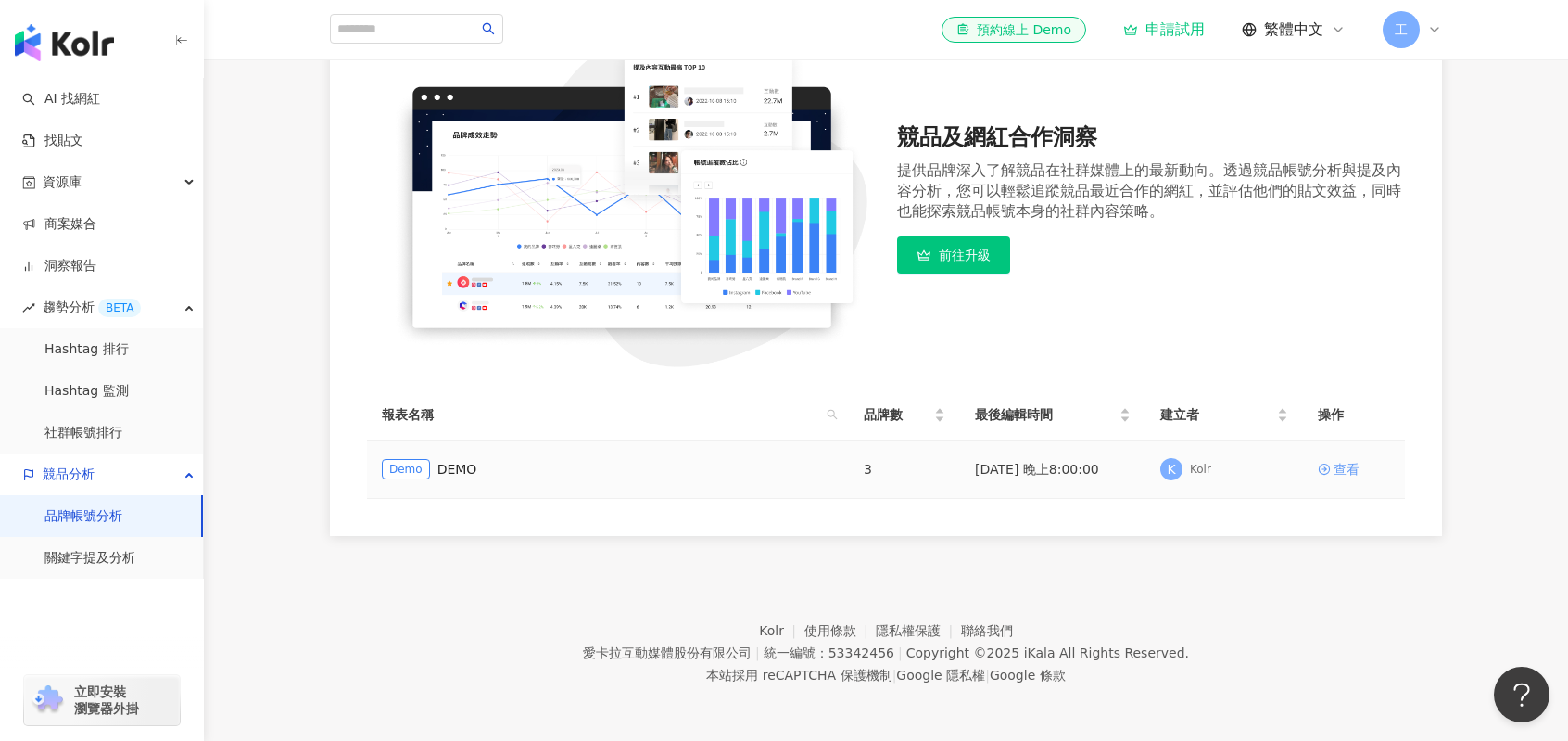
click at [1330, 464] on icon at bounding box center [1323, 468] width 13 height 13
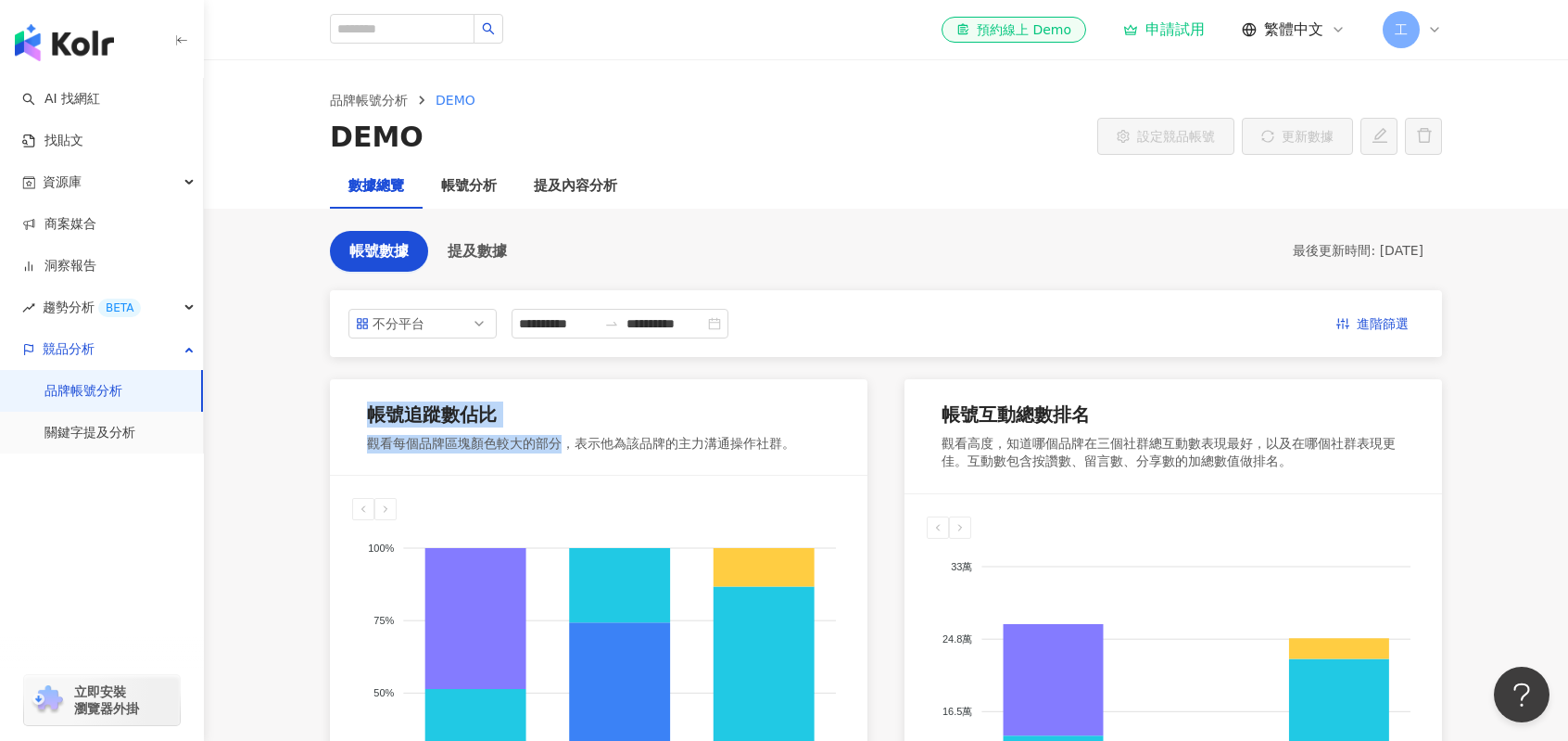
drag, startPoint x: 364, startPoint y: 415, endPoint x: 573, endPoint y: 444, distance: 211.0
click at [569, 444] on div "帳號追蹤數佔比 觀看每個品牌區塊顏色較大的部分，表示他為該品牌的主力溝通操作社群。" at bounding box center [598, 428] width 537 height 97
click at [584, 443] on div "觀看每個品牌區塊顏色較大的部分，表示他為該品牌的主力溝通操作社群。" at bounding box center [582, 444] width 429 height 19
drag, startPoint x: 682, startPoint y: 445, endPoint x: 414, endPoint y: 426, distance: 268.7
click at [414, 426] on div "帳號追蹤數佔比 觀看每個品牌區塊顏色較大的部分，表示他為該品牌的主力溝通操作社群。" at bounding box center [582, 427] width 429 height 52
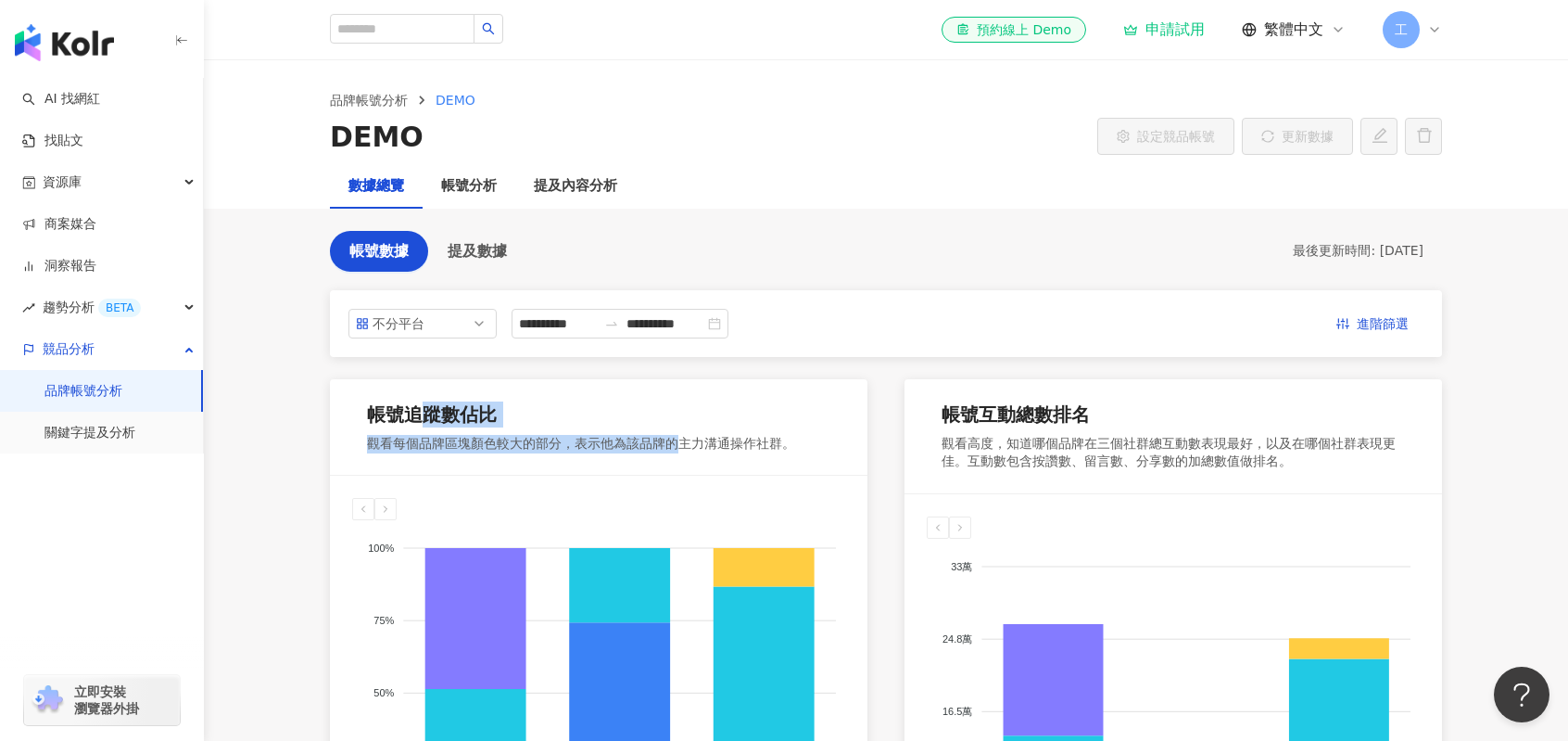
click at [414, 426] on div "帳號追蹤數佔比" at bounding box center [431, 414] width 129 height 26
click at [380, 448] on div "觀看每個品牌區塊顏色較大的部分，表示他為該品牌的主力溝通操作社群。" at bounding box center [582, 444] width 429 height 19
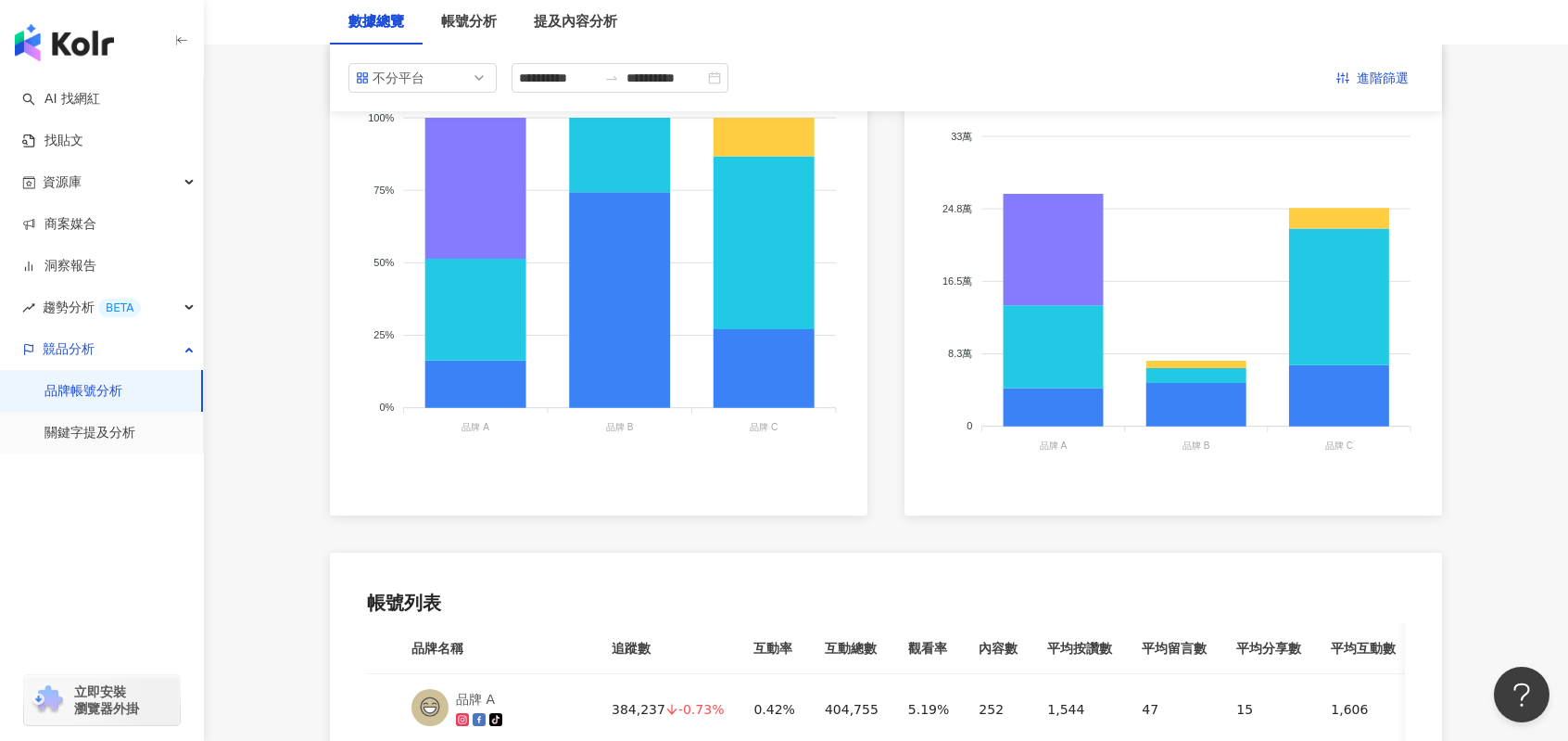
scroll to position [279, 0]
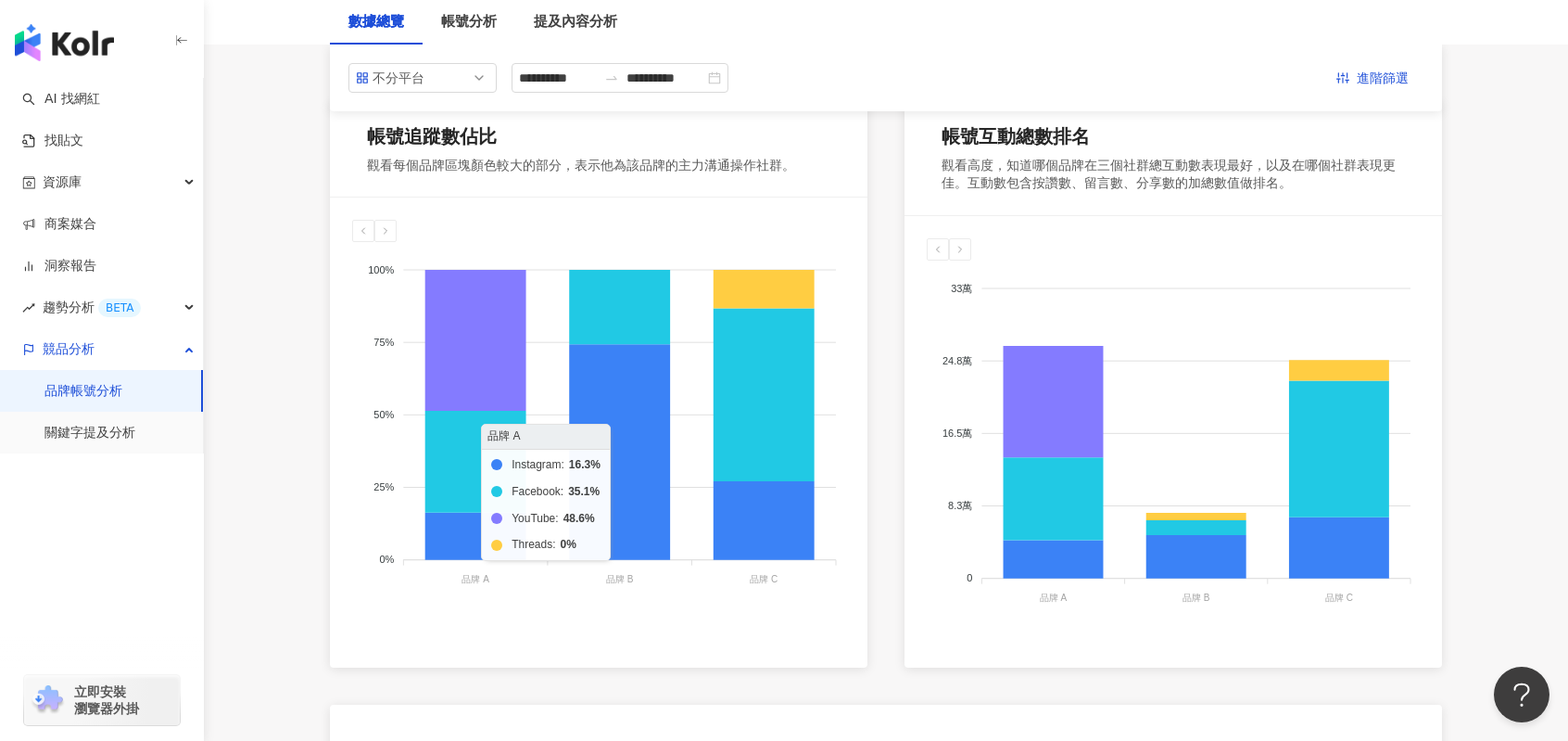
click at [302, 409] on div "**********" at bounding box center [886, 548] width 1186 height 1192
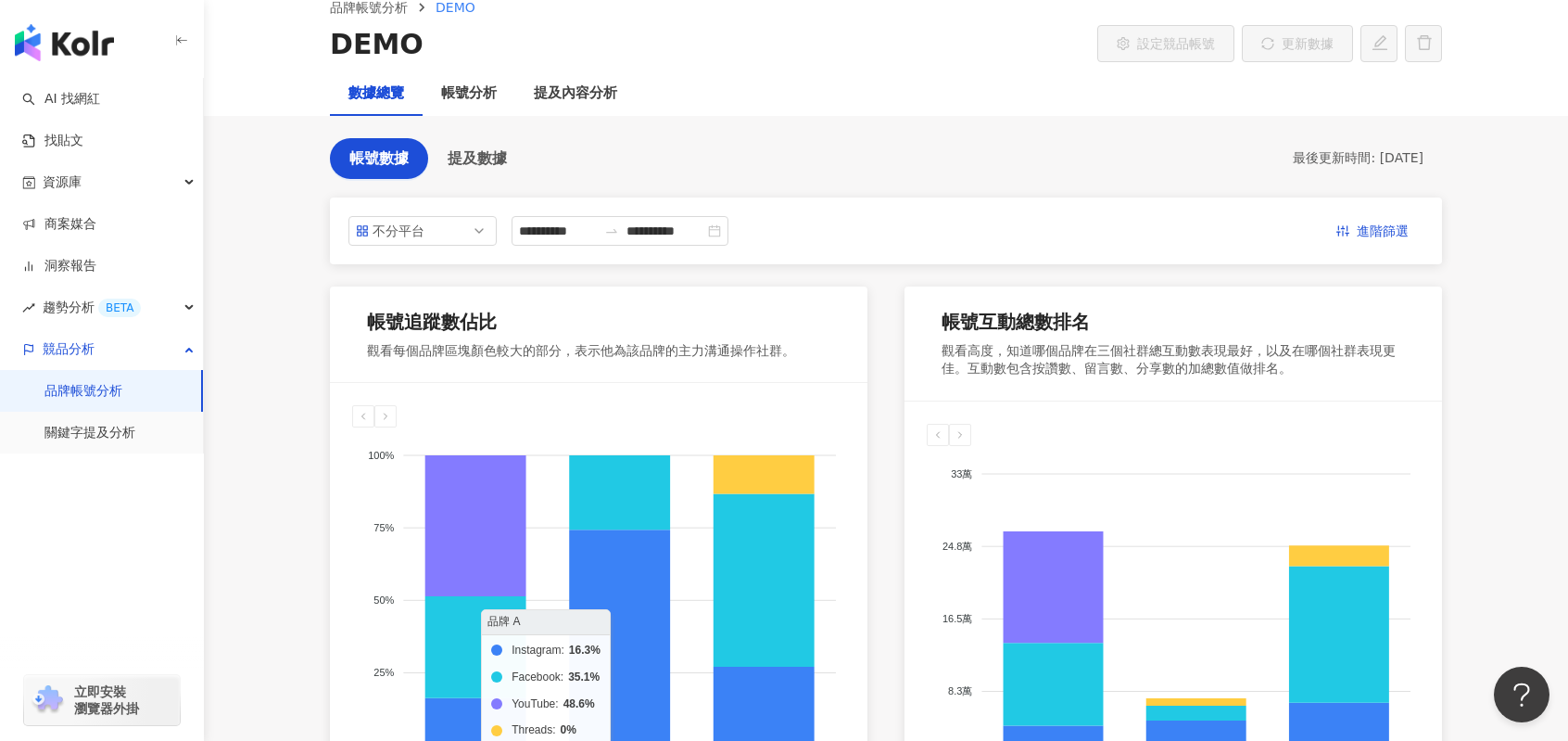
scroll to position [93, 0]
click at [301, 408] on div "**********" at bounding box center [886, 734] width 1186 height 1192
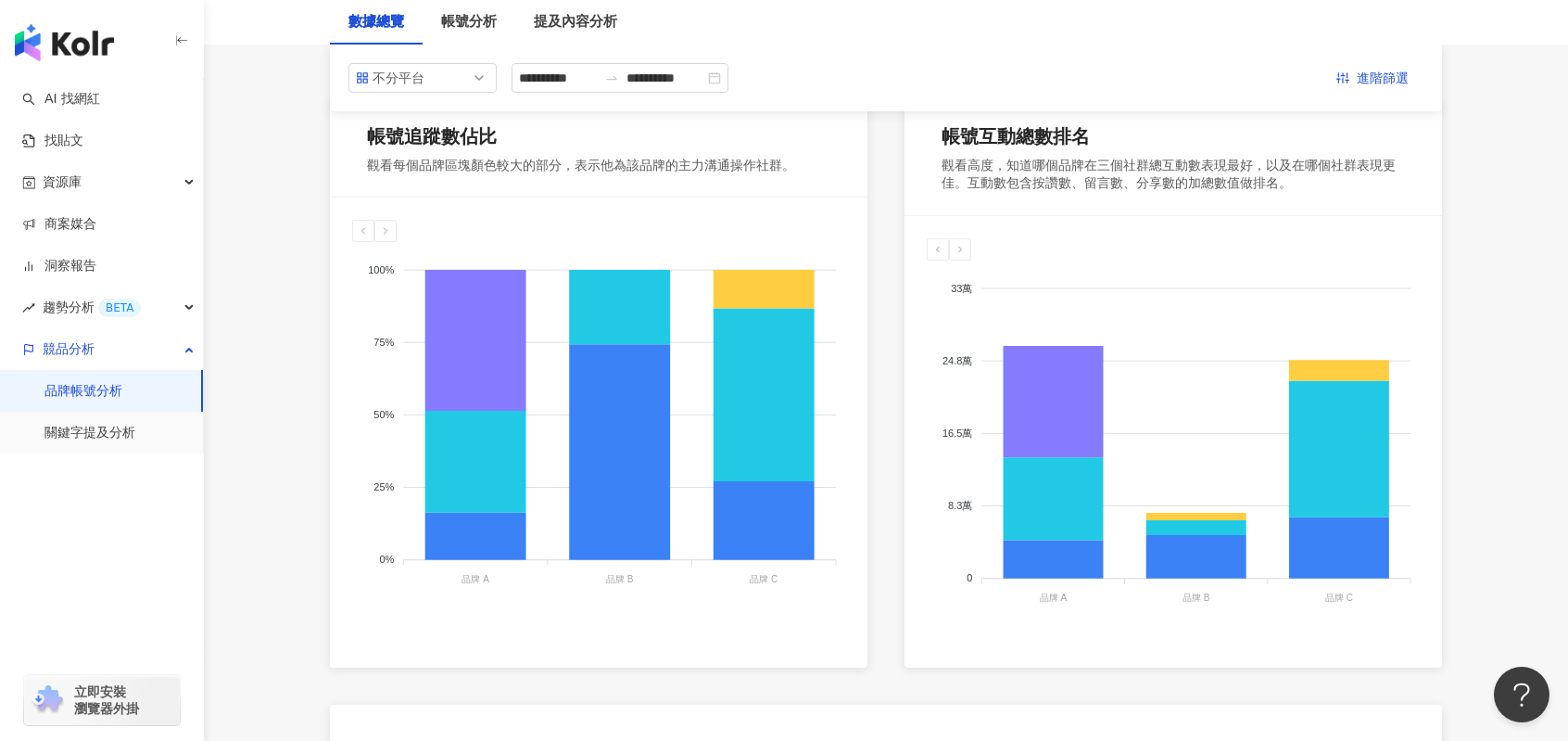
scroll to position [0, 0]
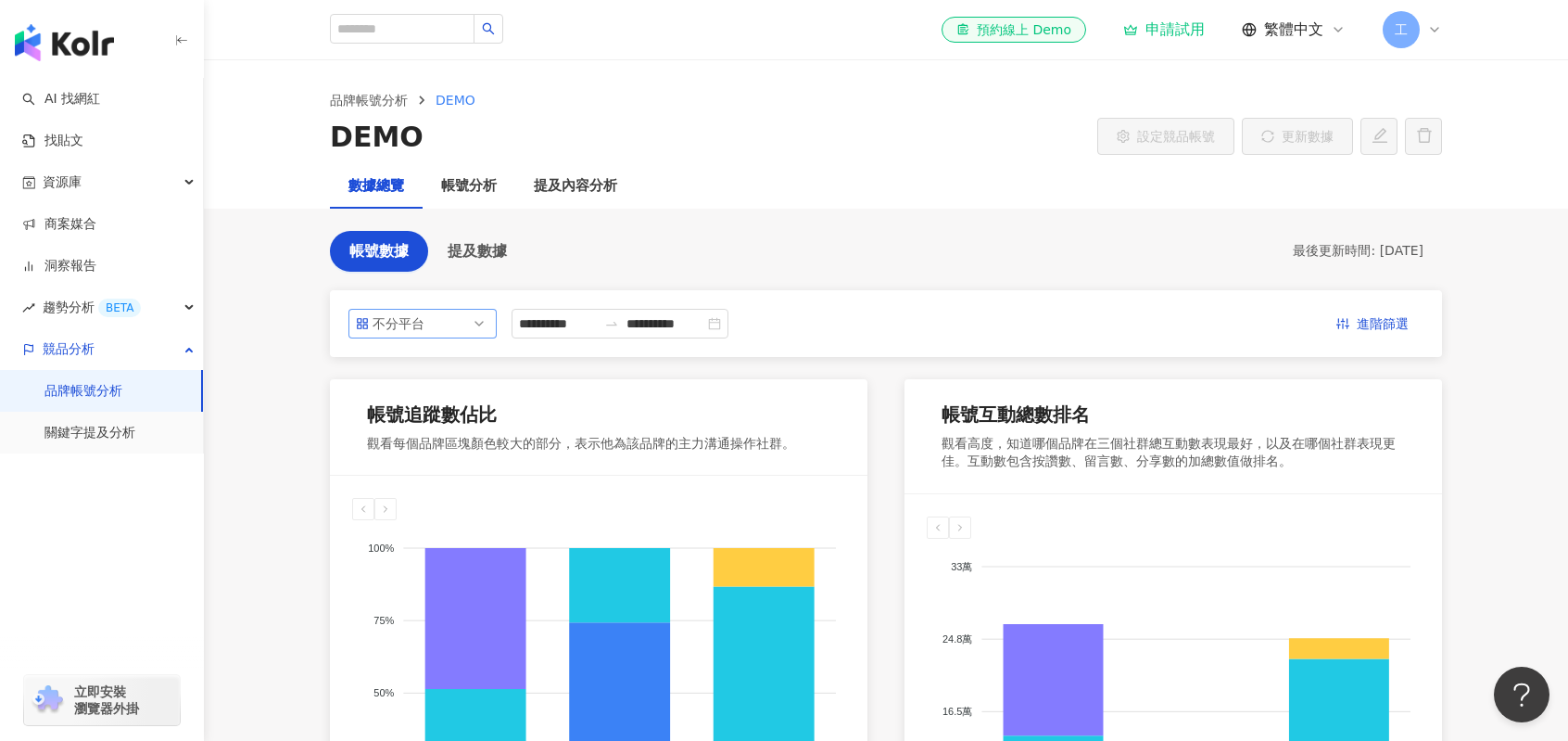
click at [467, 323] on span "不分平台" at bounding box center [422, 323] width 133 height 28
click at [400, 315] on div "不分平台" at bounding box center [402, 323] width 60 height 28
click at [417, 392] on div "Instagram" at bounding box center [410, 397] width 60 height 21
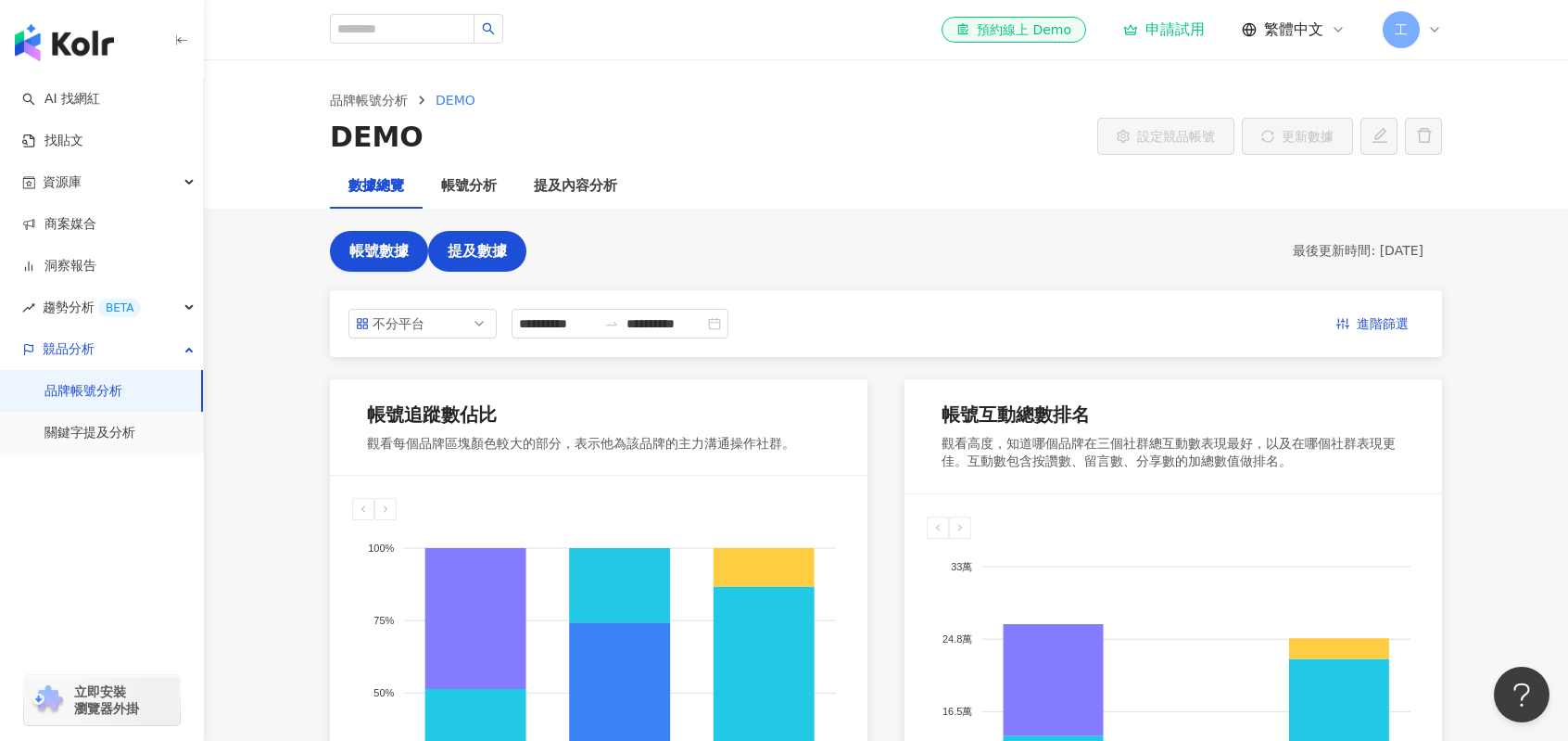
click at [493, 243] on span "提及數據" at bounding box center [477, 251] width 59 height 17
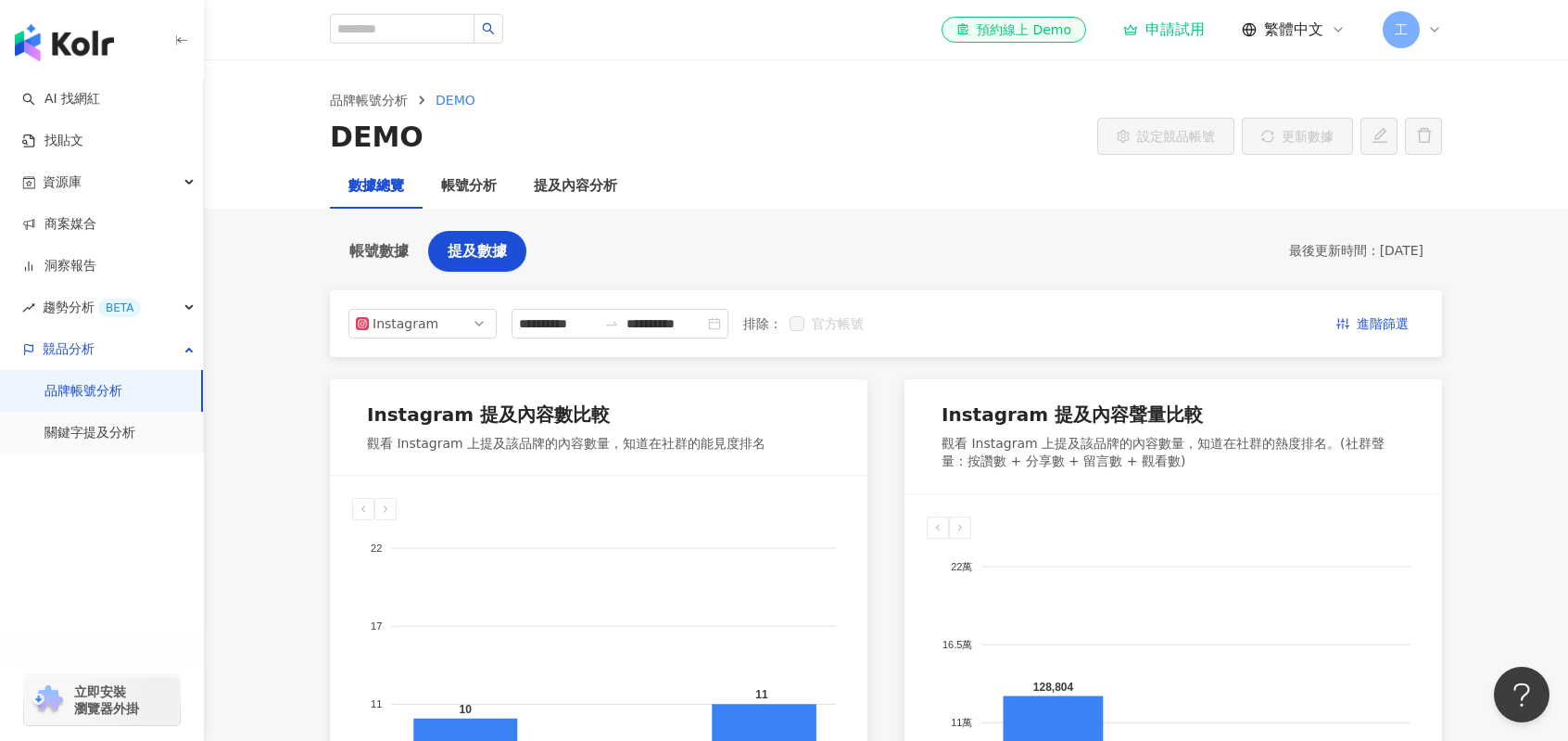
click at [387, 246] on span "帳號數據" at bounding box center [379, 251] width 59 height 17
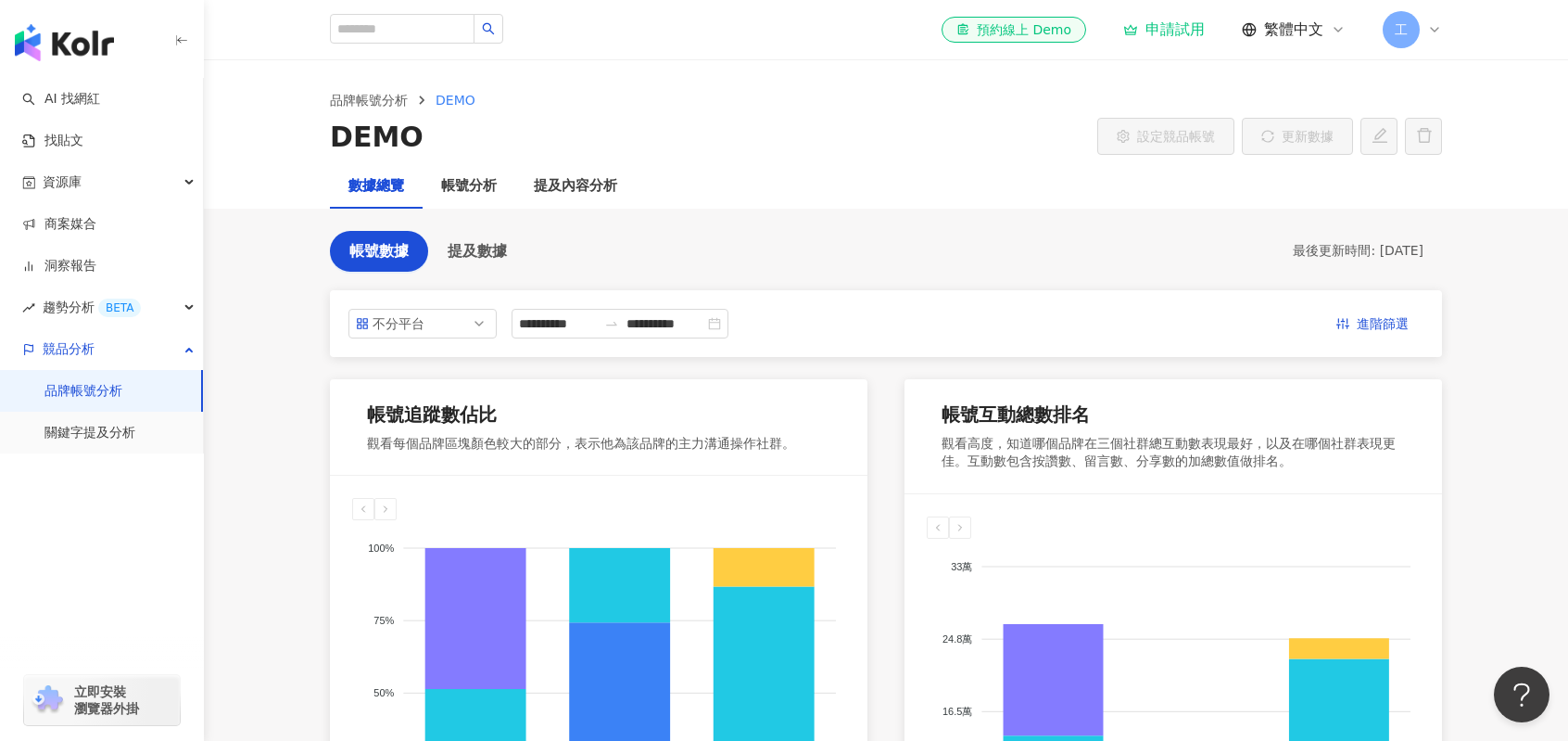
click at [122, 391] on link "品牌帳號分析" at bounding box center [83, 391] width 78 height 19
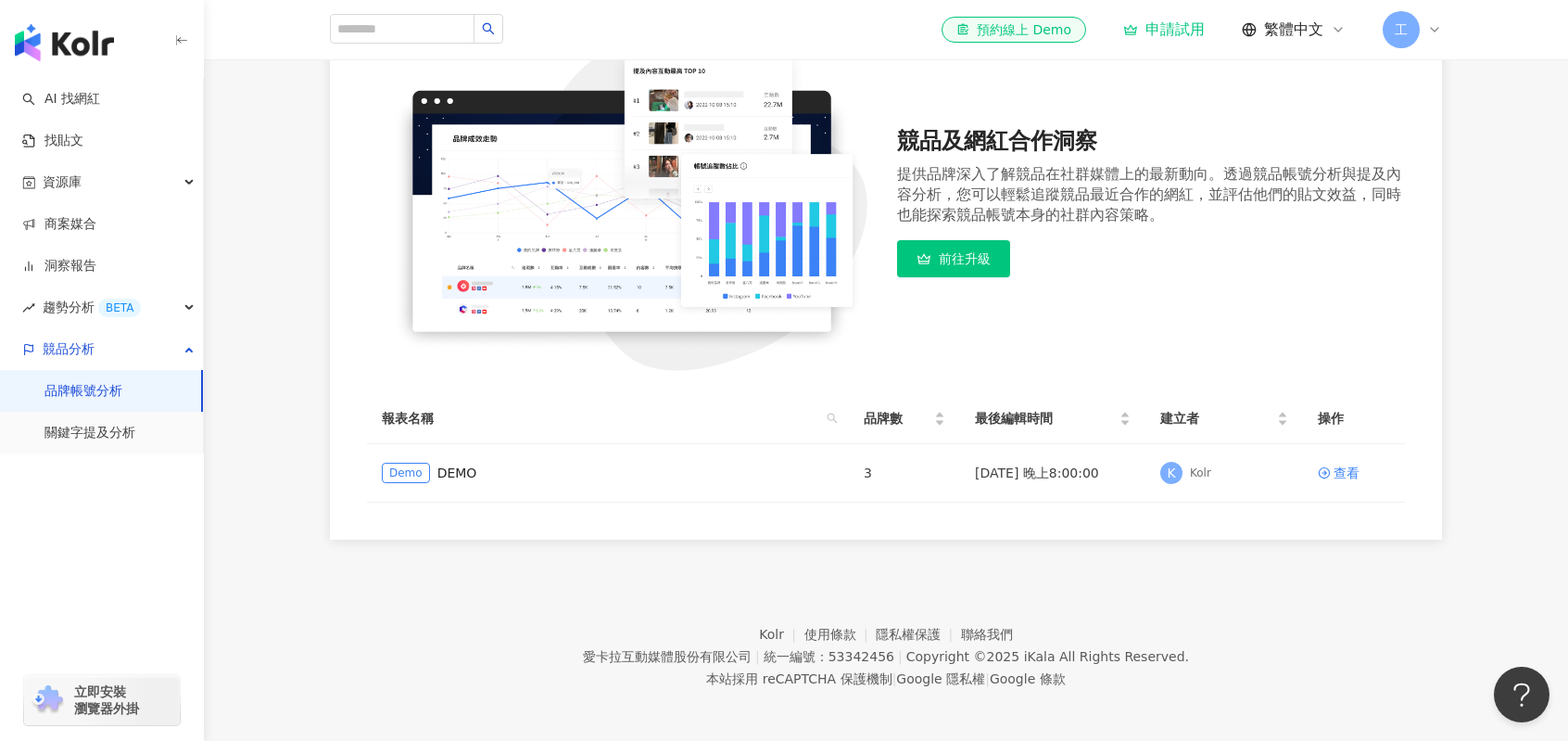
scroll to position [218, 0]
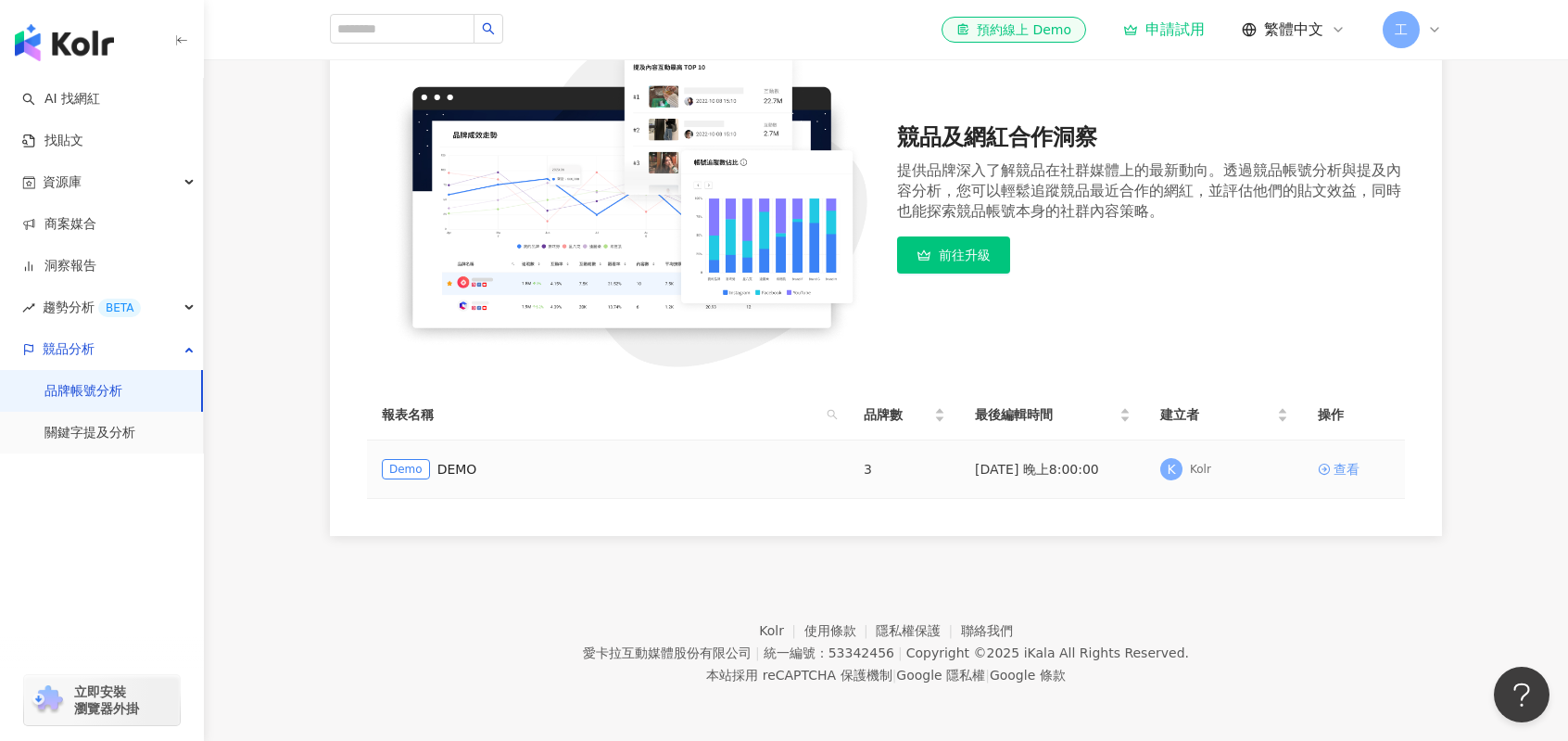
click at [1341, 473] on div "查看" at bounding box center [1346, 468] width 26 height 21
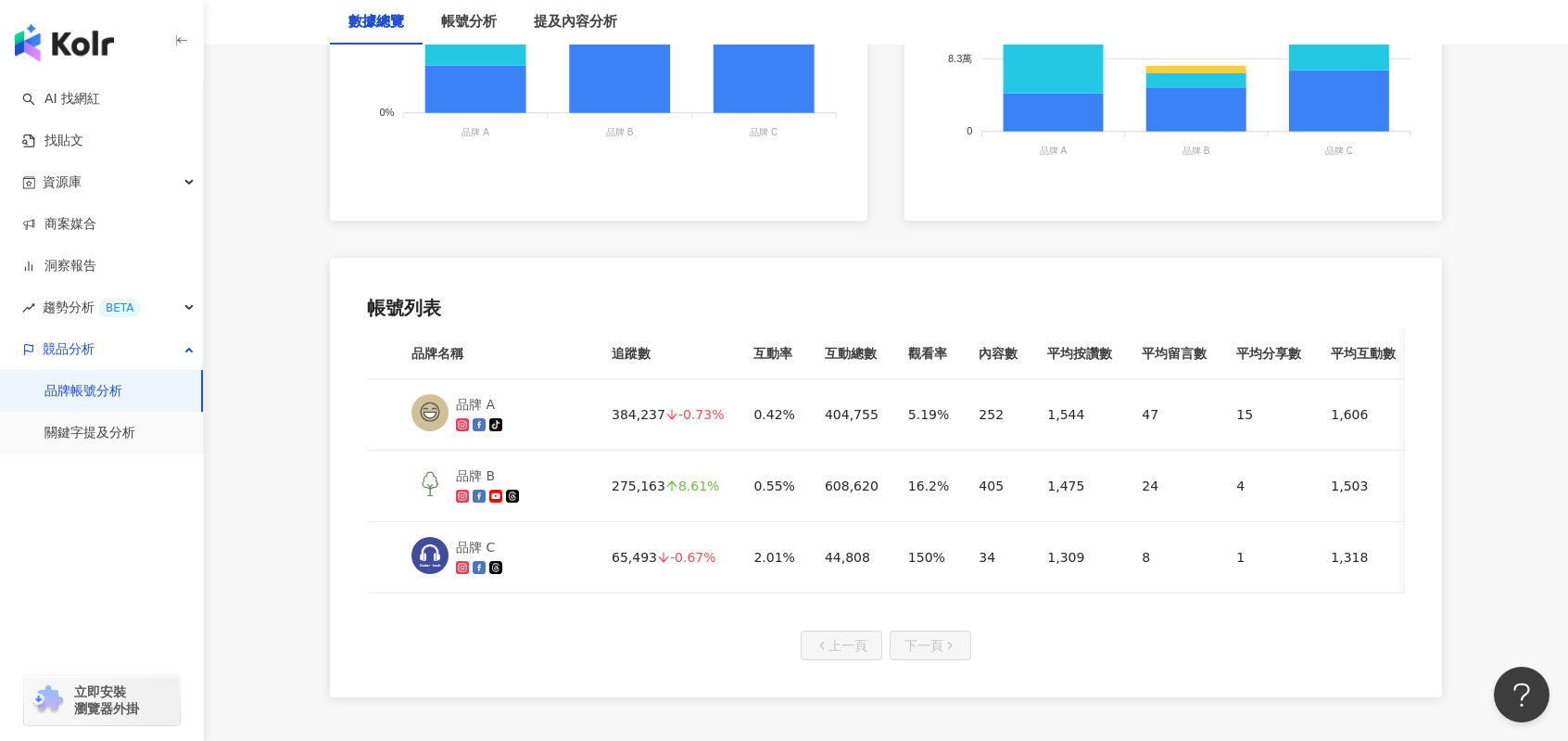
scroll to position [898, 0]
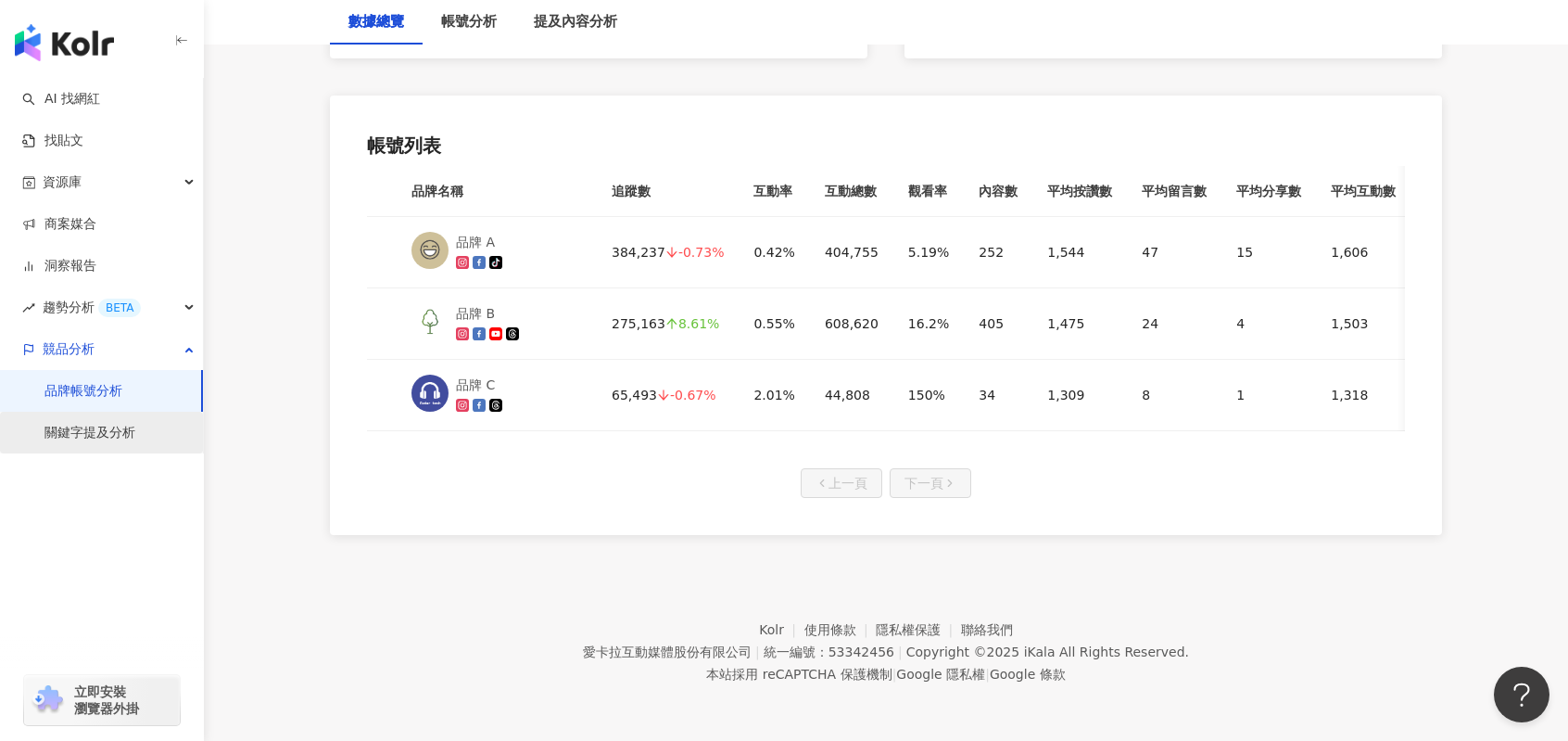
click at [98, 437] on link "關鍵字提及分析" at bounding box center [90, 433] width 91 height 19
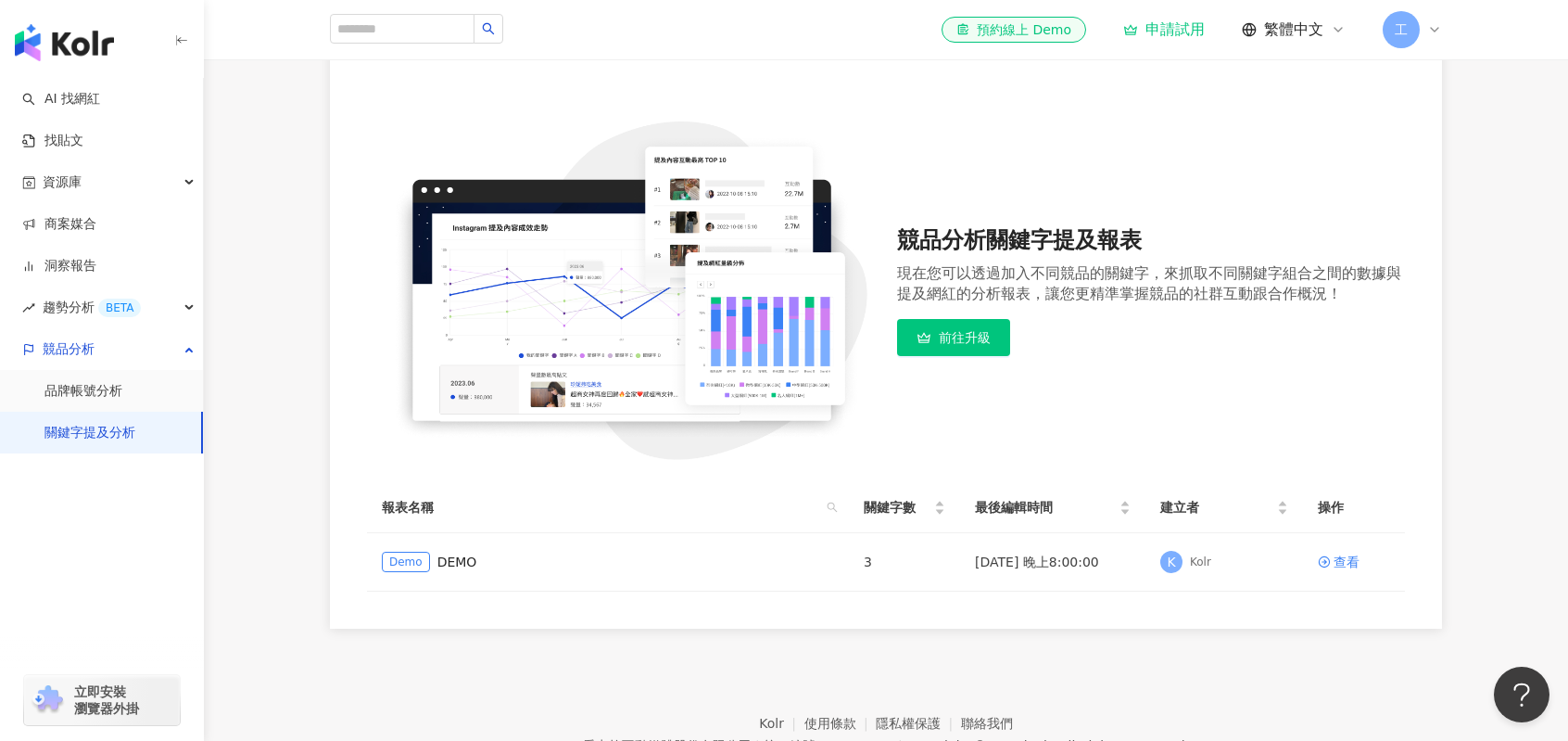
scroll to position [255, 0]
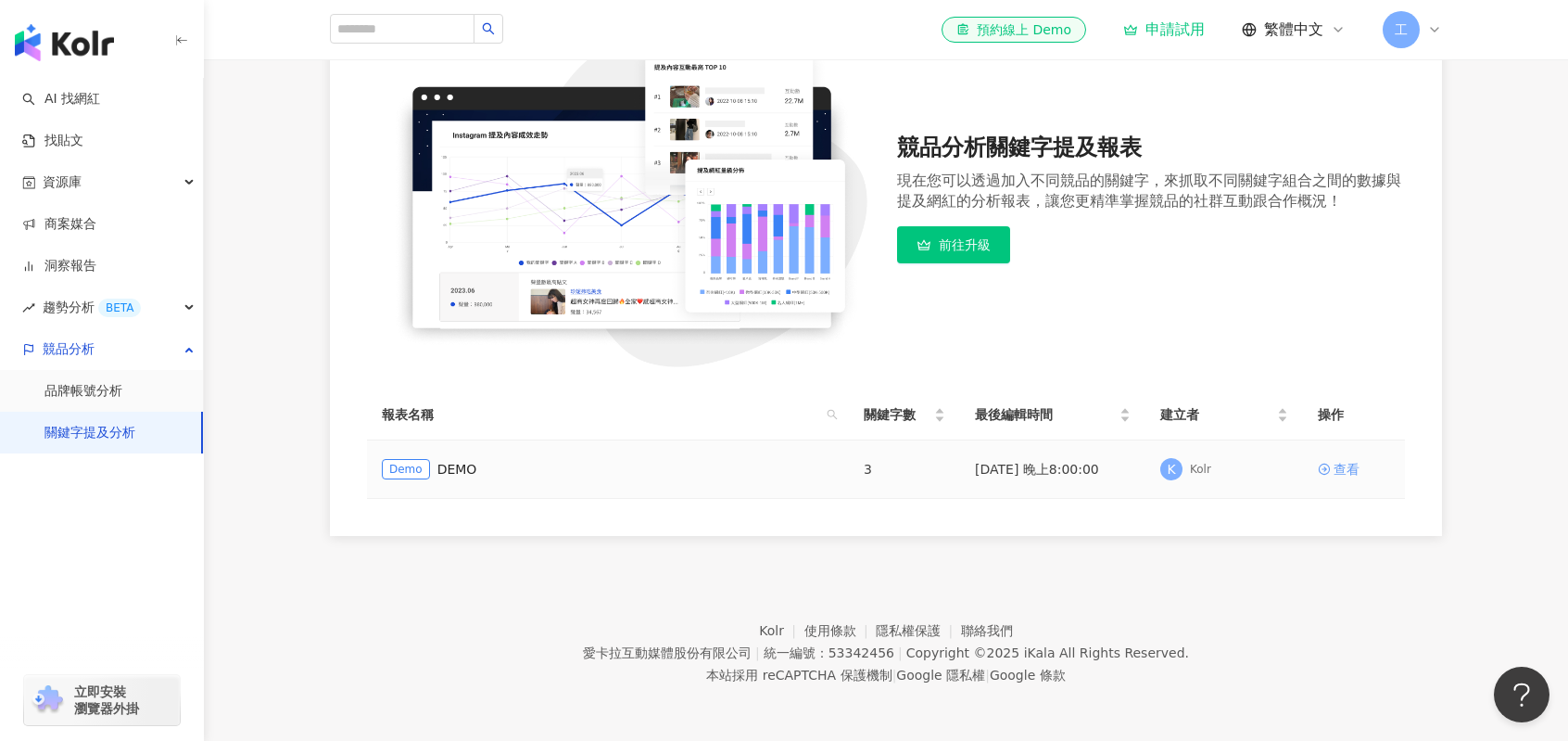
click at [1327, 468] on icon at bounding box center [1323, 468] width 13 height 13
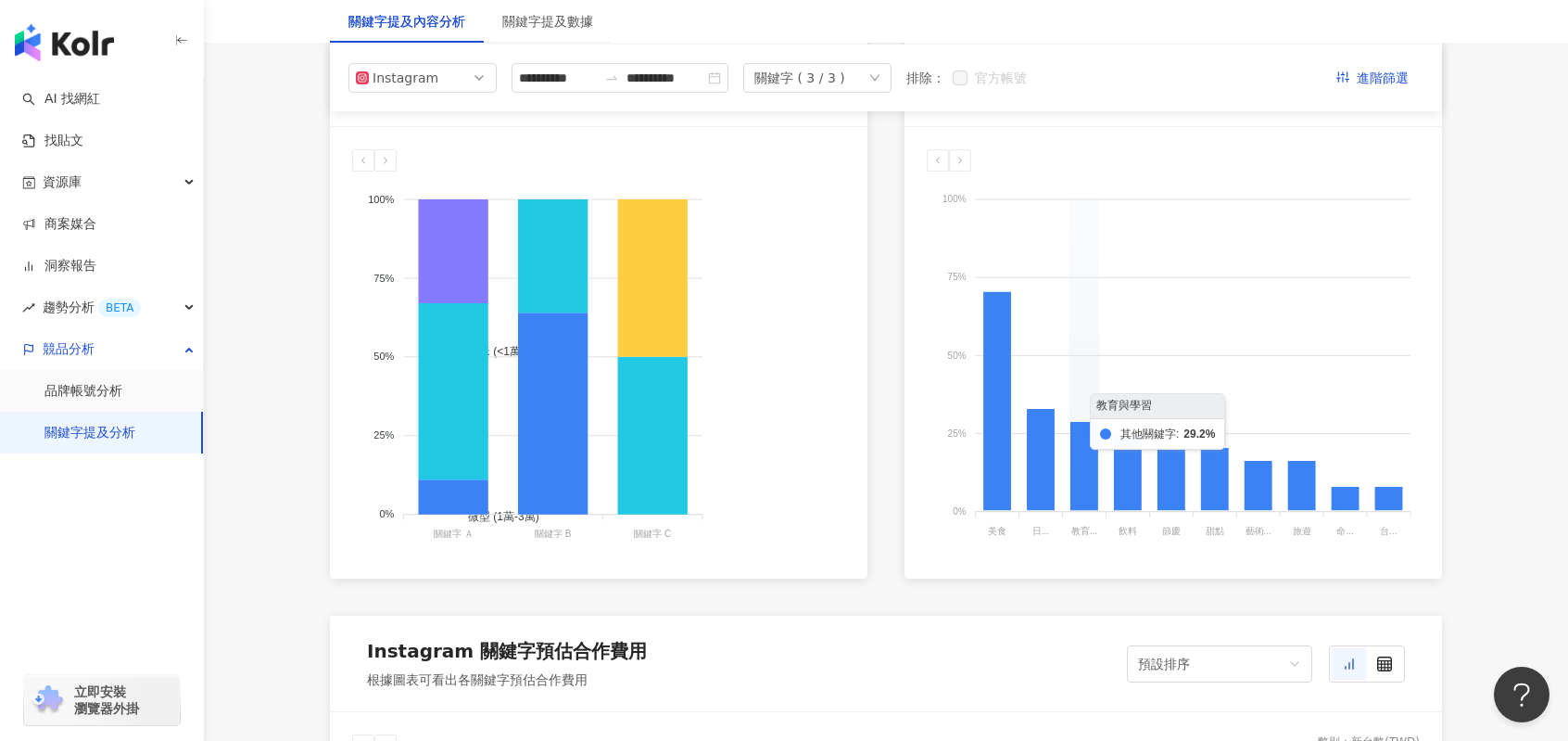
scroll to position [927, 0]
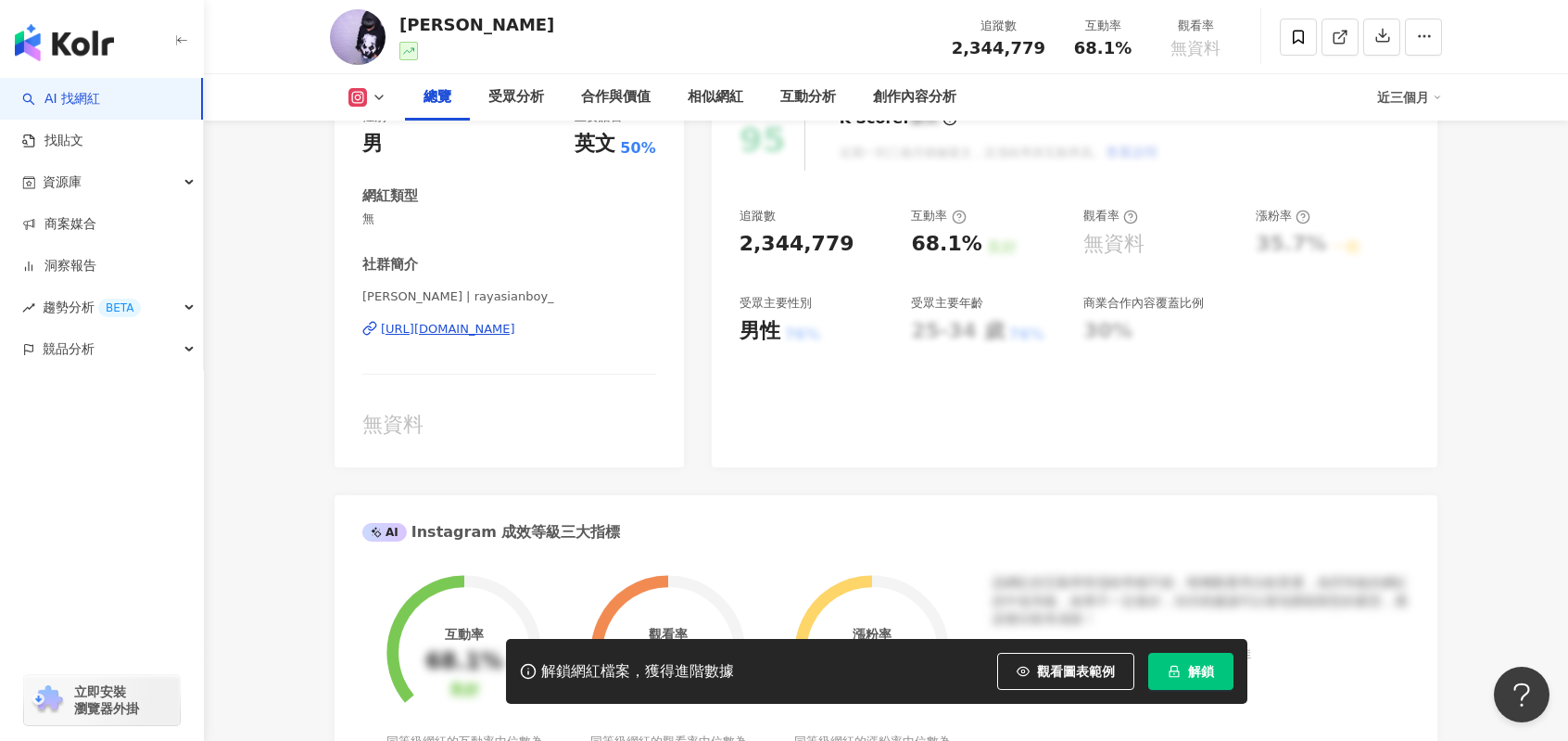
scroll to position [279, 0]
